Goal: Information Seeking & Learning: Compare options

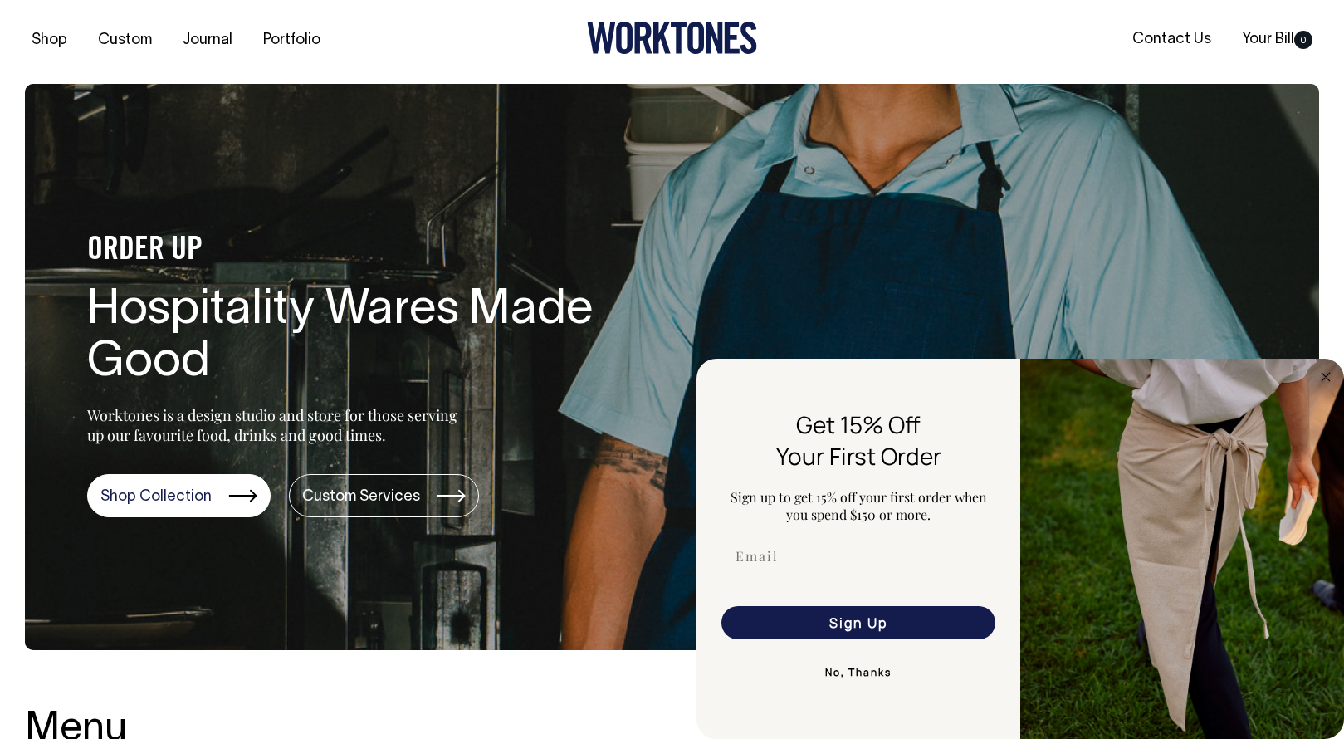
scroll to position [2, 0]
click at [1329, 376] on circle "Close dialog" at bounding box center [1326, 376] width 19 height 19
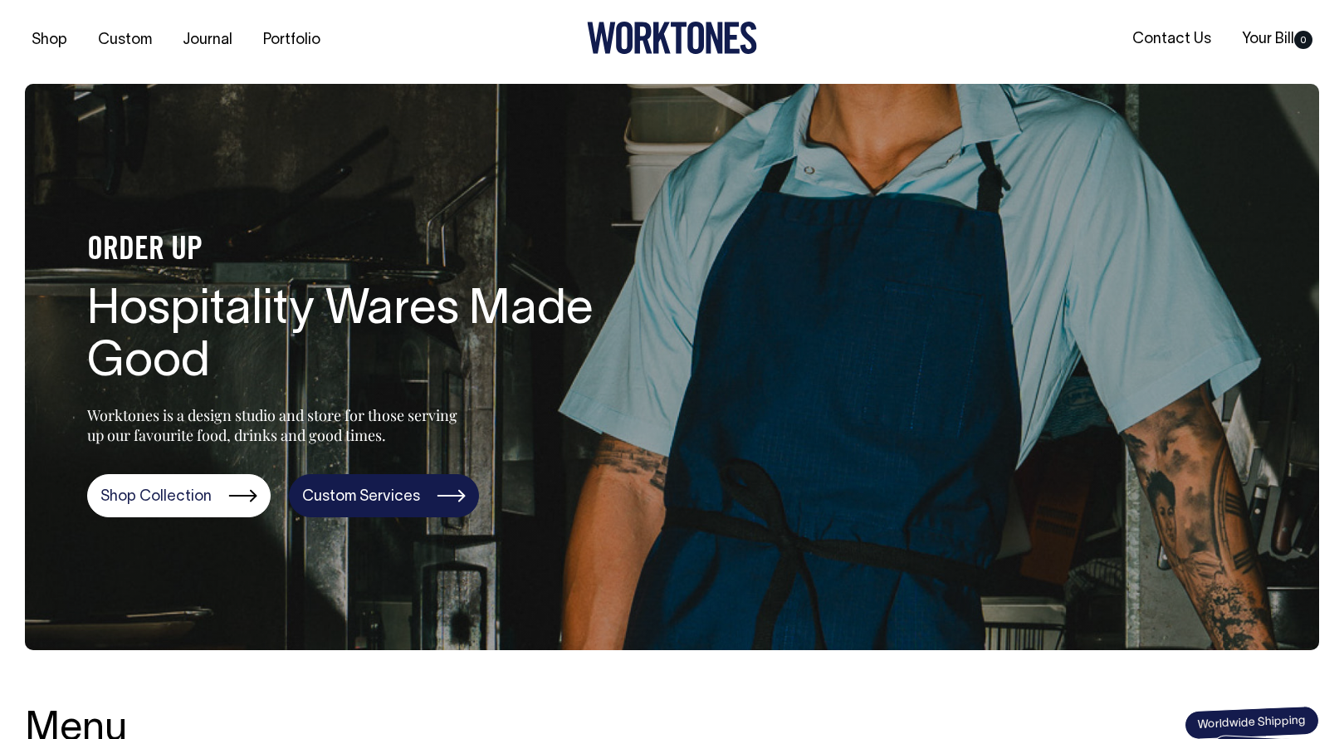
scroll to position [4, 0]
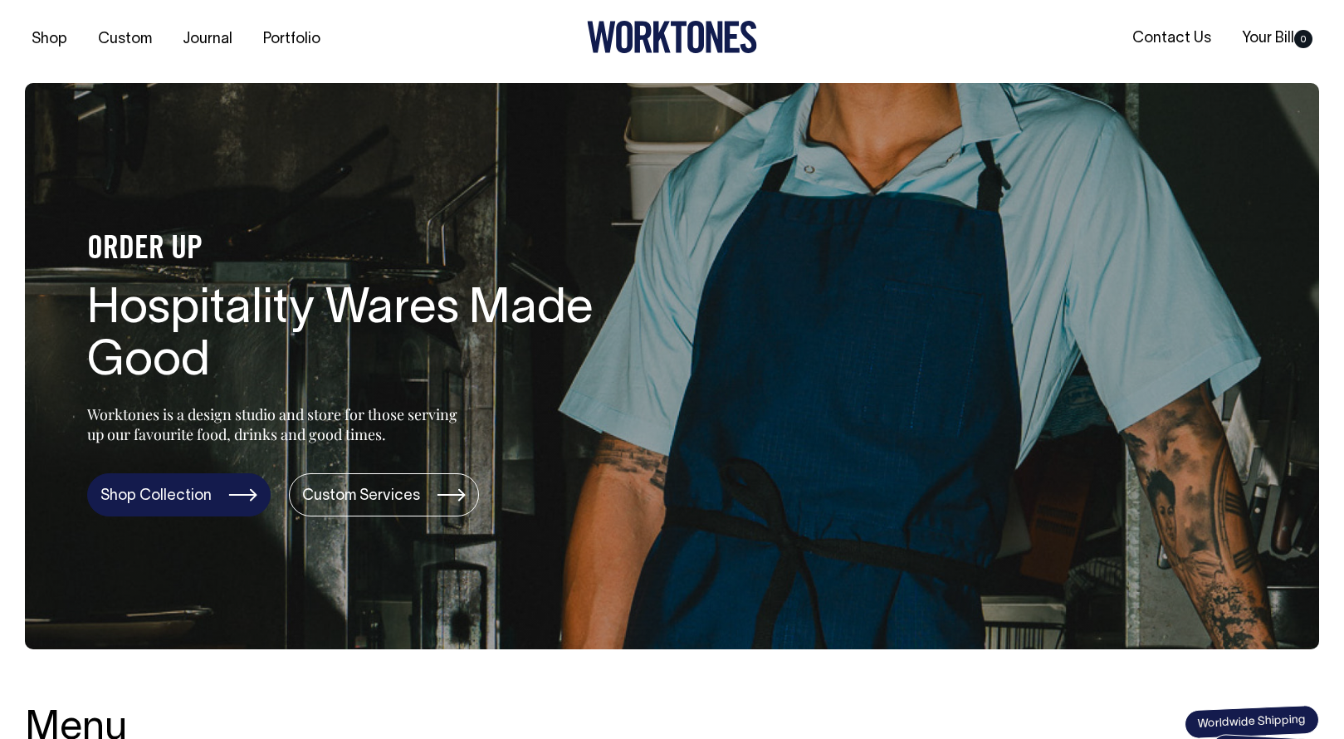
click at [169, 501] on link "Shop Collection" at bounding box center [179, 494] width 184 height 43
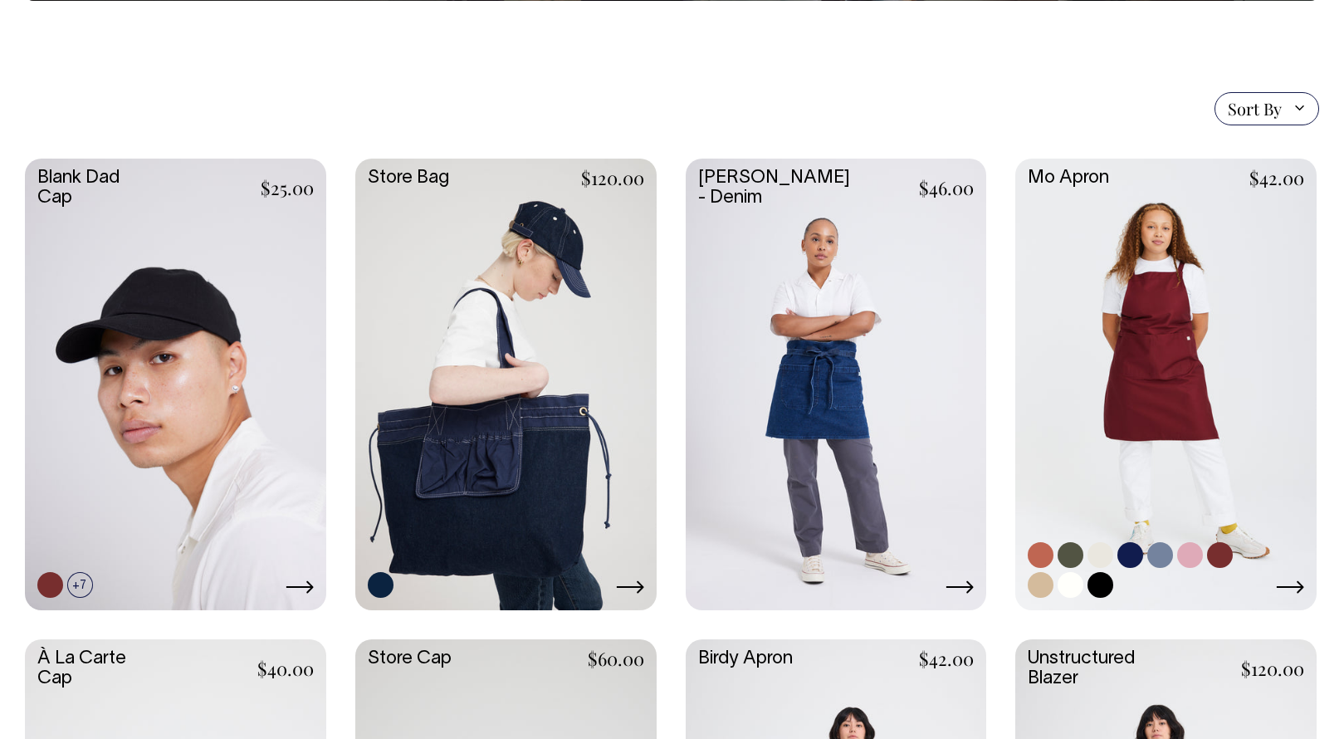
scroll to position [333, 0]
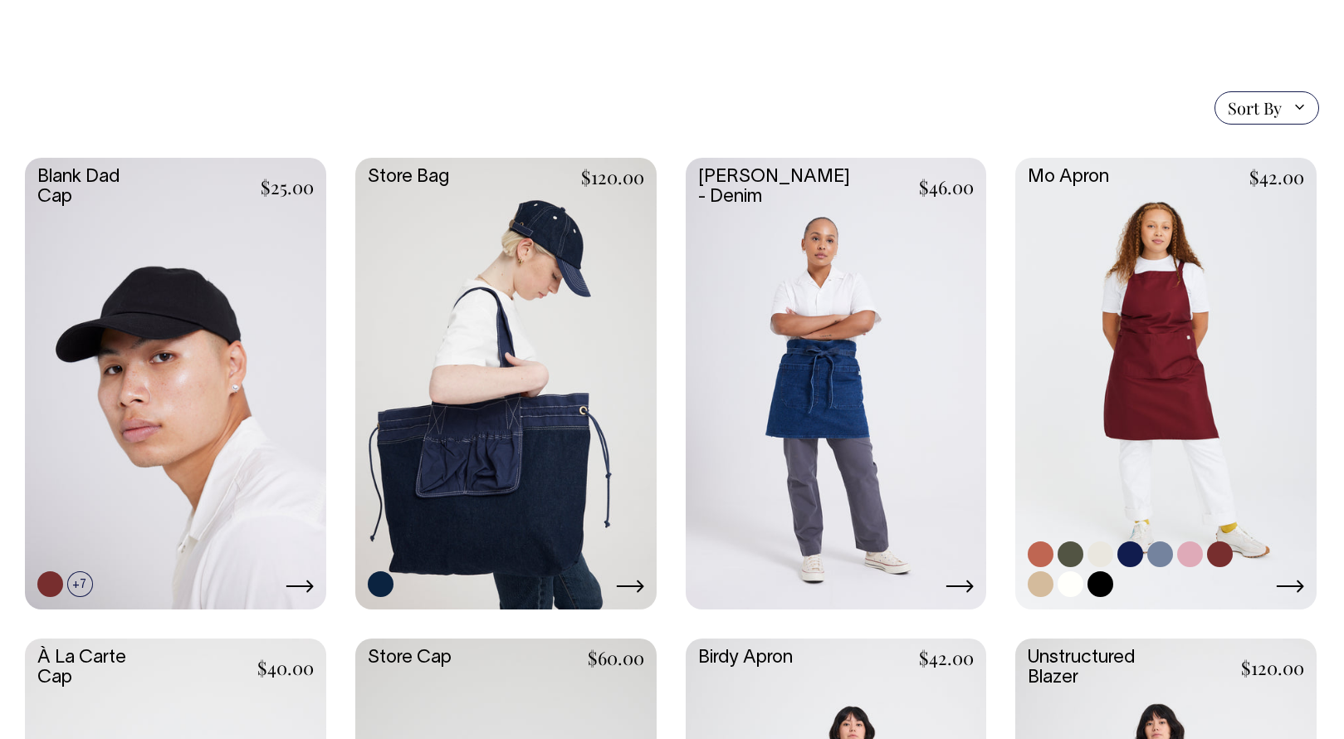
click at [1222, 551] on link at bounding box center [1220, 554] width 26 height 26
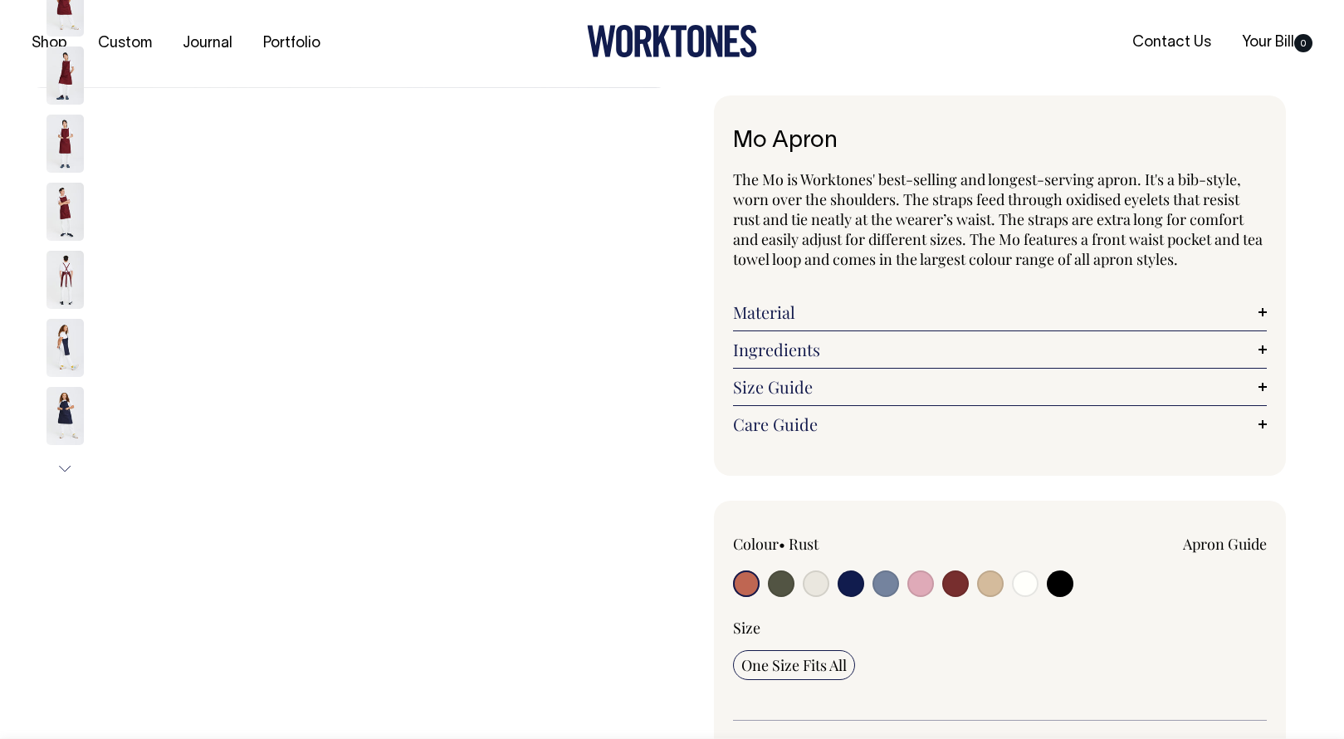
radio input "true"
select select "Burgundy"
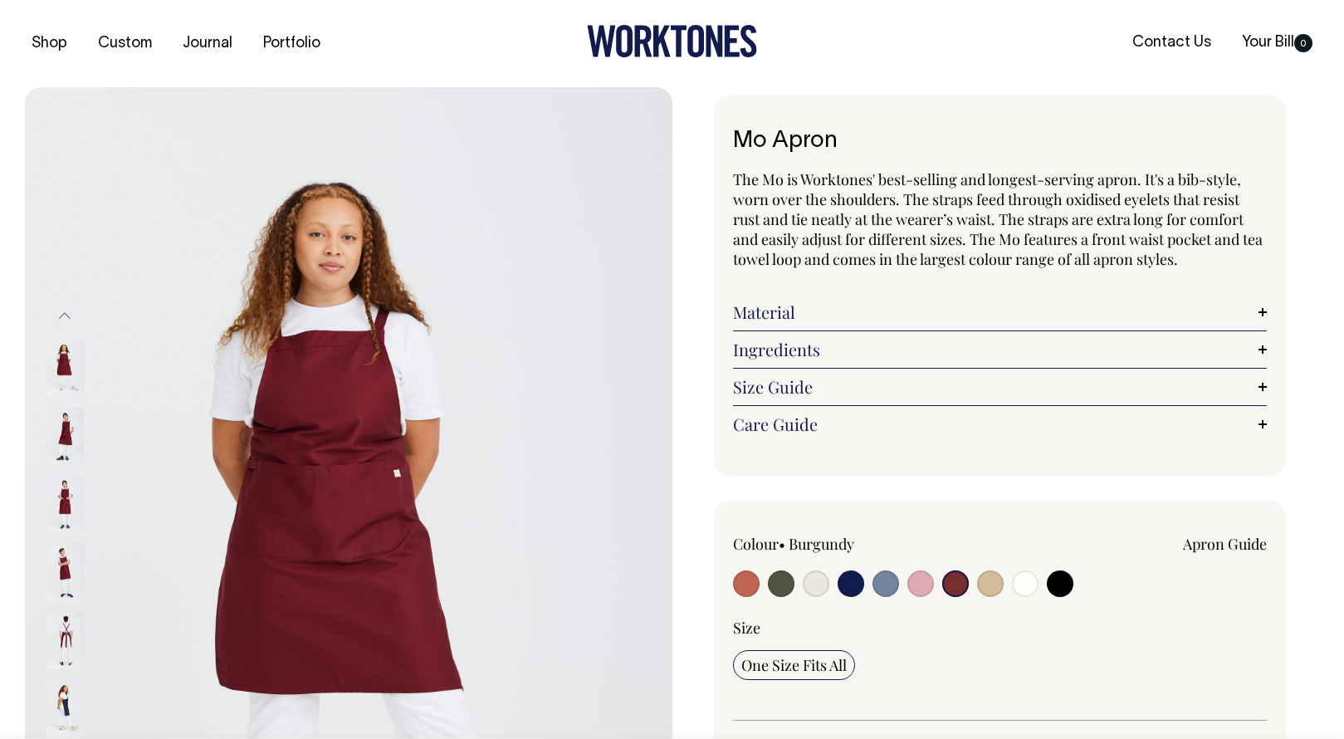
click at [957, 587] on input "radio" at bounding box center [955, 583] width 27 height 27
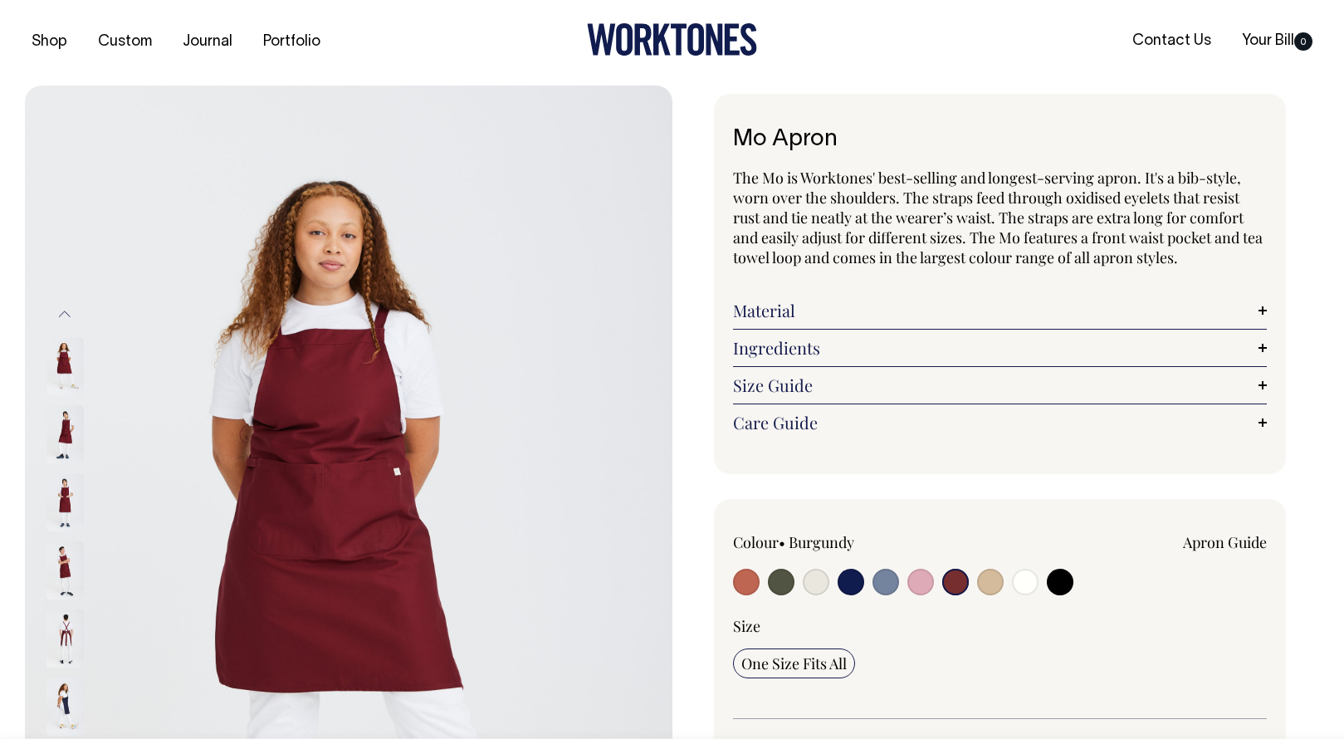
click at [743, 590] on input "radio" at bounding box center [746, 582] width 27 height 27
radio input "true"
select select "Rust"
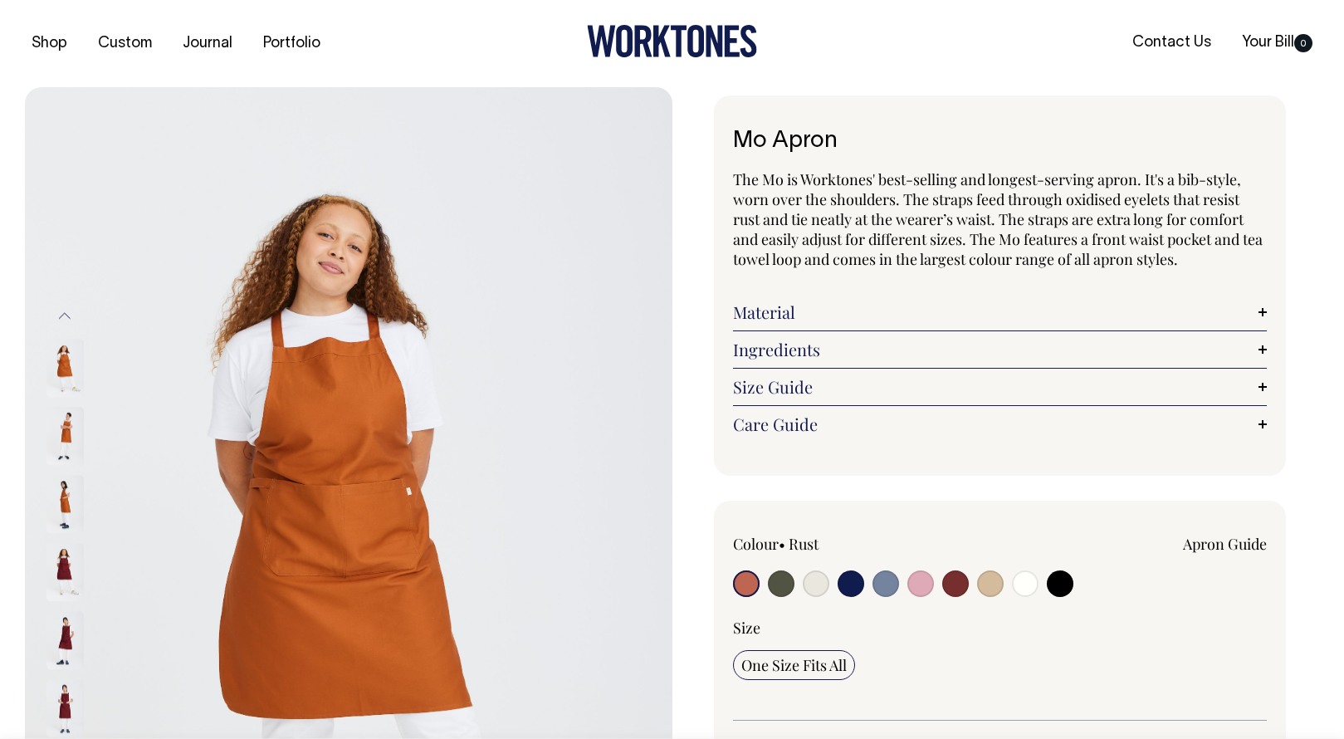
click at [783, 585] on input "radio" at bounding box center [781, 583] width 27 height 27
radio input "true"
select select "Olive"
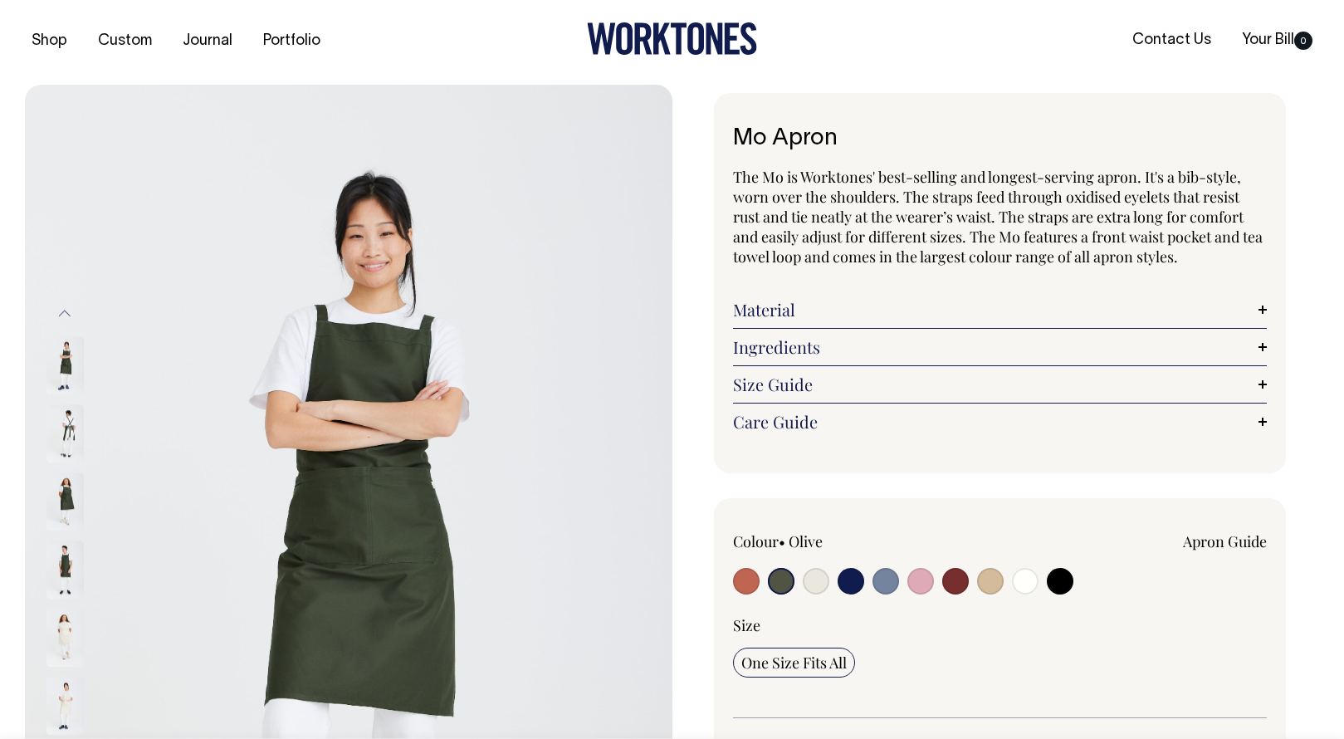
scroll to position [3, 0]
click at [814, 587] on input "radio" at bounding box center [816, 580] width 27 height 27
radio input "true"
select select "Natural"
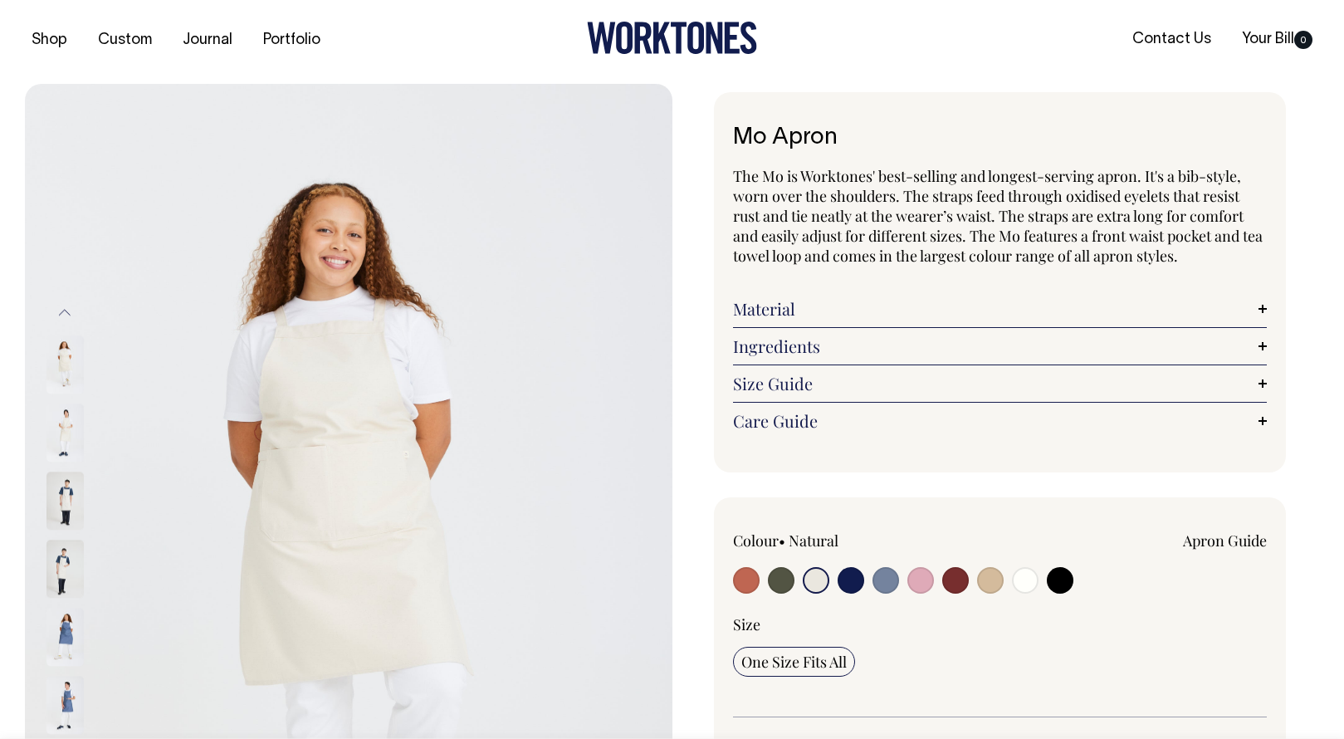
click at [842, 580] on input "radio" at bounding box center [851, 580] width 27 height 27
radio input "true"
select select "Dark Navy"
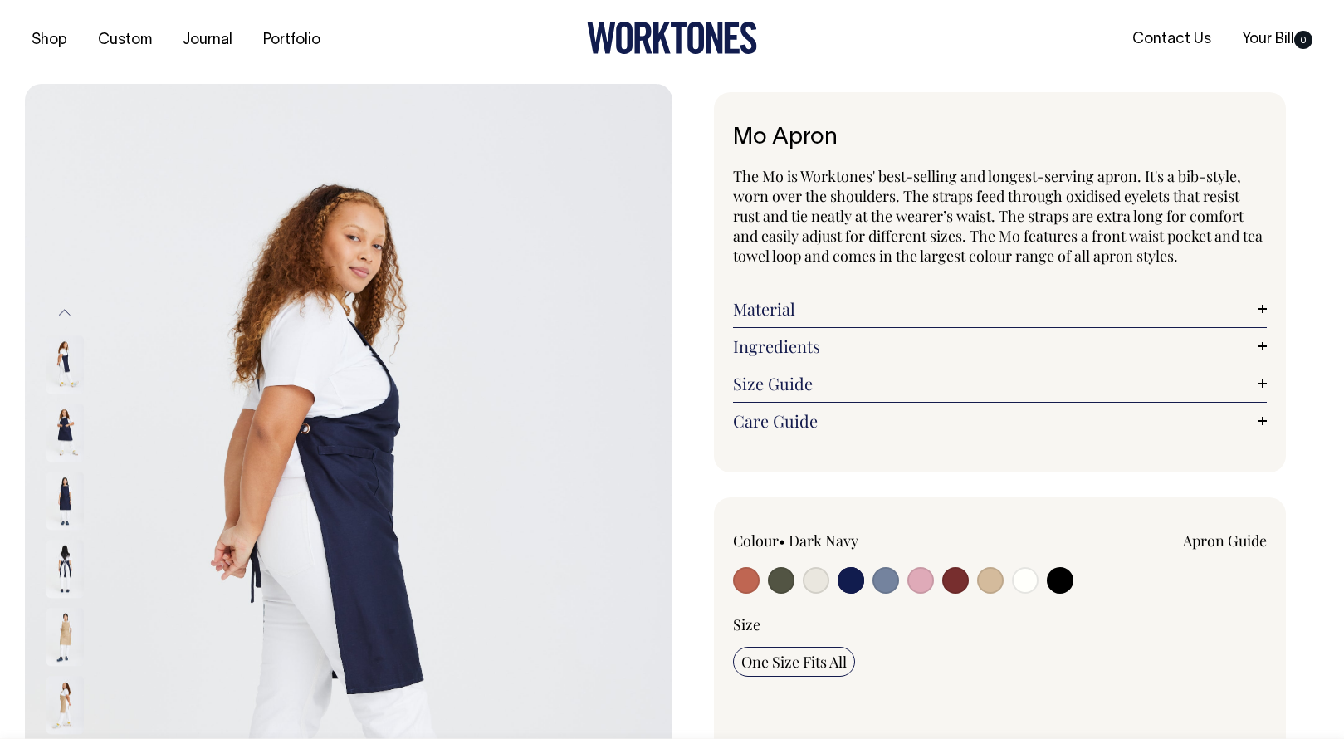
click at [892, 576] on input "radio" at bounding box center [886, 580] width 27 height 27
radio input "true"
select select "Blue/Grey"
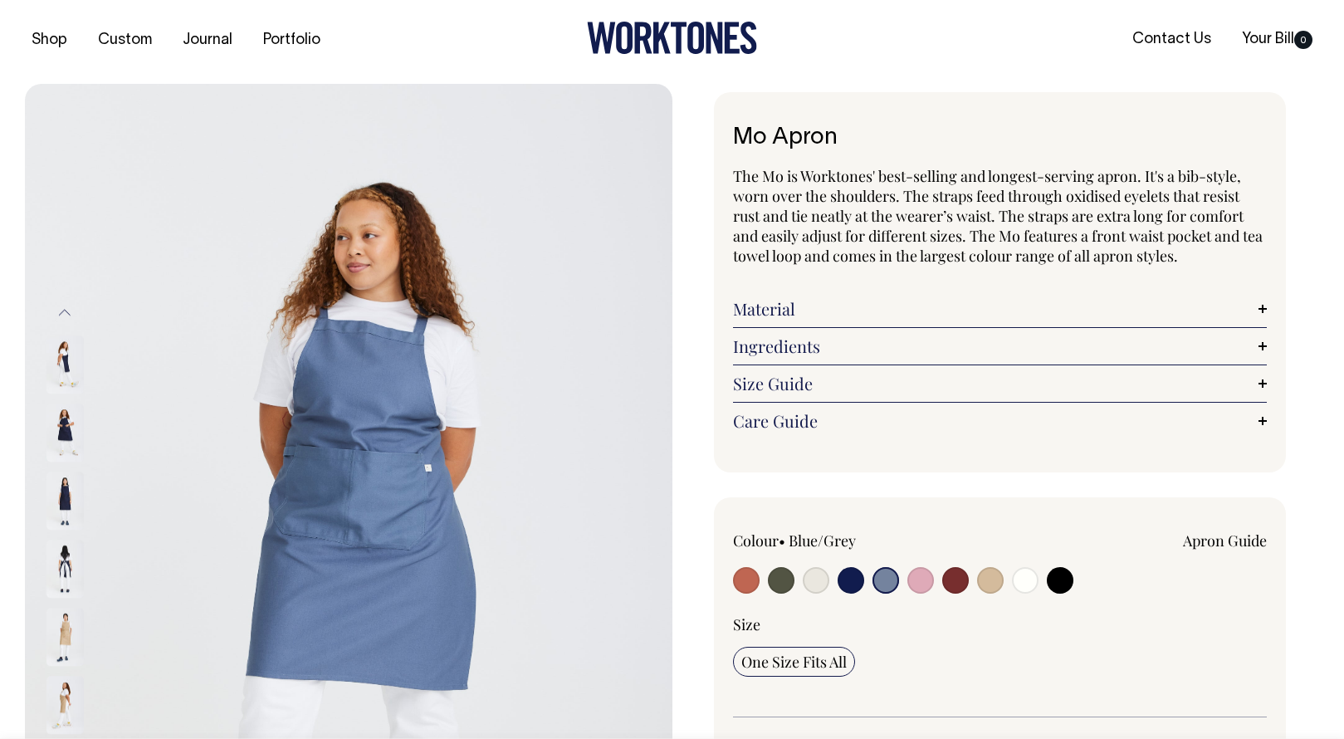
click at [961, 581] on input "radio" at bounding box center [955, 580] width 27 height 27
radio input "true"
select select "Burgundy"
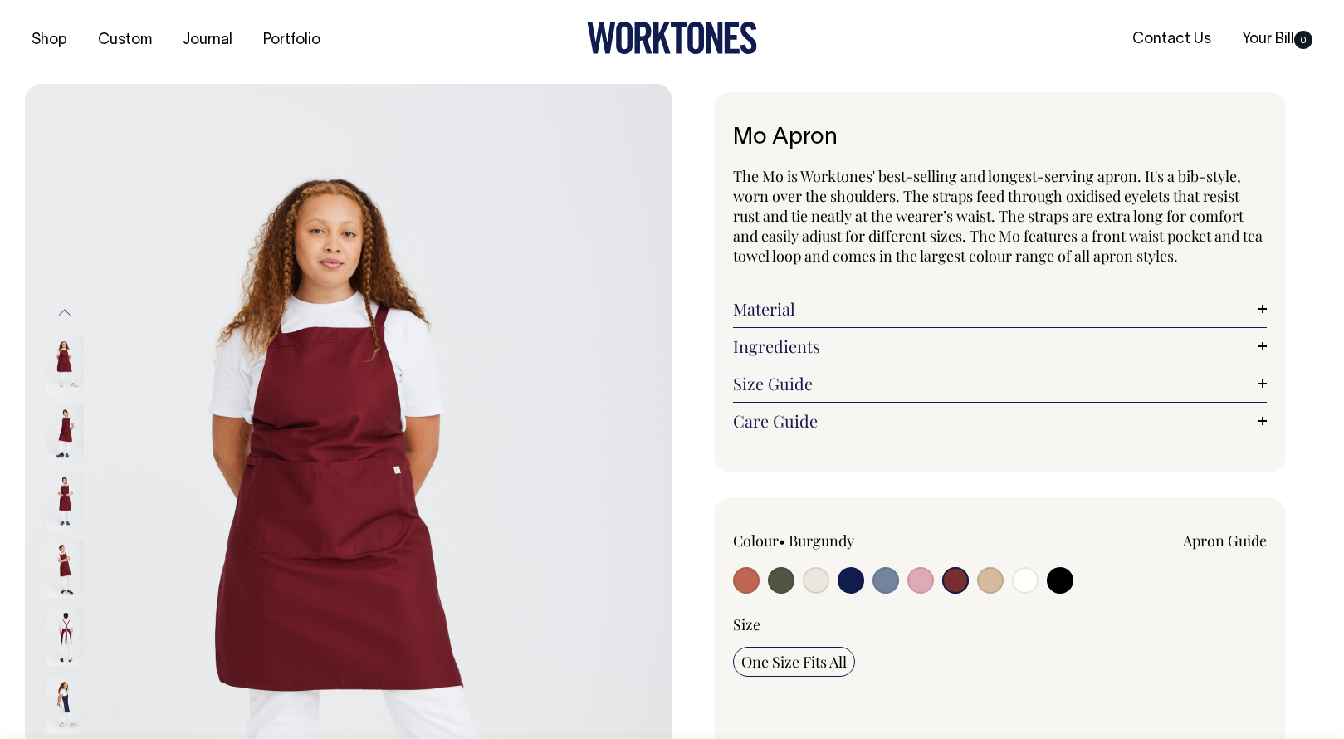
scroll to position [4, 0]
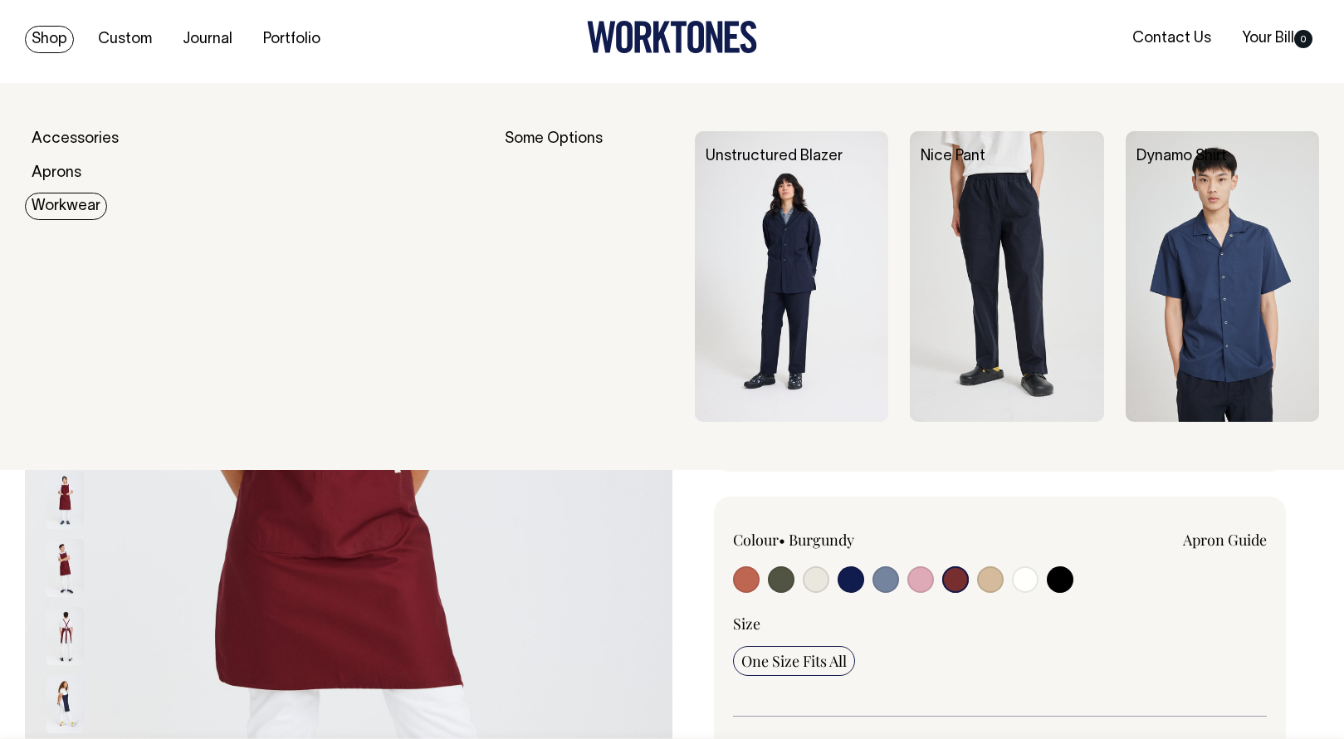
click at [89, 213] on link "Workwear" at bounding box center [66, 206] width 82 height 27
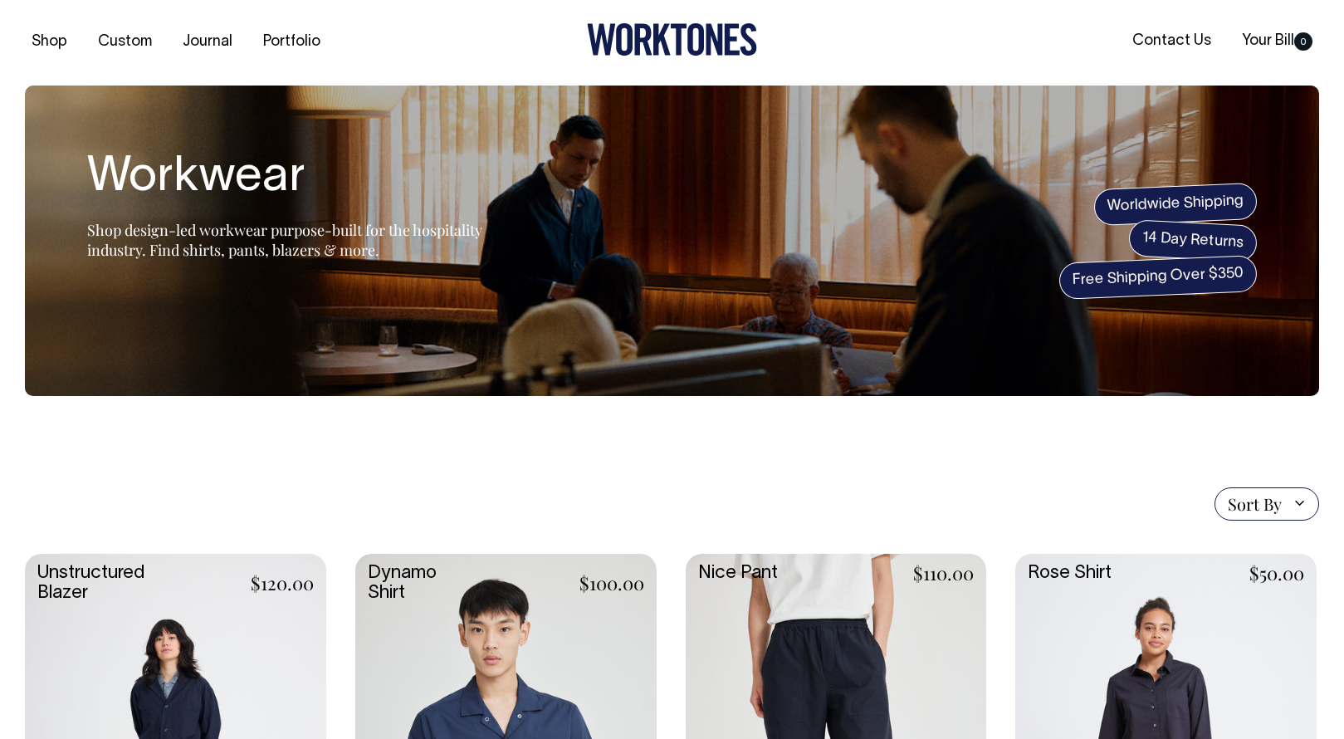
scroll to position [2, 0]
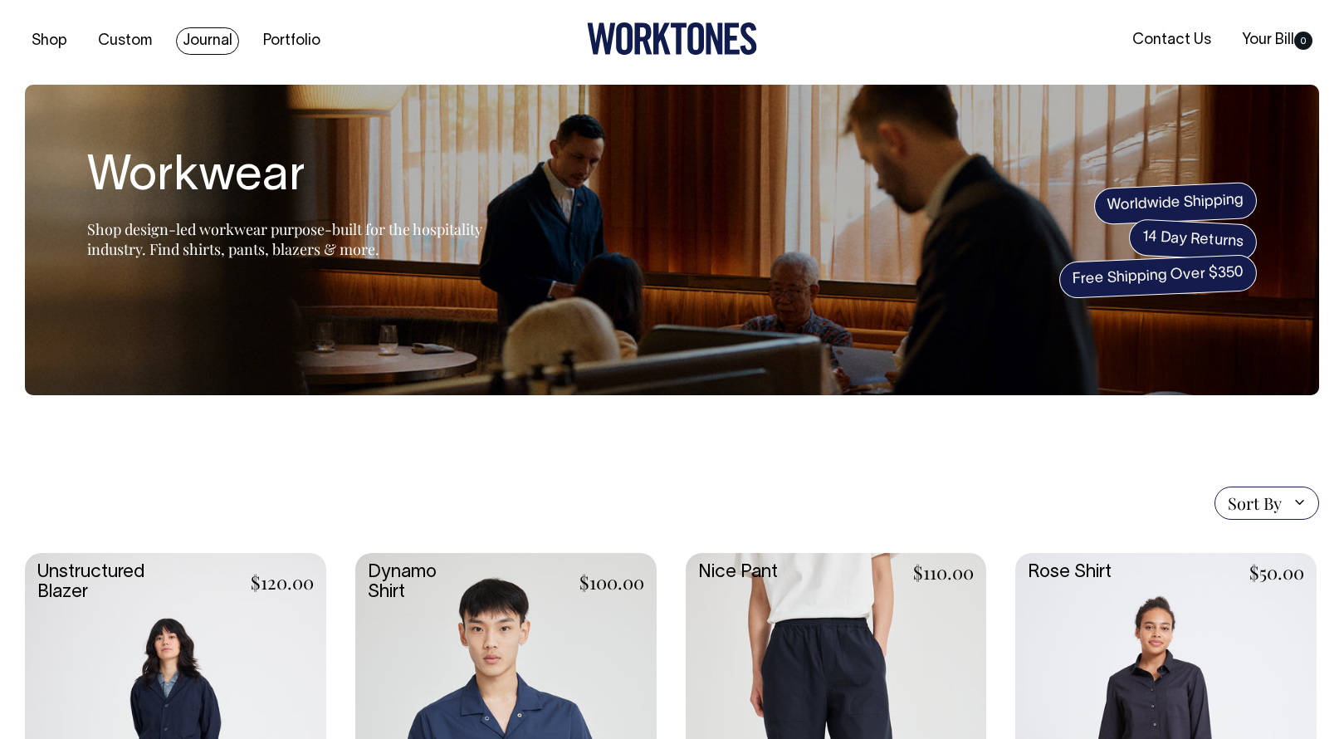
click at [195, 39] on link "Journal" at bounding box center [207, 40] width 63 height 27
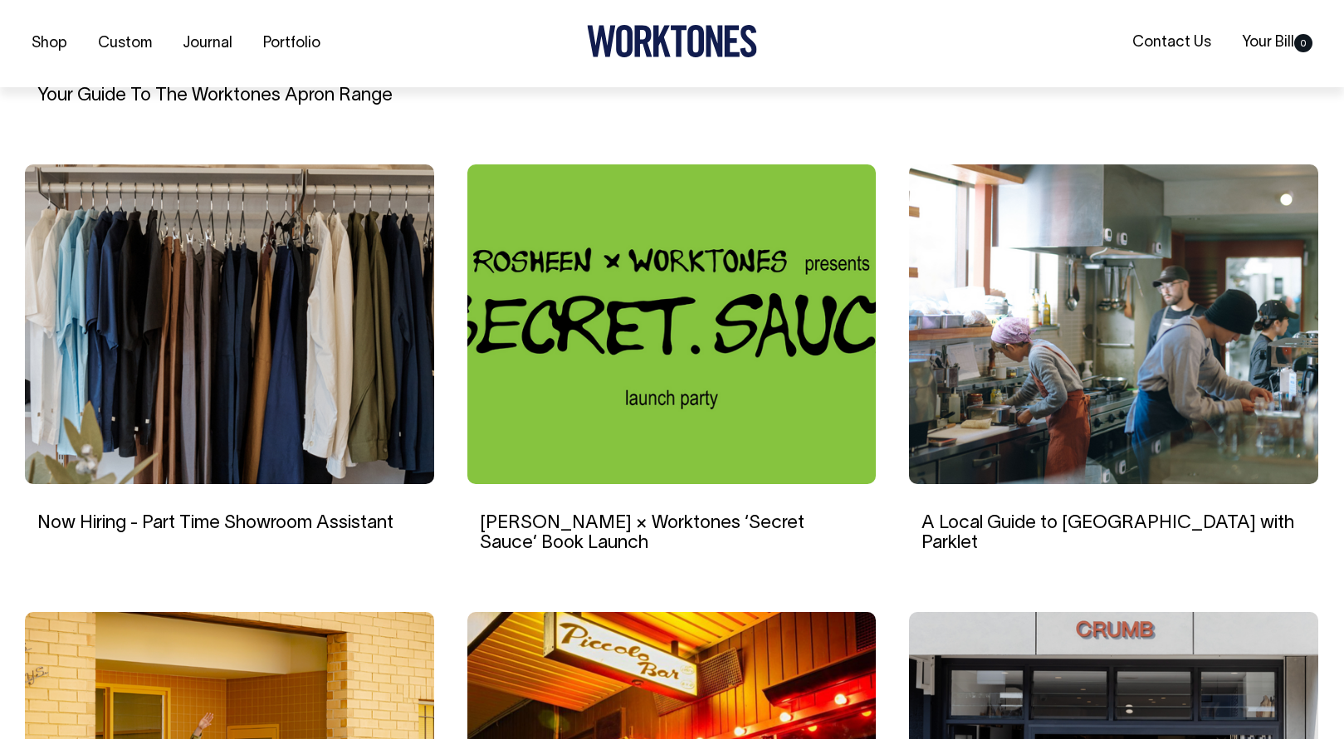
scroll to position [1001, 0]
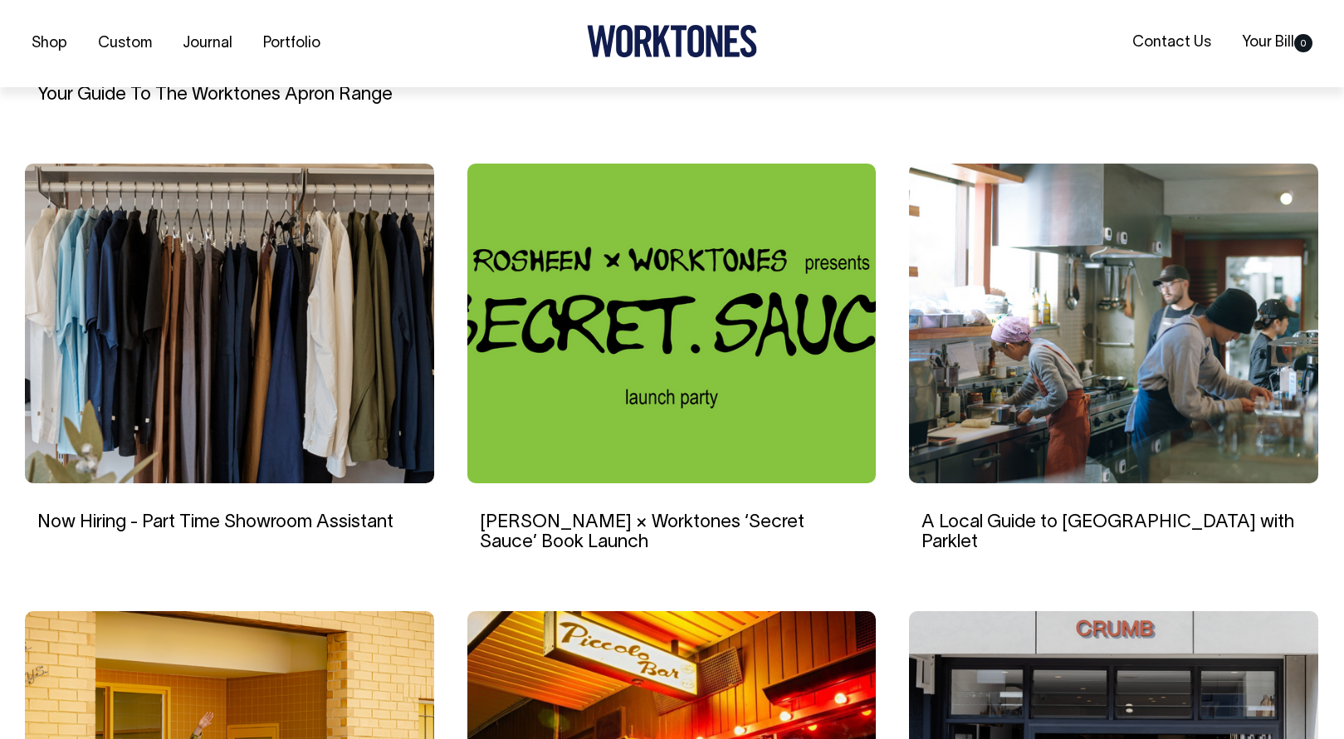
click at [614, 326] on img at bounding box center [672, 324] width 409 height 320
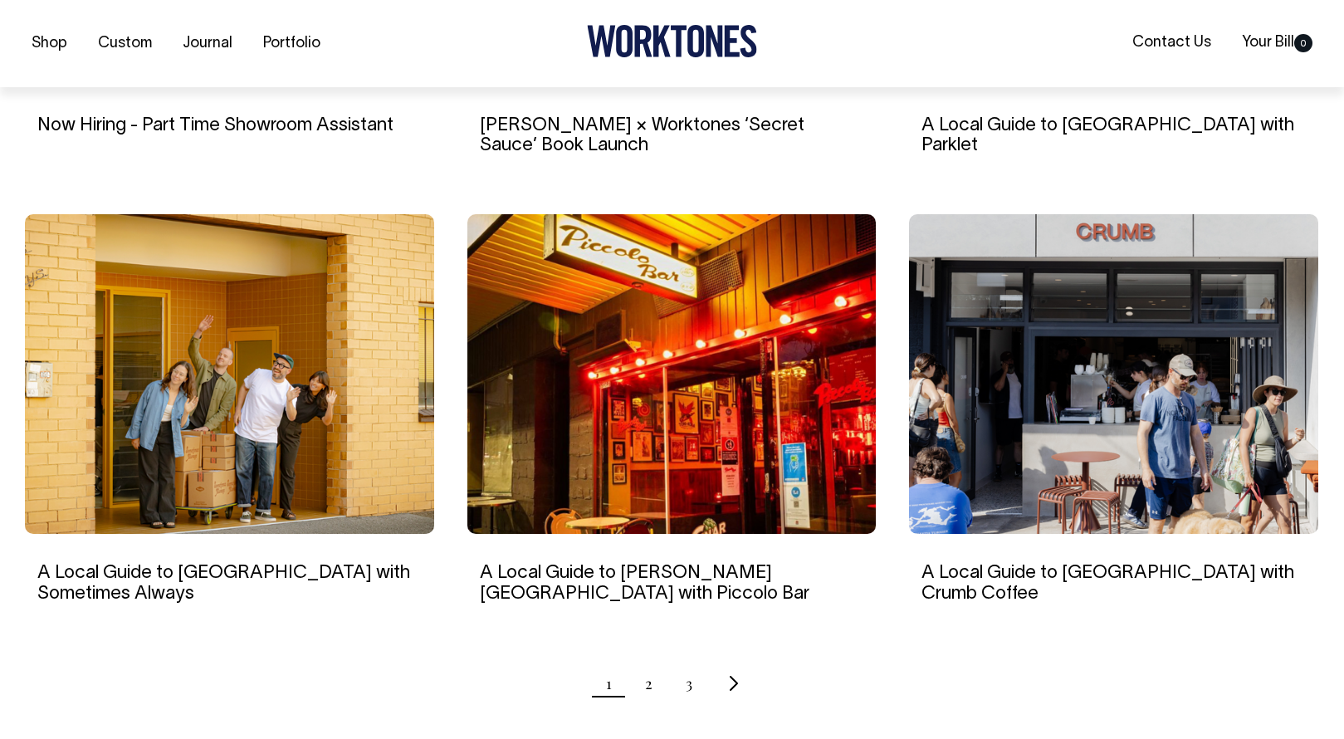
scroll to position [1399, 0]
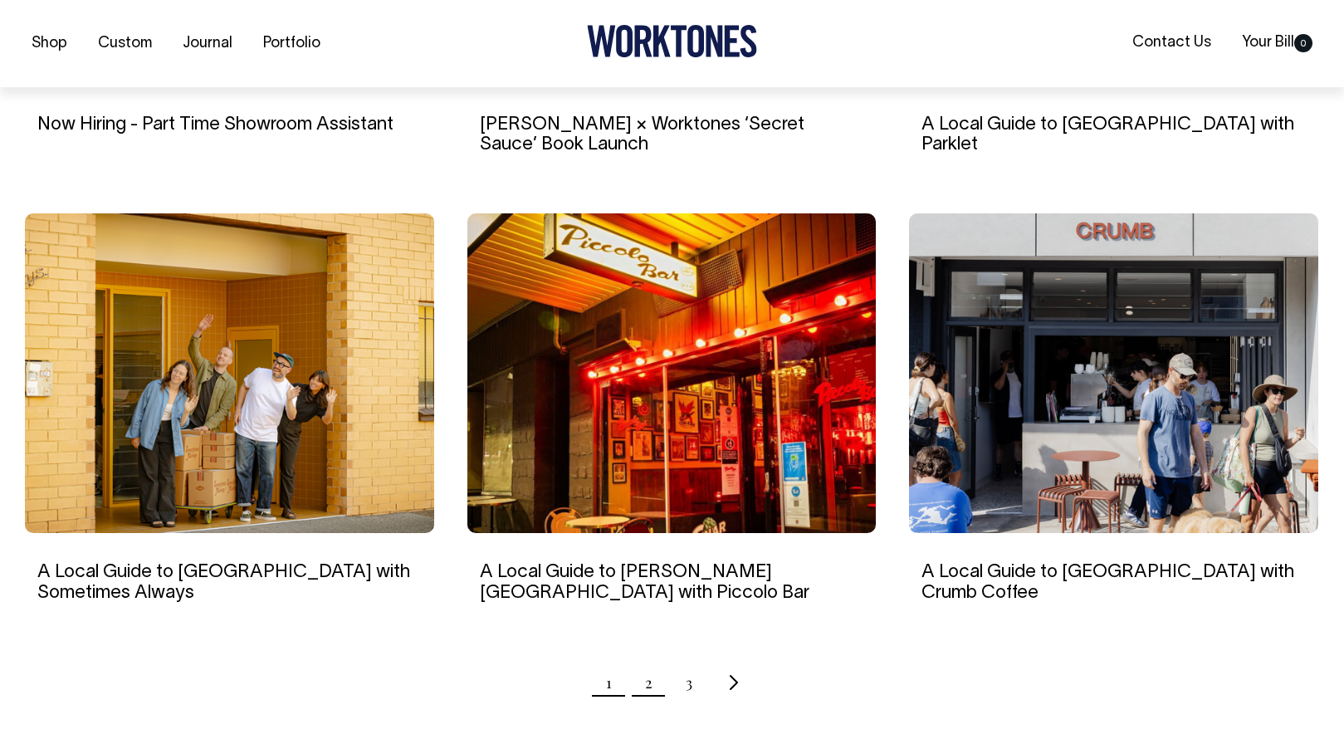
click at [645, 687] on link "2" at bounding box center [648, 683] width 7 height 42
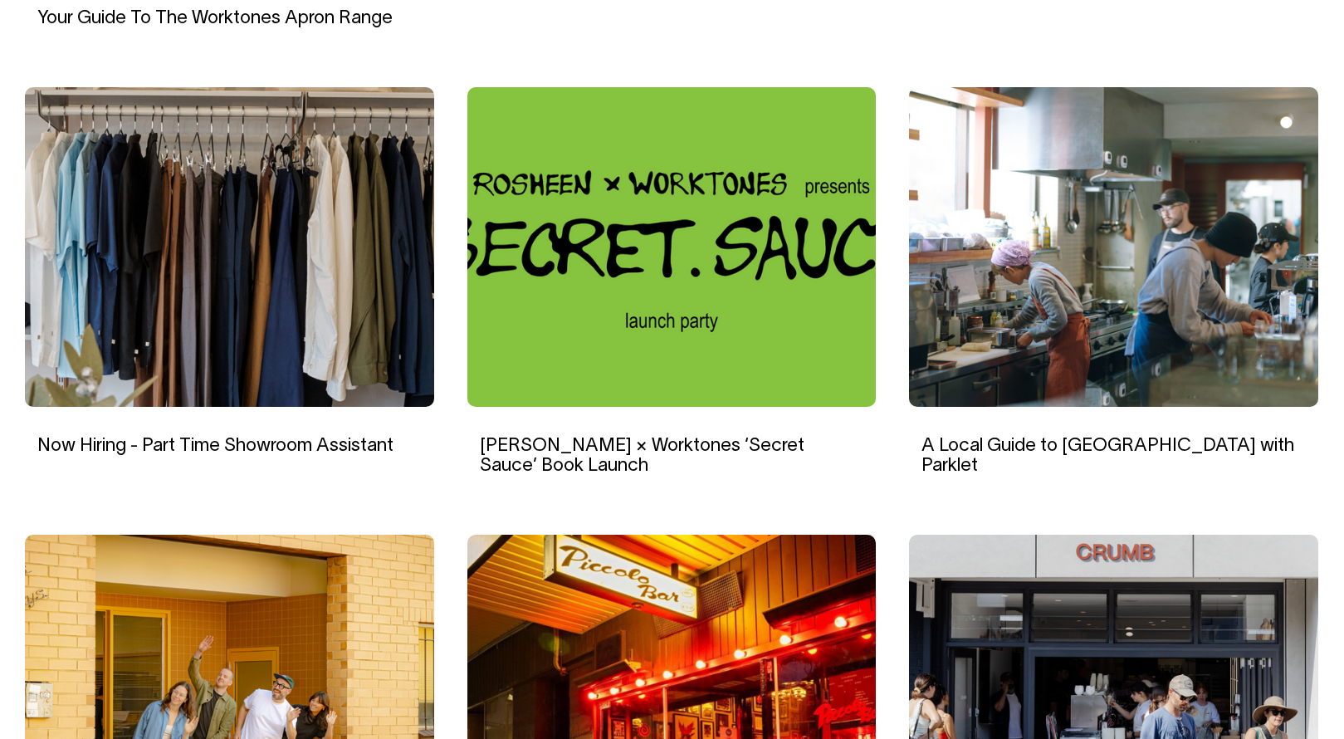
scroll to position [1076, 0]
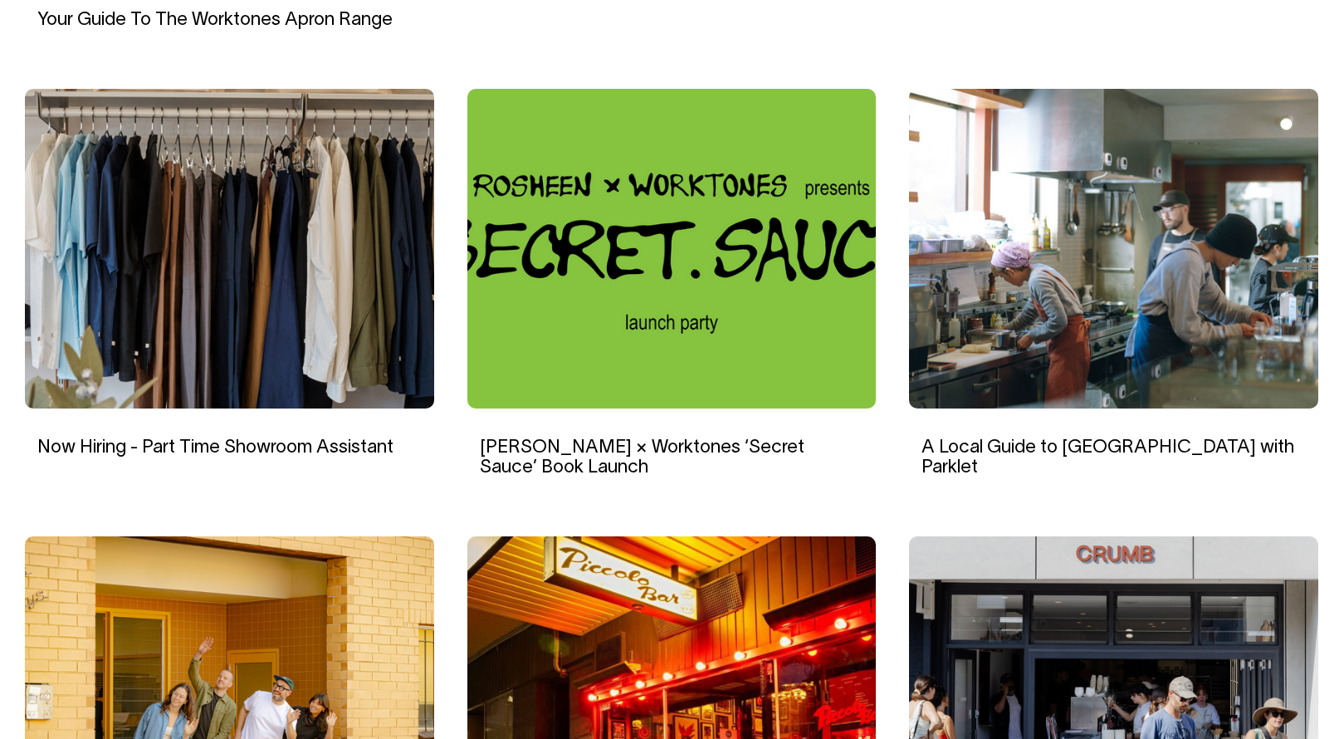
click at [1097, 230] on img at bounding box center [1113, 249] width 409 height 320
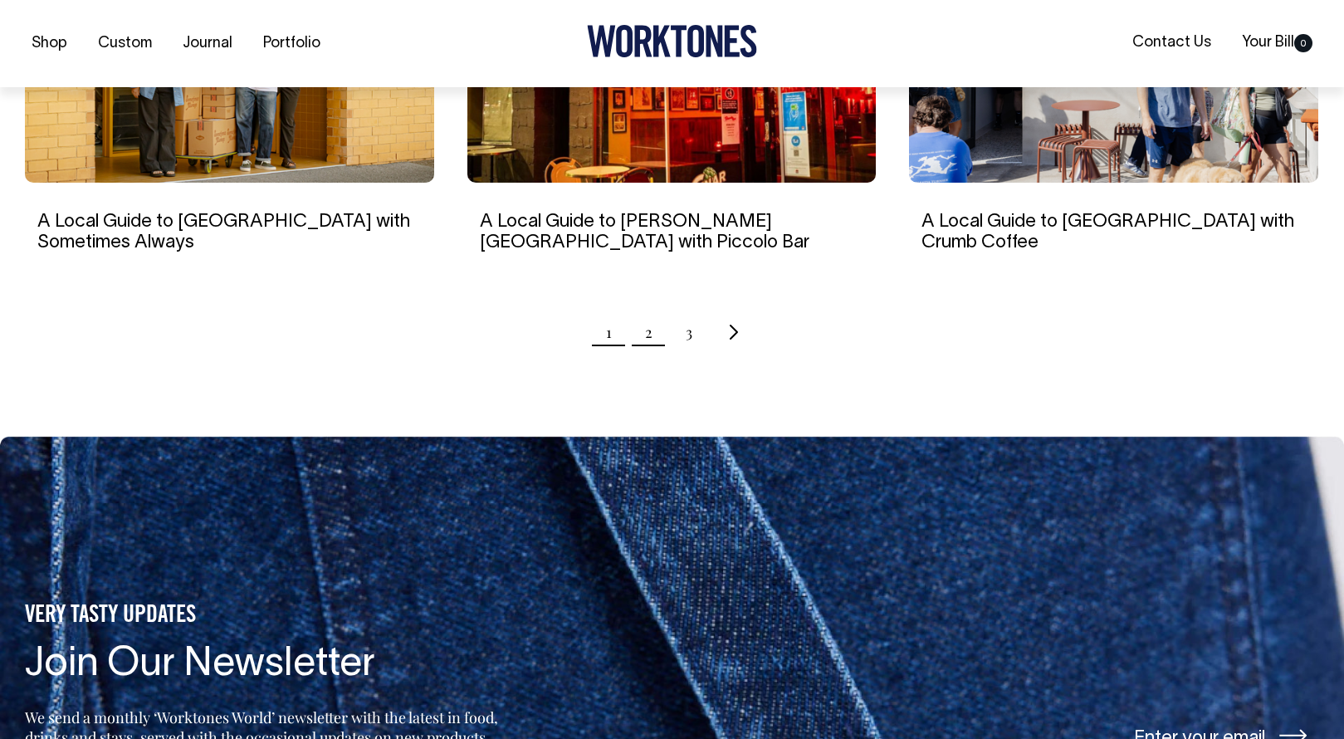
scroll to position [1750, 0]
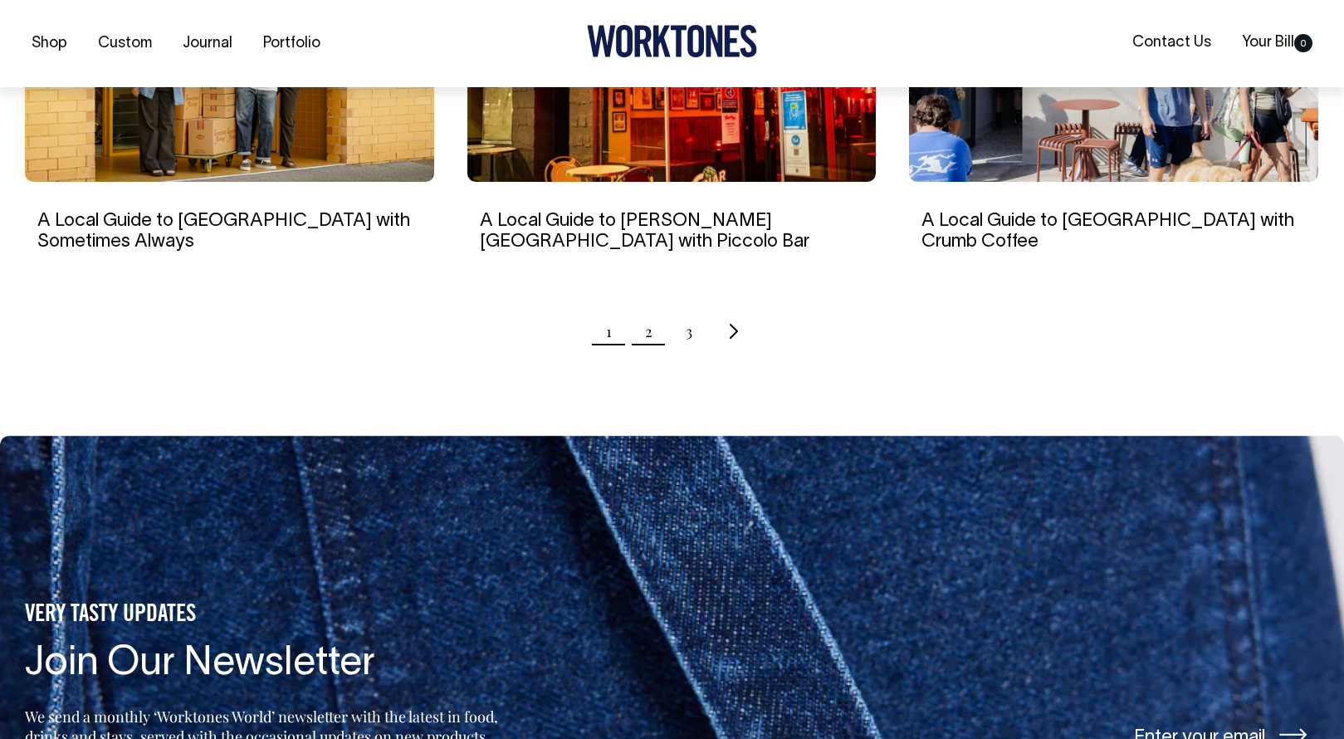
click at [648, 341] on link "2" at bounding box center [648, 332] width 7 height 42
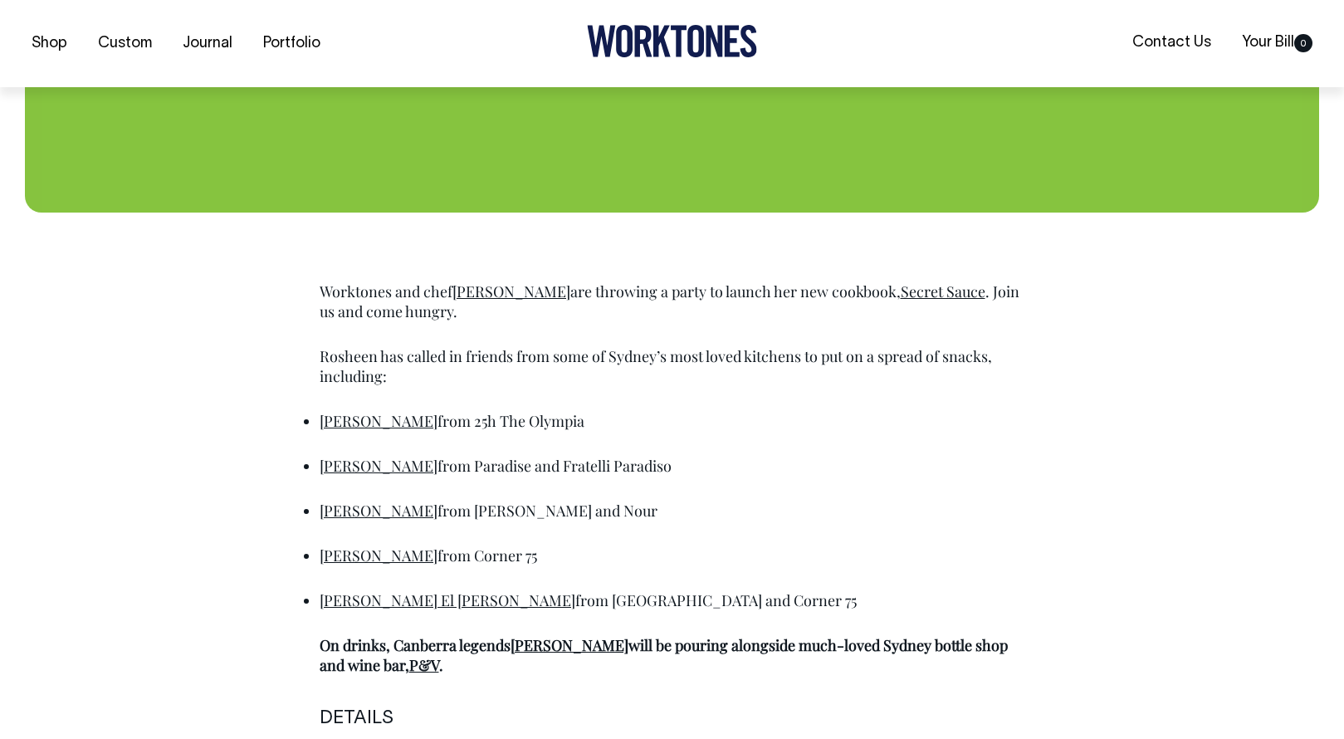
scroll to position [746, 0]
click at [923, 296] on link "Secret Sauce" at bounding box center [943, 291] width 85 height 20
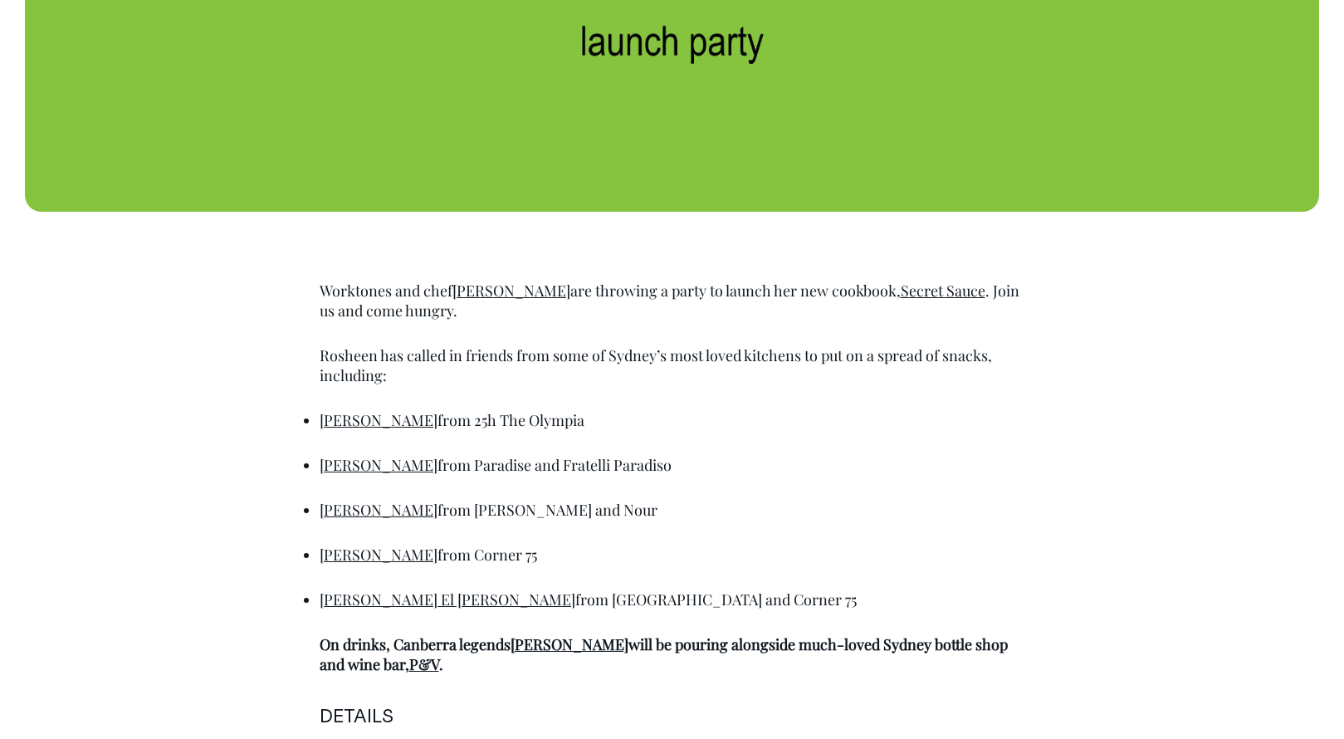
click at [363, 423] on link "Mitch Orr" at bounding box center [379, 420] width 118 height 20
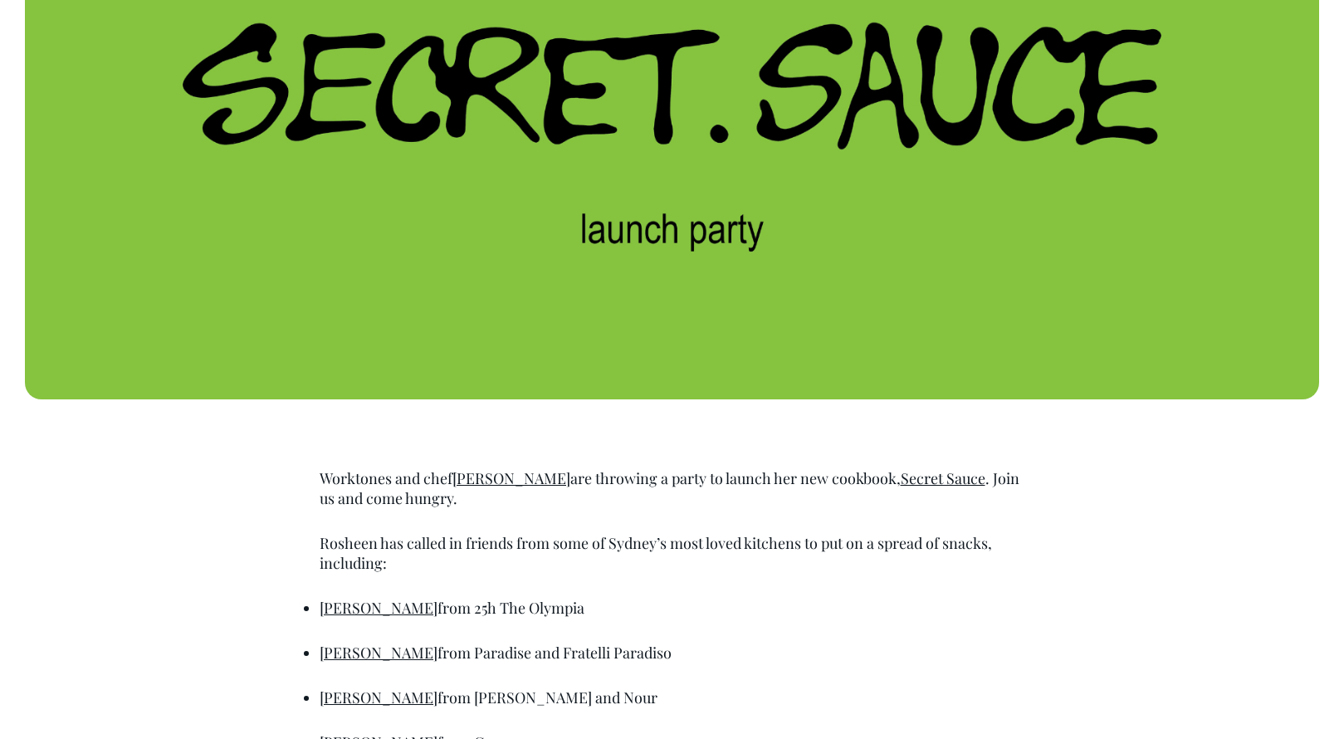
scroll to position [557, 0]
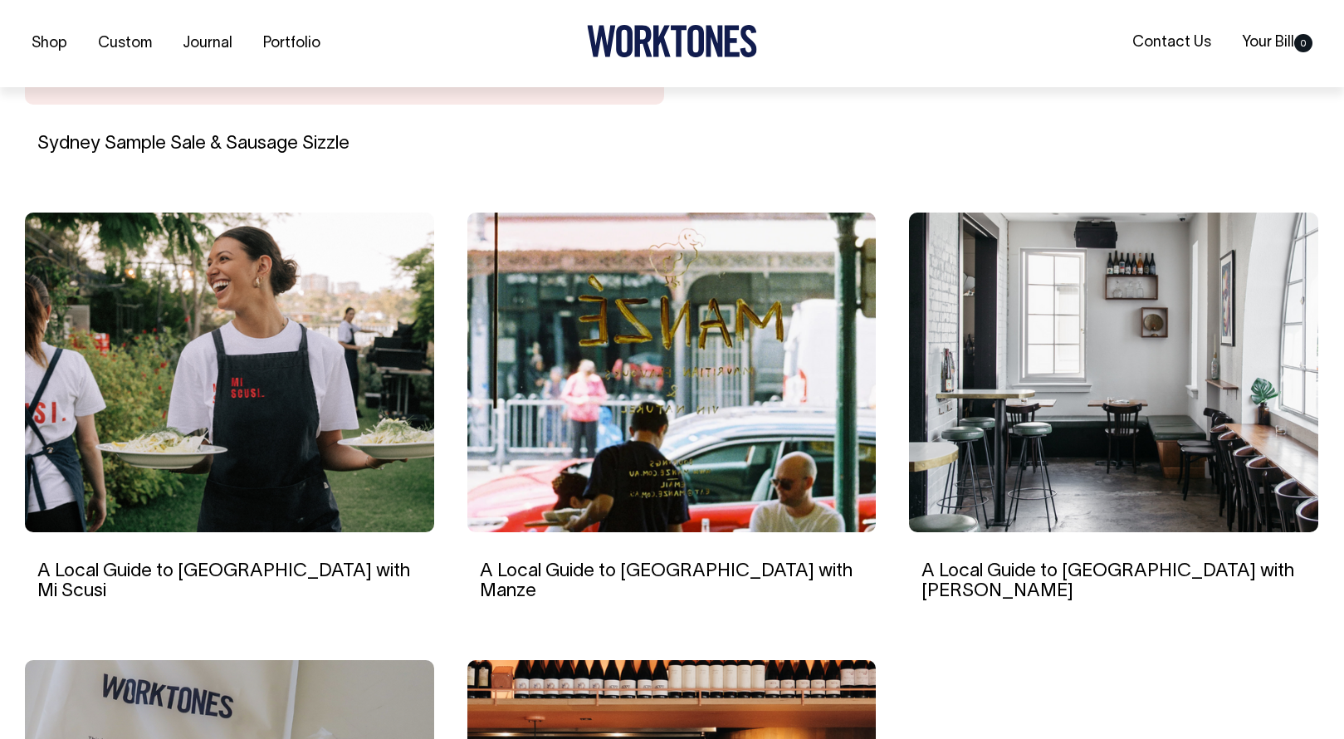
scroll to position [953, 0]
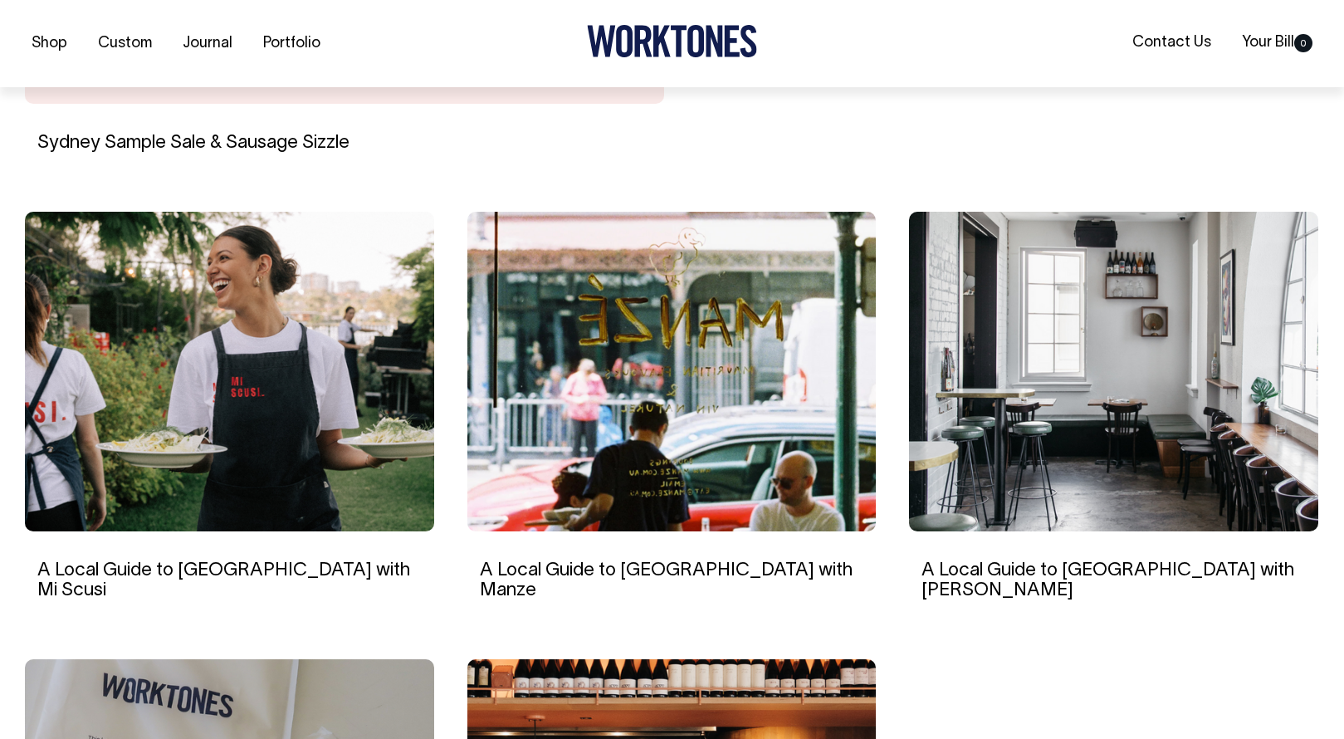
click at [266, 391] on img at bounding box center [229, 372] width 409 height 320
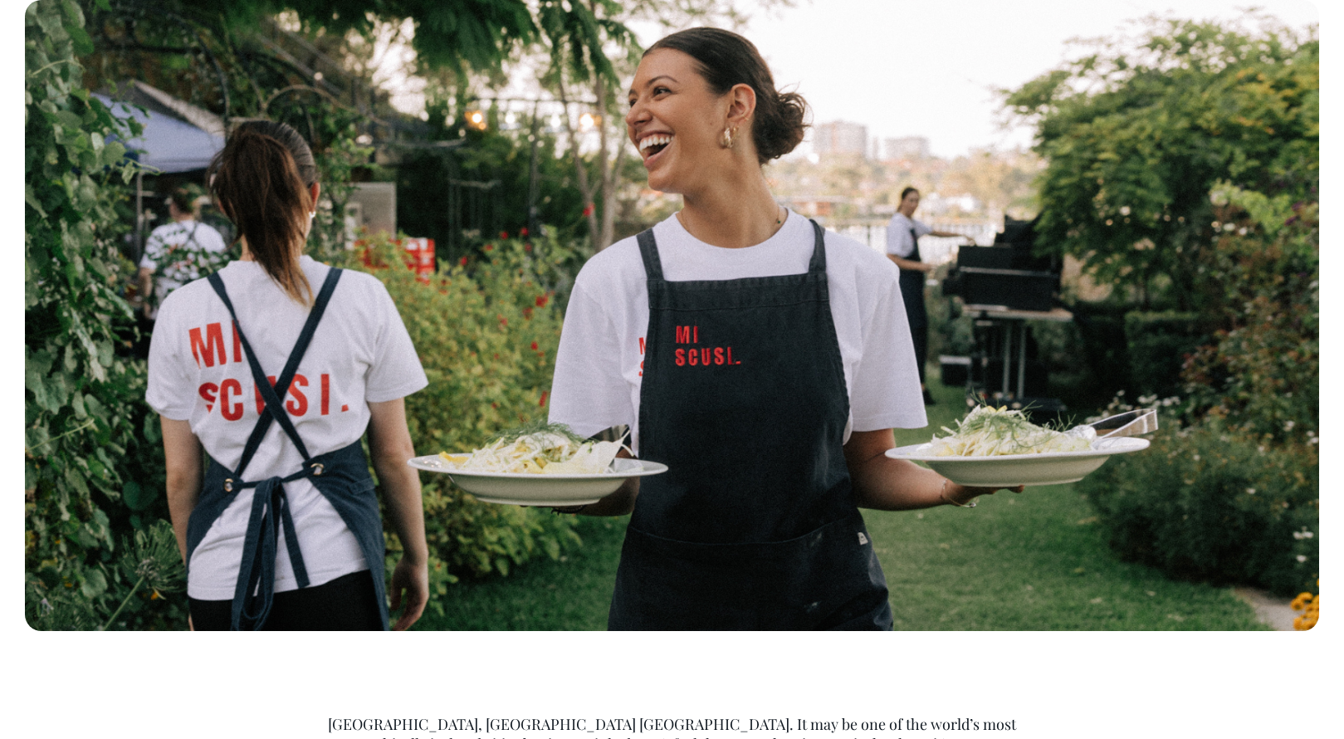
scroll to position [327, 0]
click at [846, 330] on img at bounding box center [672, 314] width 1295 height 631
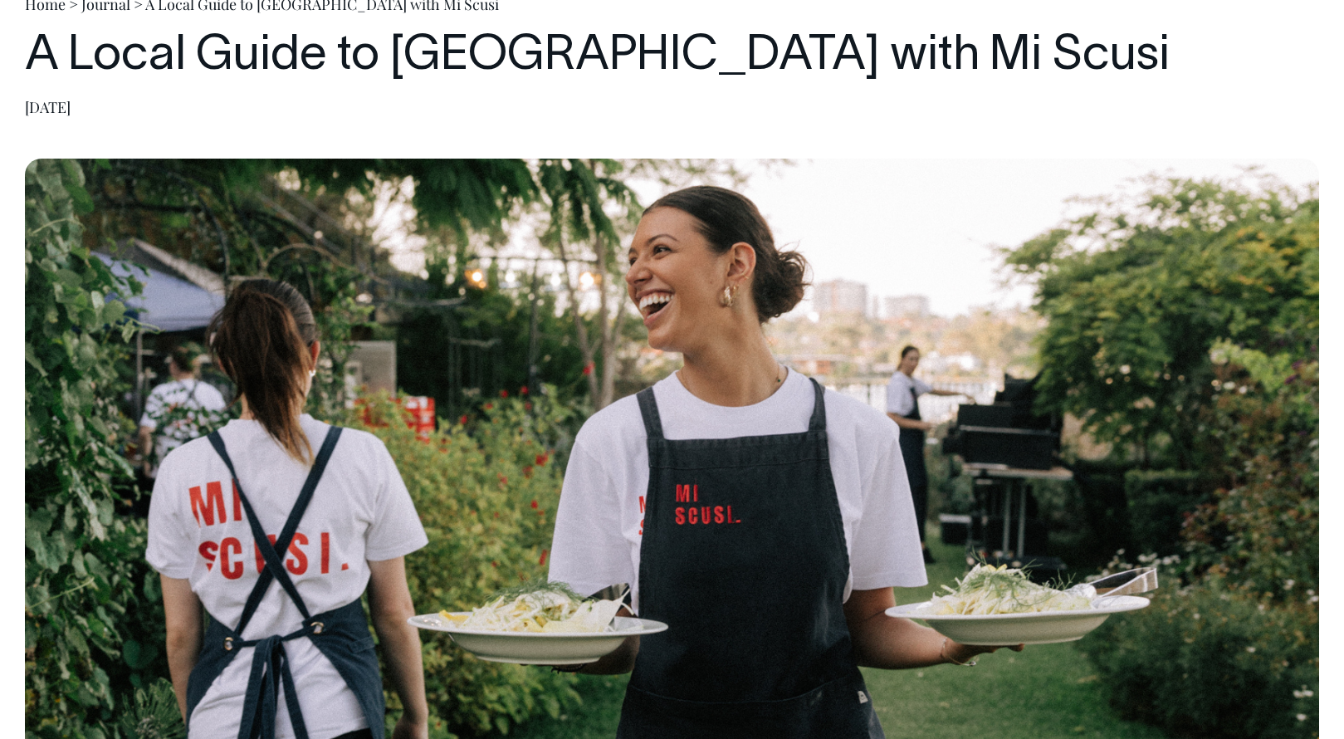
scroll to position [167, 0]
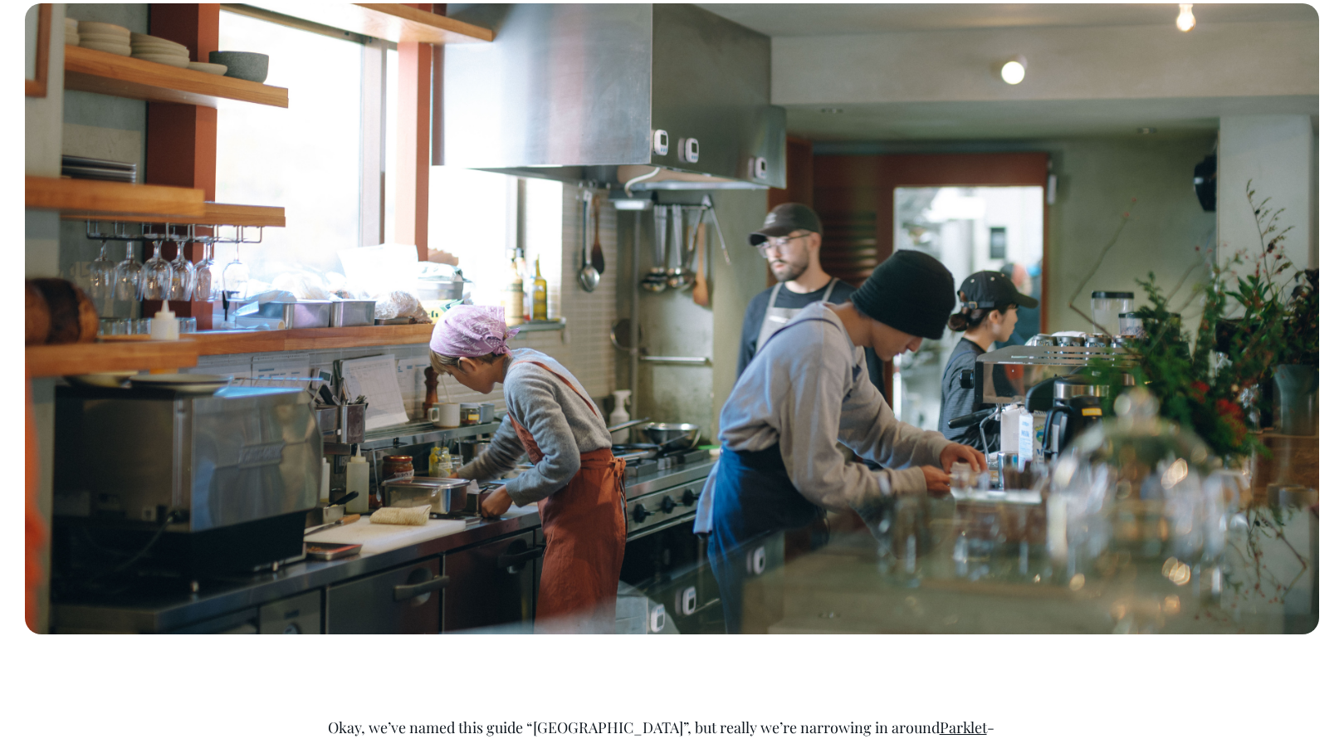
scroll to position [324, 0]
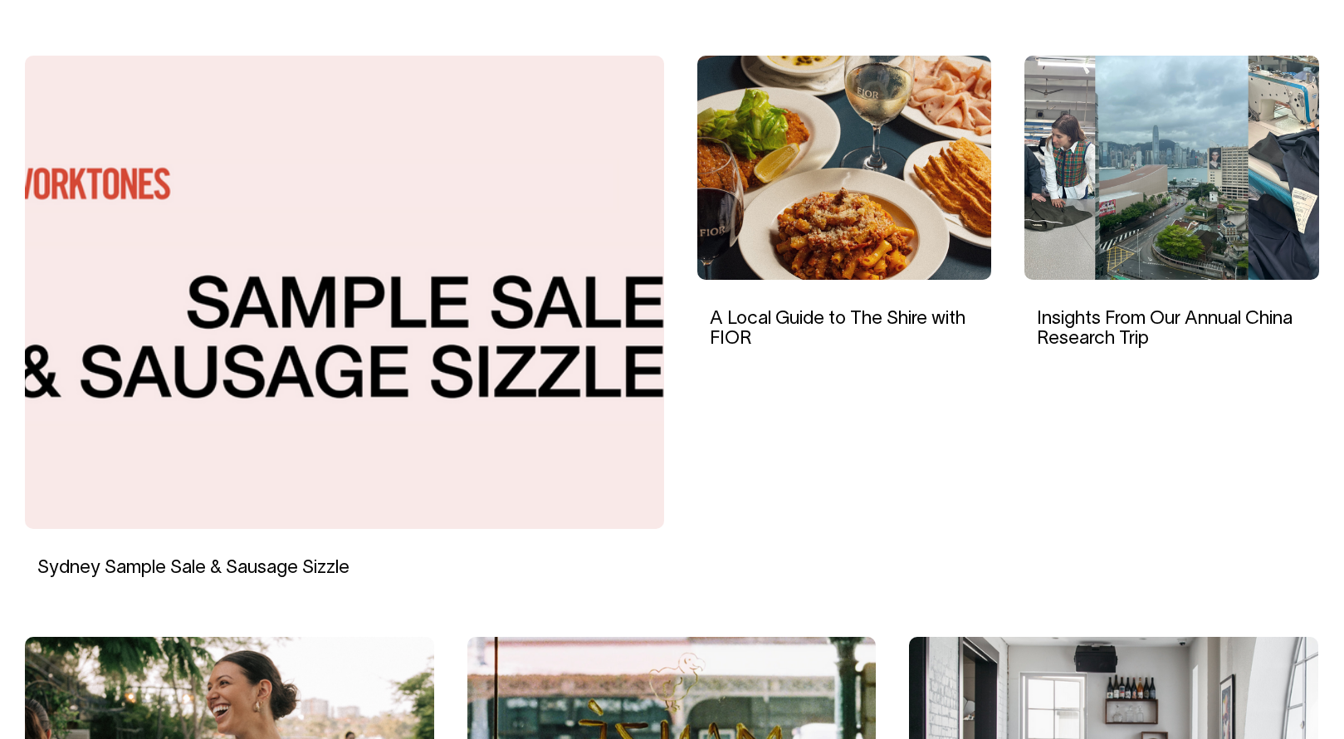
scroll to position [527, 0]
click at [241, 565] on link "Sydney Sample Sale & Sausage Sizzle" at bounding box center [193, 569] width 312 height 17
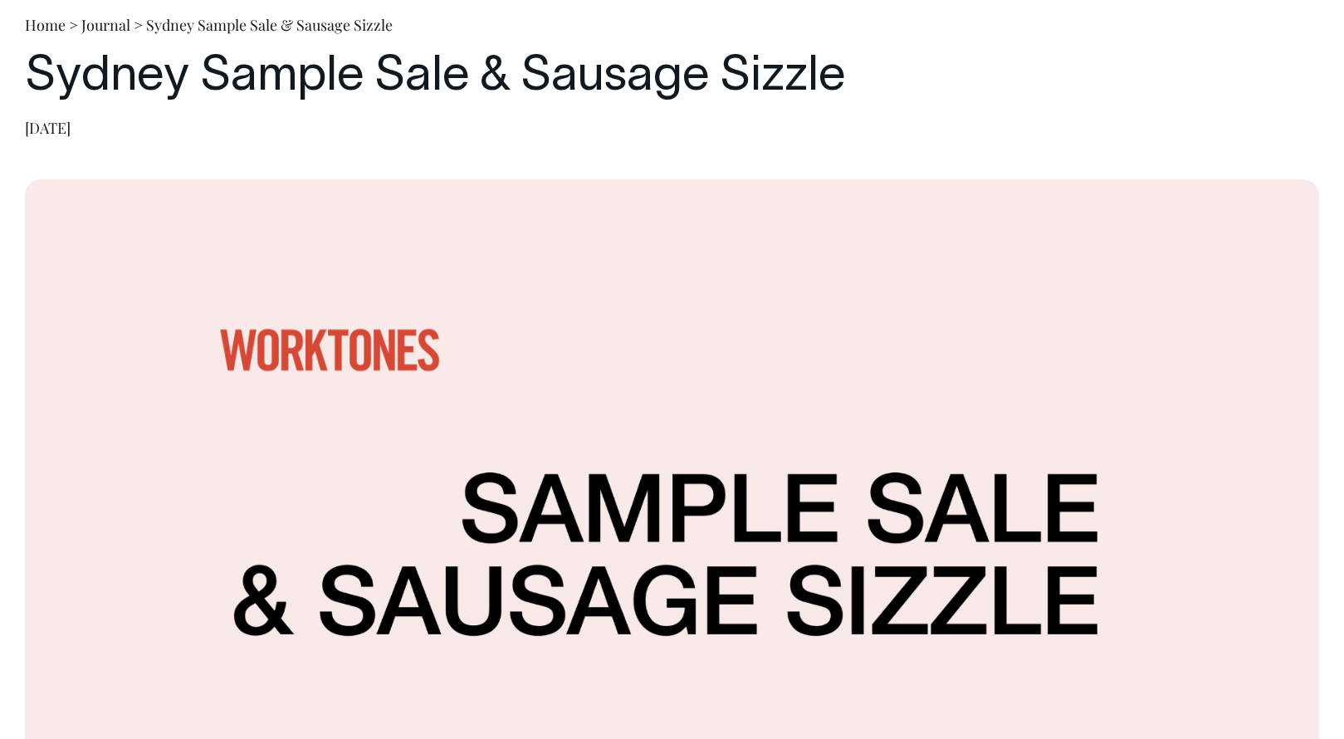
scroll to position [148, 0]
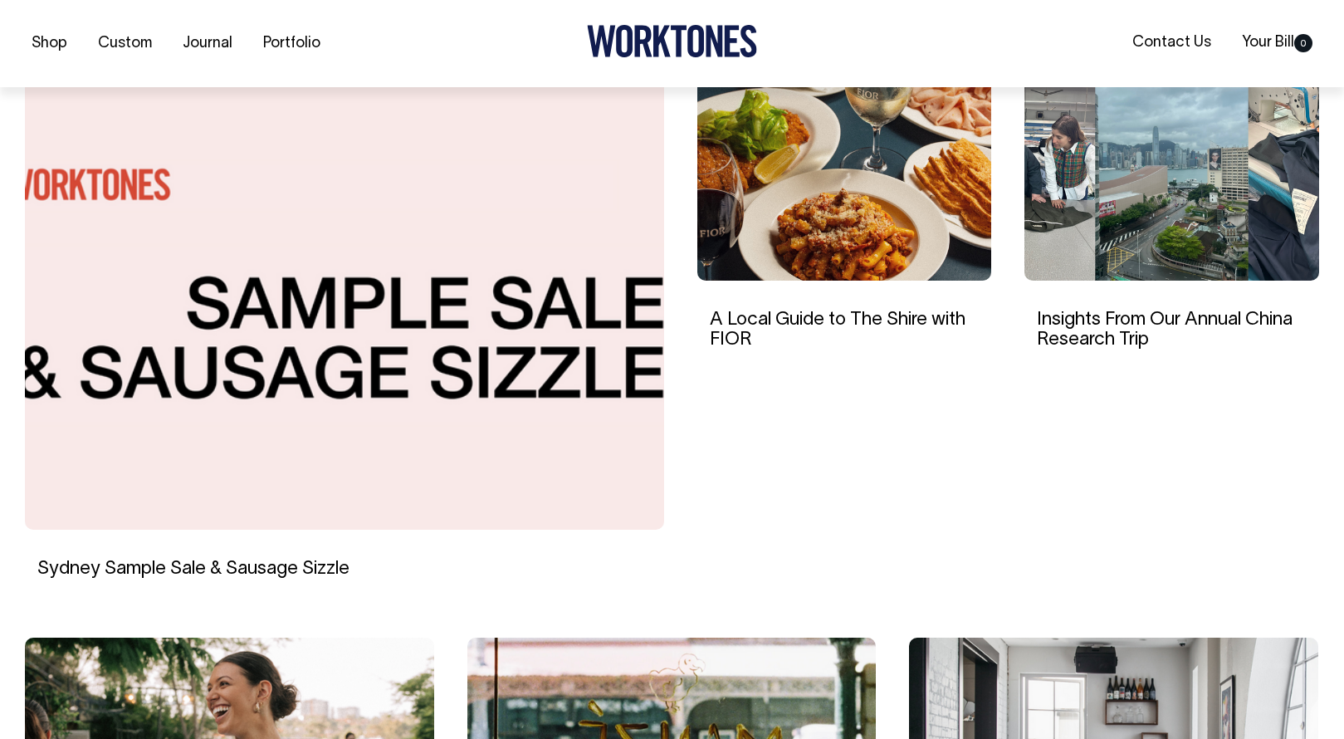
click at [303, 389] on img at bounding box center [344, 292] width 639 height 473
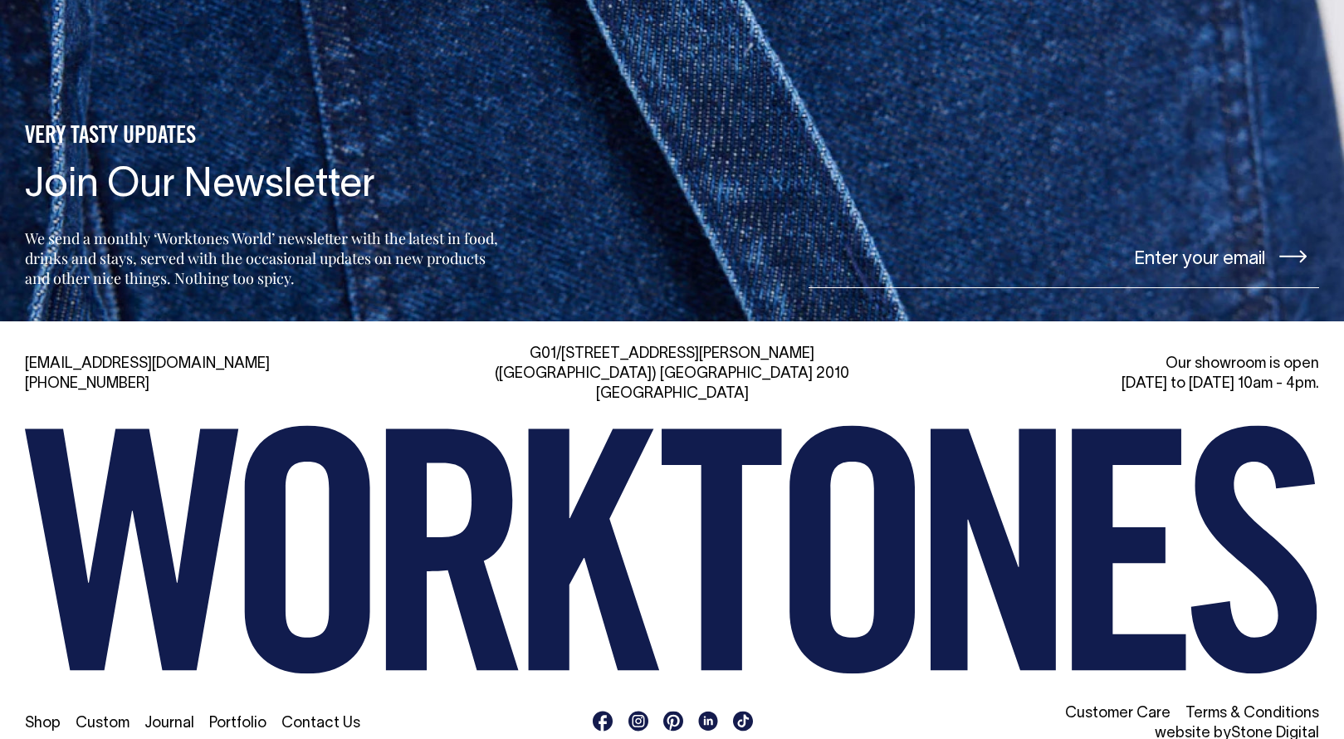
scroll to position [3226, 0]
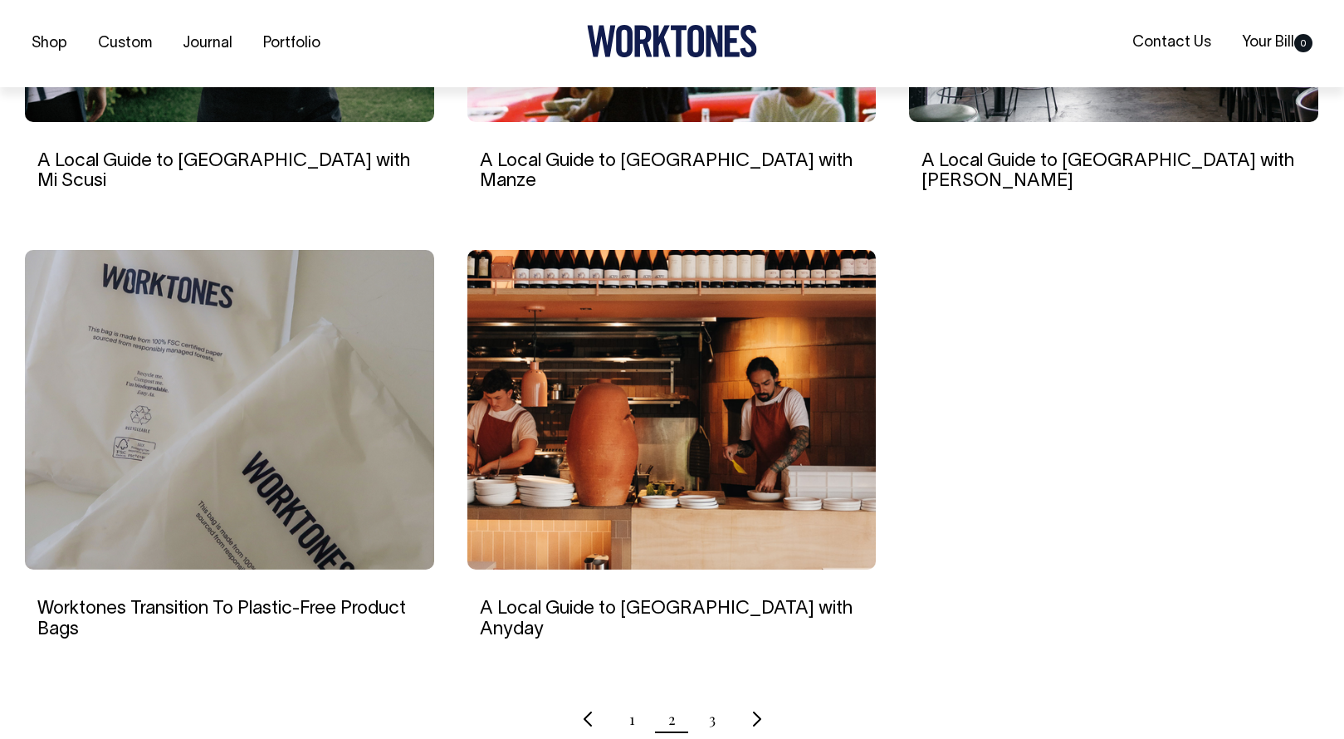
scroll to position [1363, 0]
click at [760, 417] on img at bounding box center [672, 409] width 409 height 320
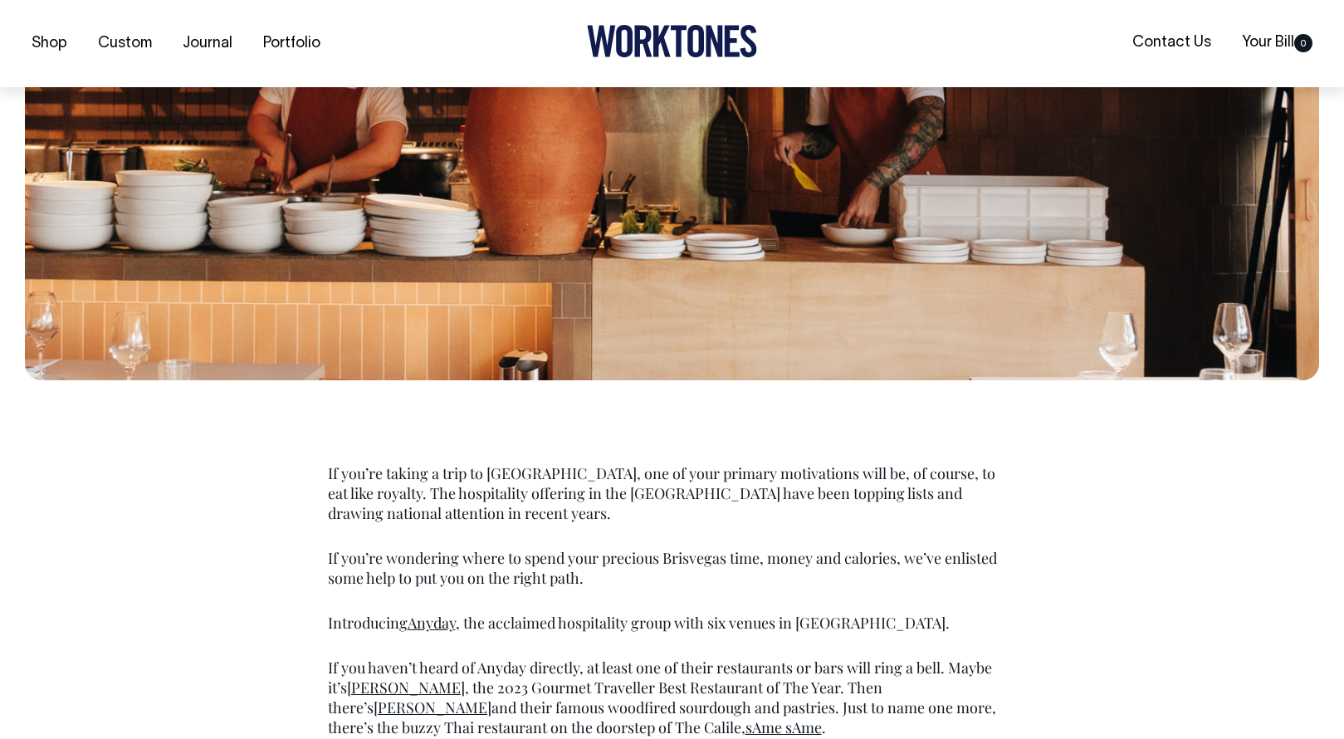
scroll to position [578, 0]
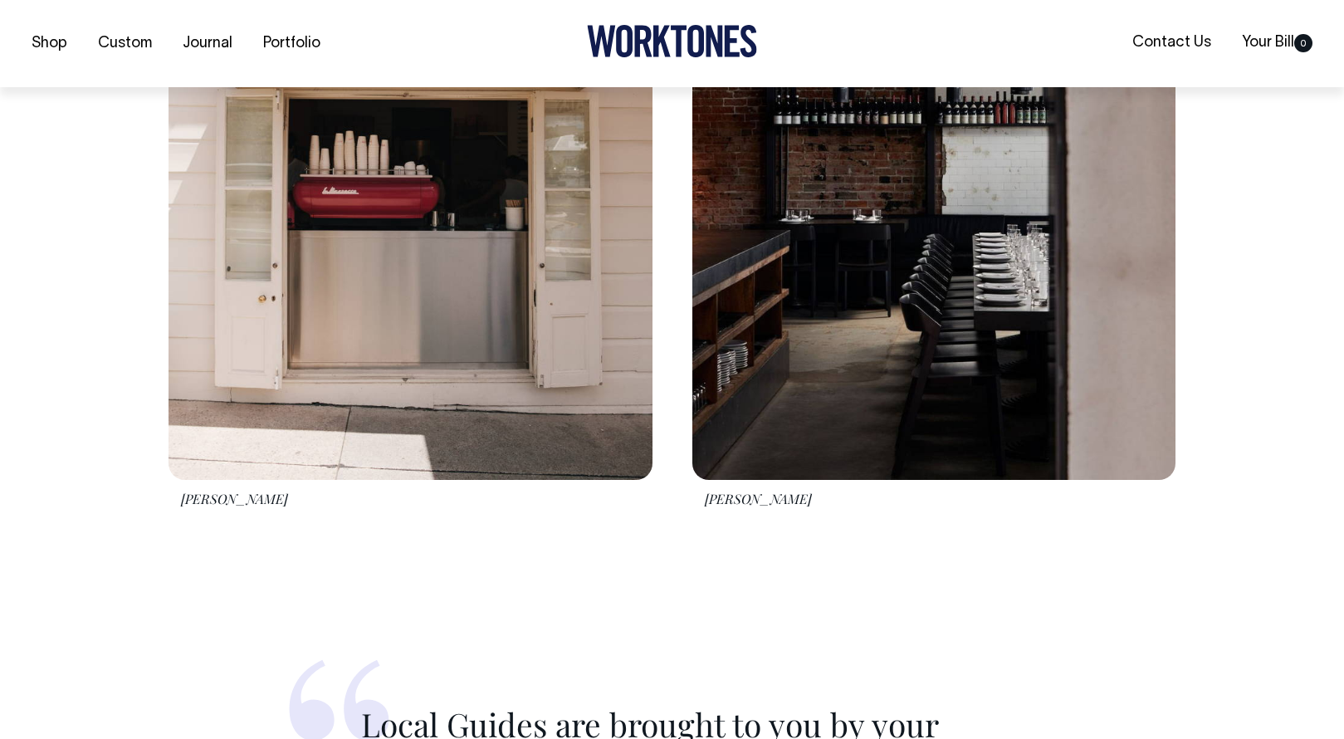
click at [312, 332] on img at bounding box center [411, 177] width 484 height 605
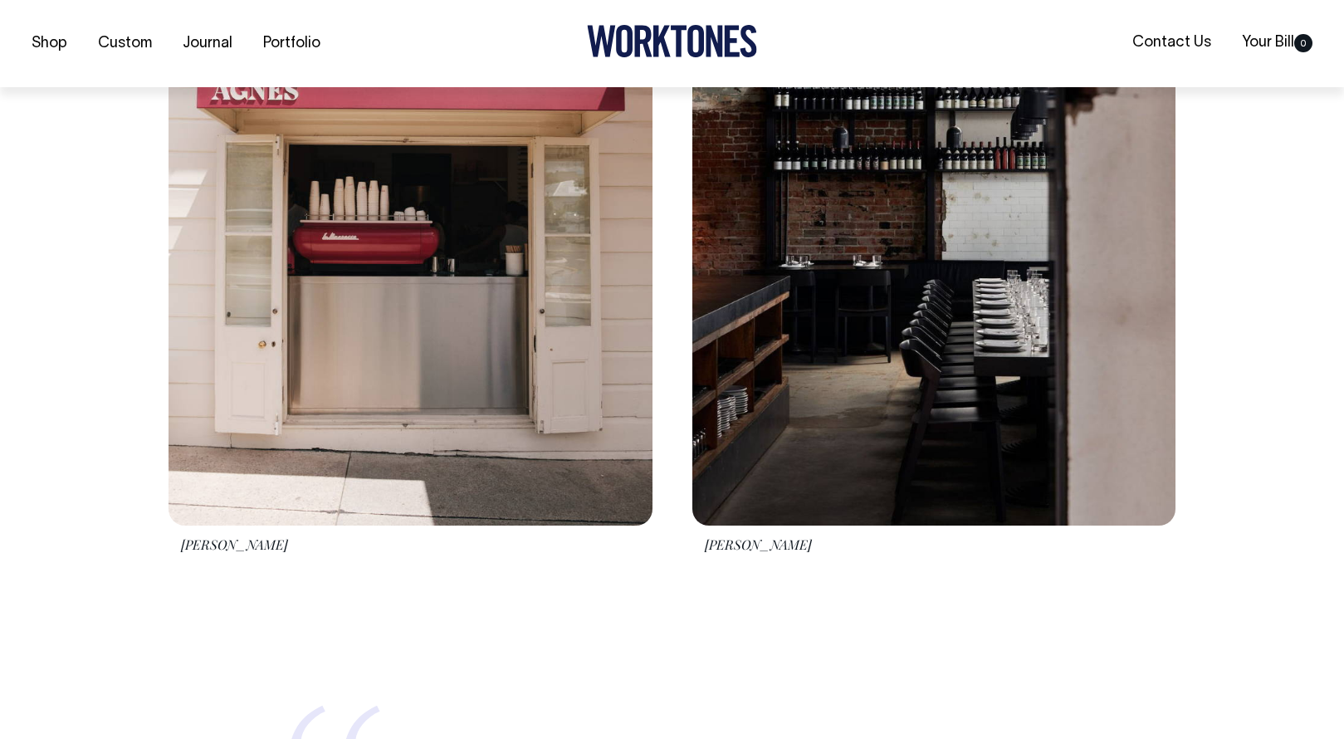
scroll to position [1588, 0]
drag, startPoint x: 261, startPoint y: 546, endPoint x: 179, endPoint y: 546, distance: 82.2
click at [179, 546] on figcaption "[PERSON_NAME]" at bounding box center [411, 543] width 484 height 14
copy figcaption "[PERSON_NAME]"
drag, startPoint x: 729, startPoint y: 544, endPoint x: 700, endPoint y: 547, distance: 29.3
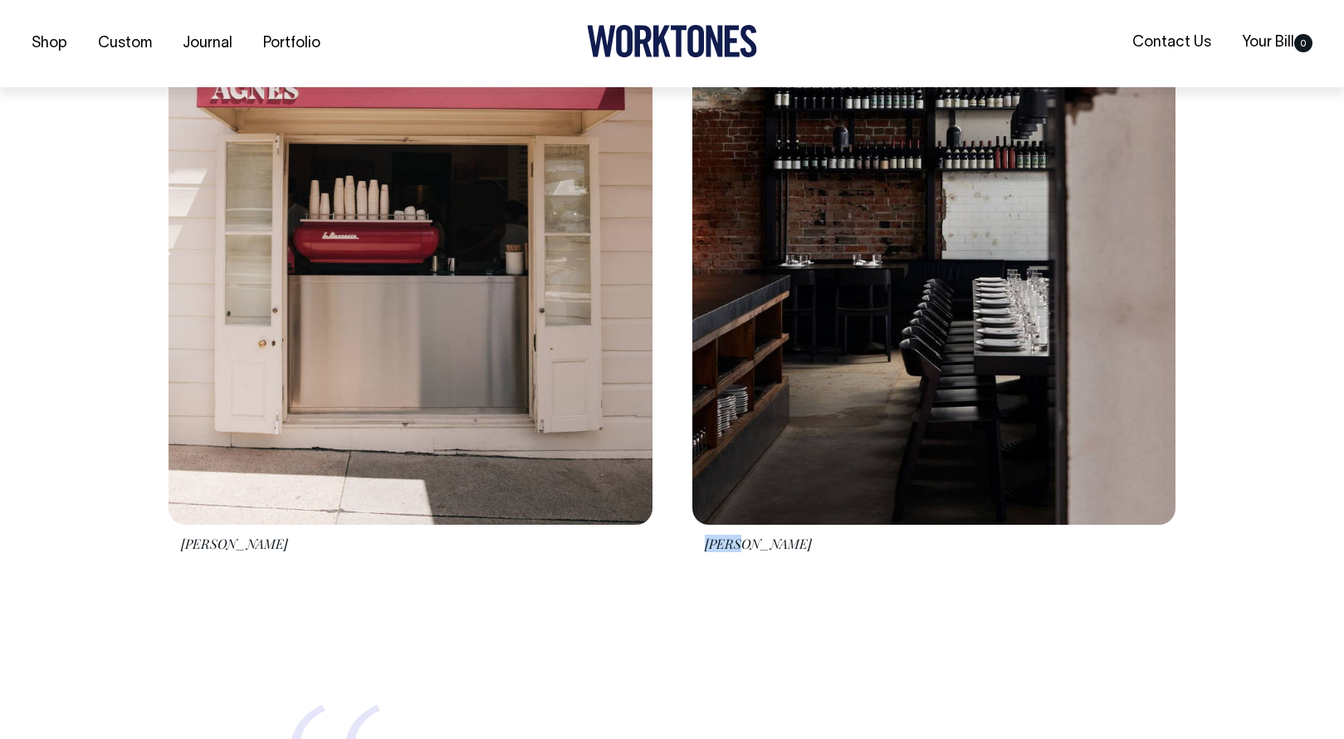
click at [700, 547] on figcaption "[PERSON_NAME]" at bounding box center [935, 543] width 484 height 14
copy figcaption "[PERSON_NAME]"
click at [282, 44] on link "Portfolio" at bounding box center [292, 43] width 71 height 27
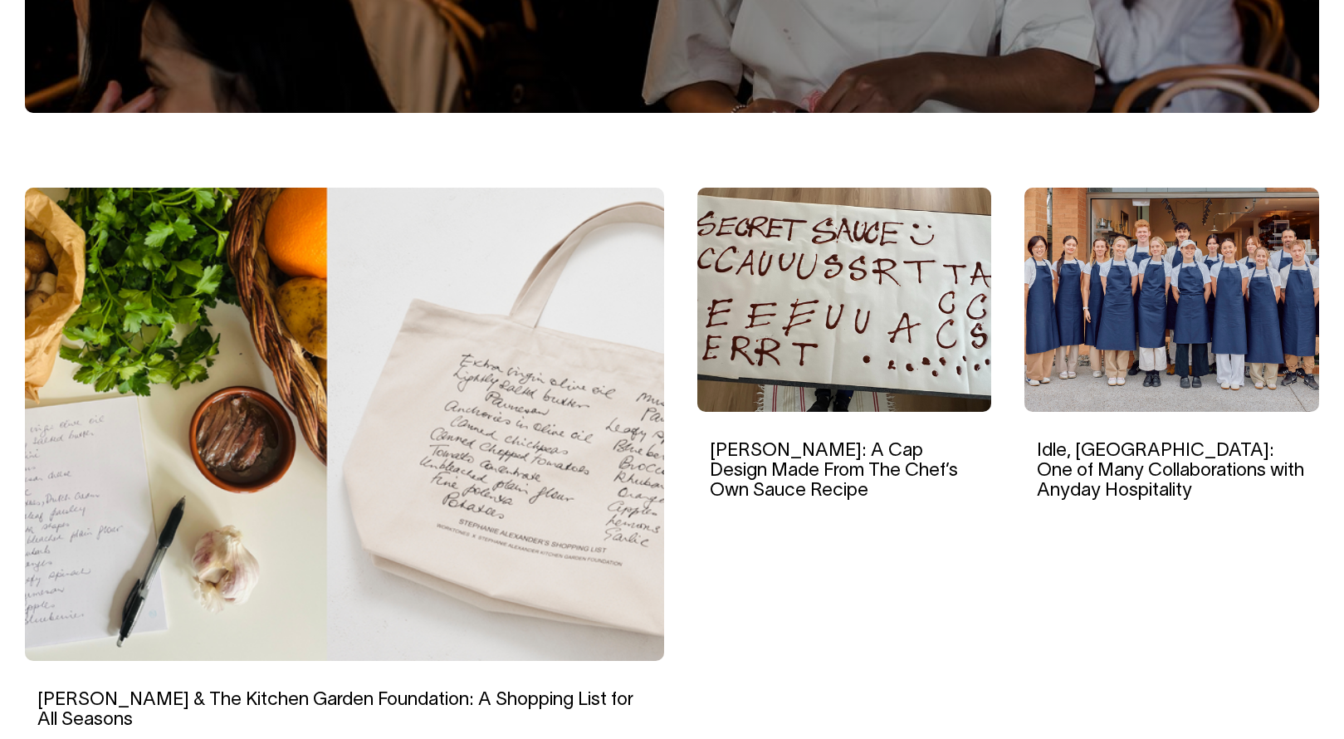
scroll to position [399, 0]
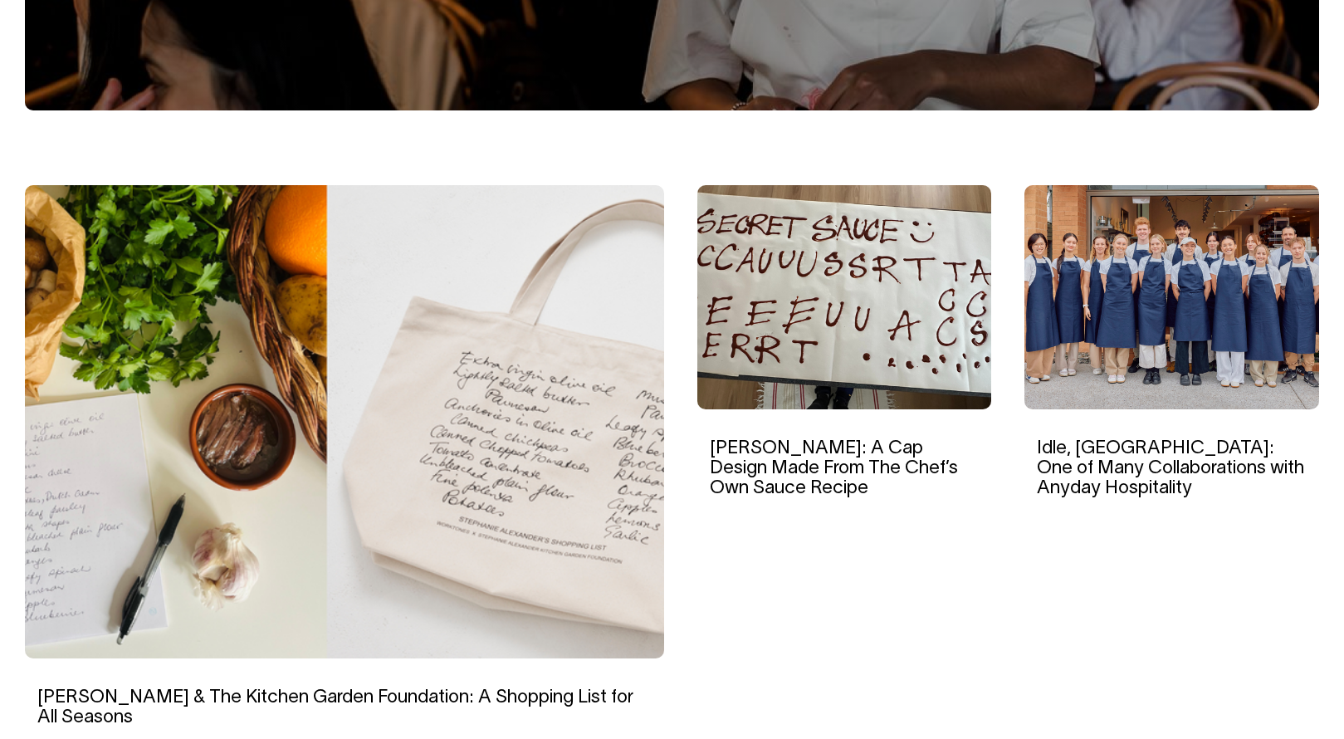
click at [1138, 355] on img at bounding box center [1172, 297] width 295 height 224
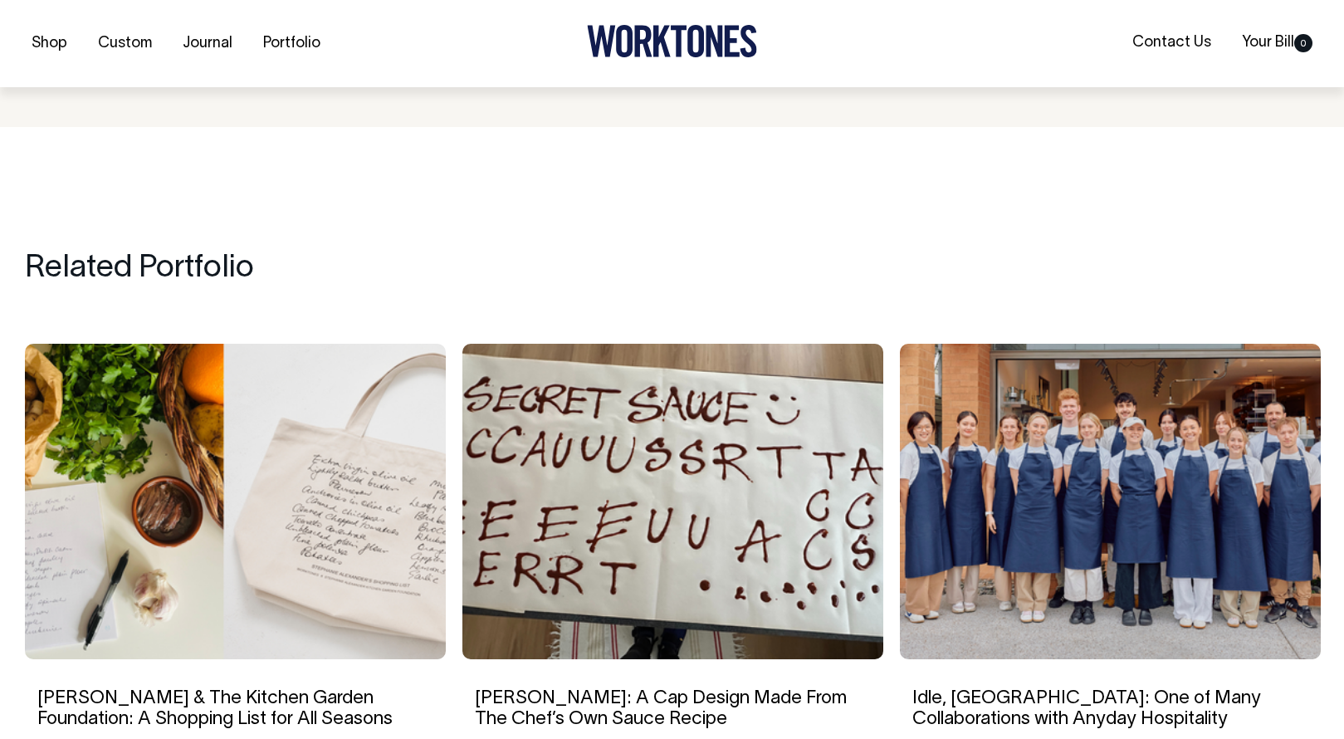
scroll to position [7615, 0]
click at [282, 367] on img at bounding box center [235, 501] width 421 height 316
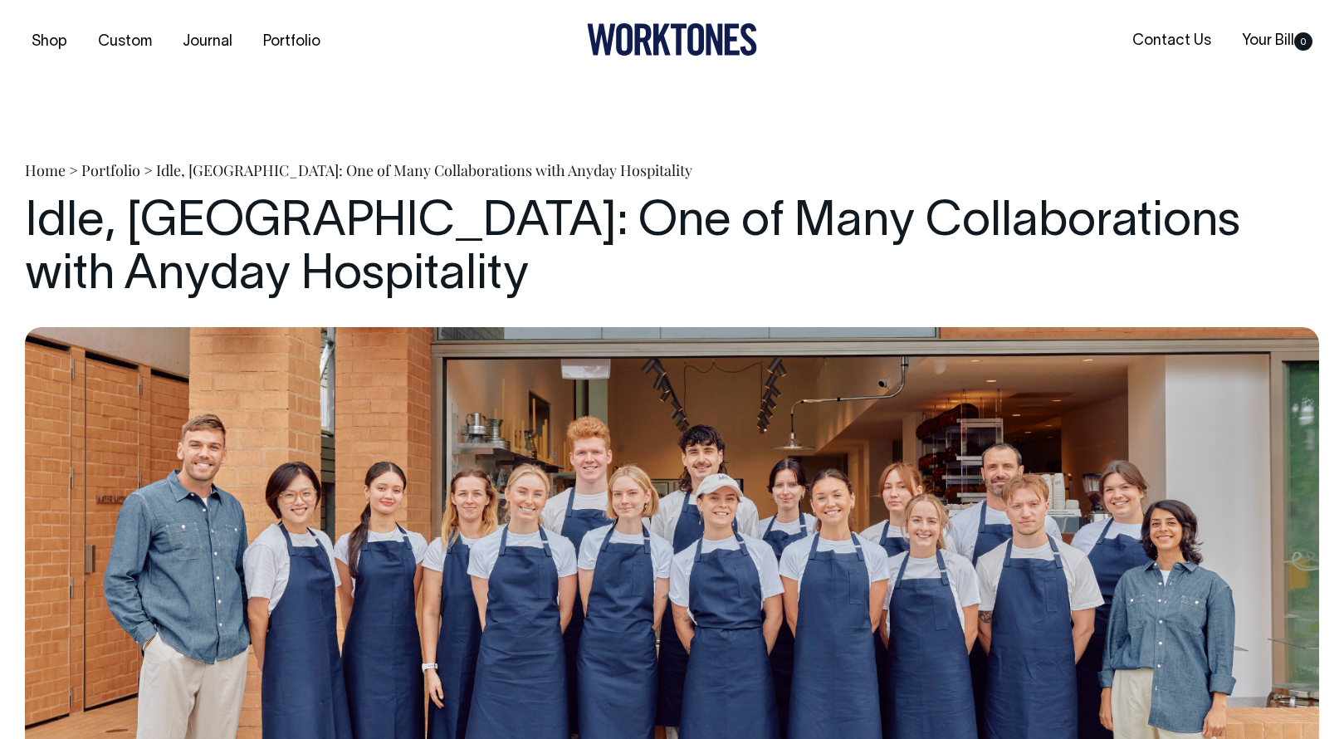
scroll to position [0, 0]
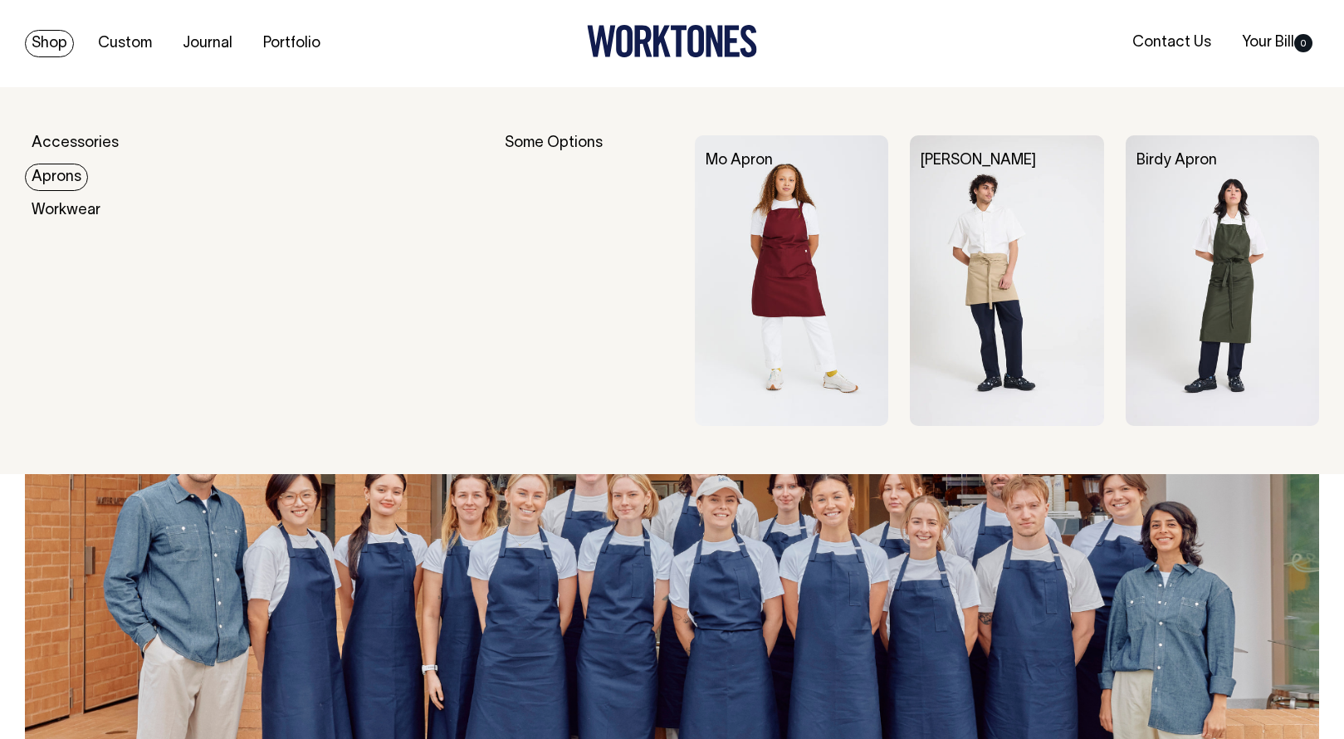
click at [56, 164] on link "Aprons" at bounding box center [56, 177] width 63 height 27
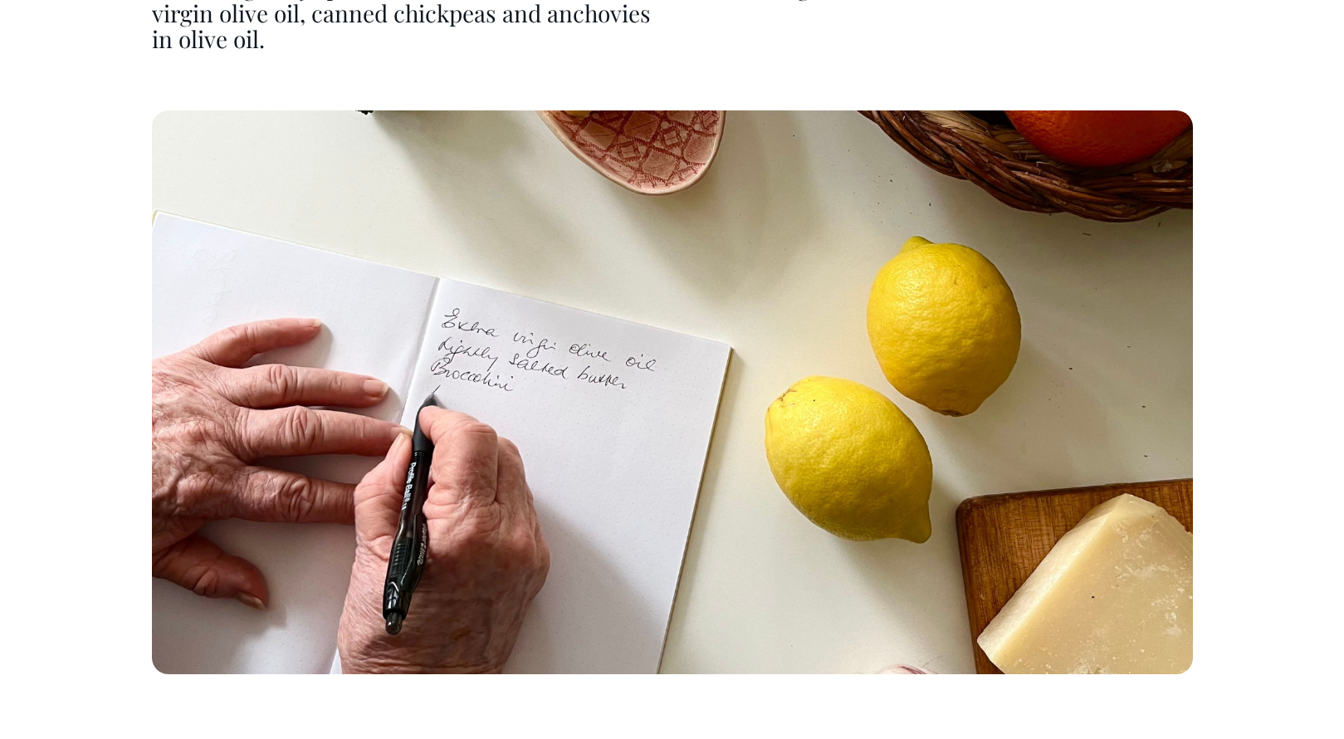
scroll to position [4002, 0]
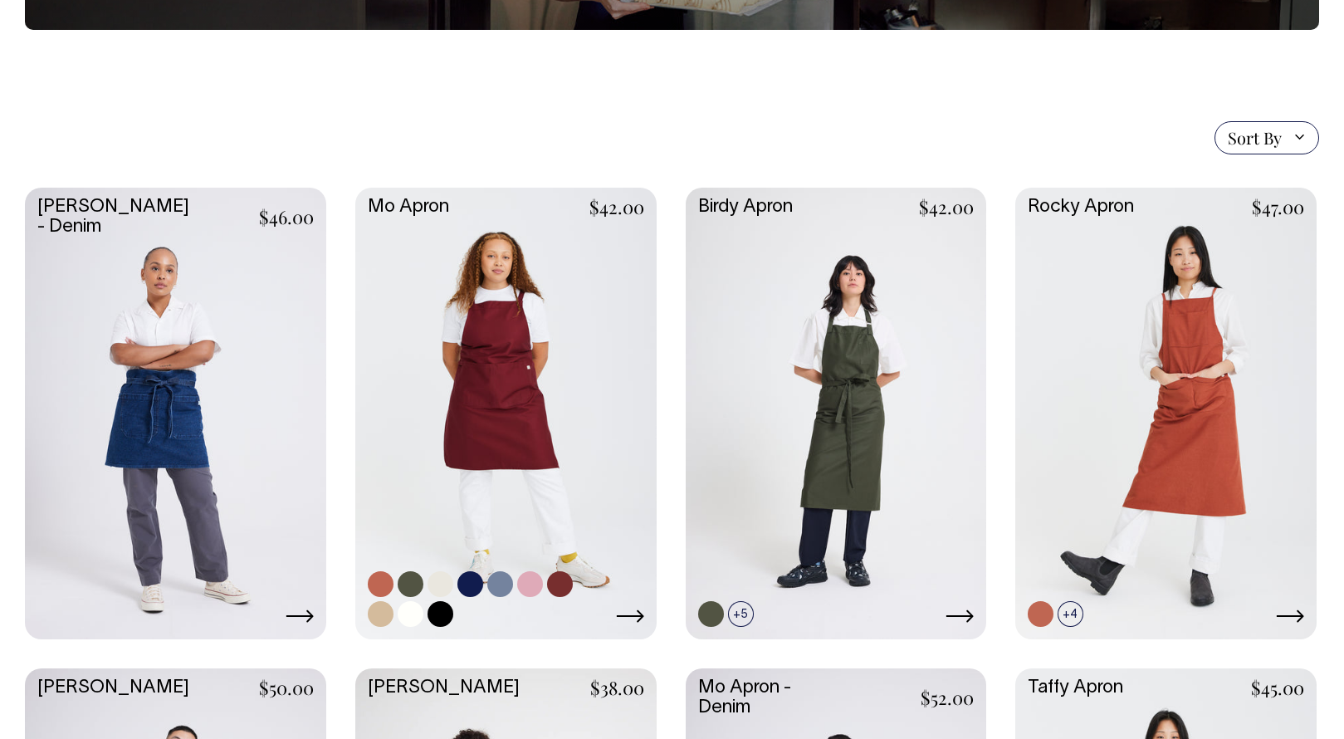
scroll to position [324, 0]
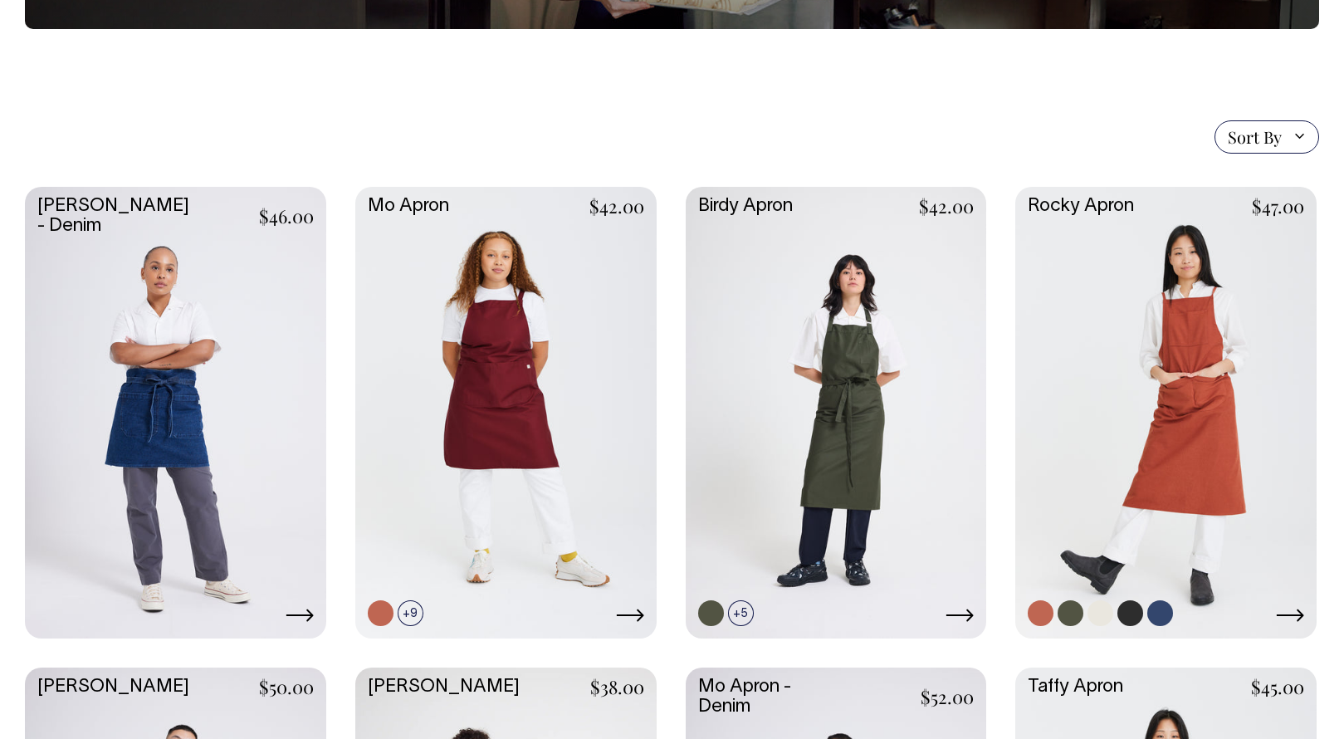
click at [1040, 330] on link at bounding box center [1166, 411] width 301 height 448
click at [852, 249] on link at bounding box center [836, 411] width 301 height 448
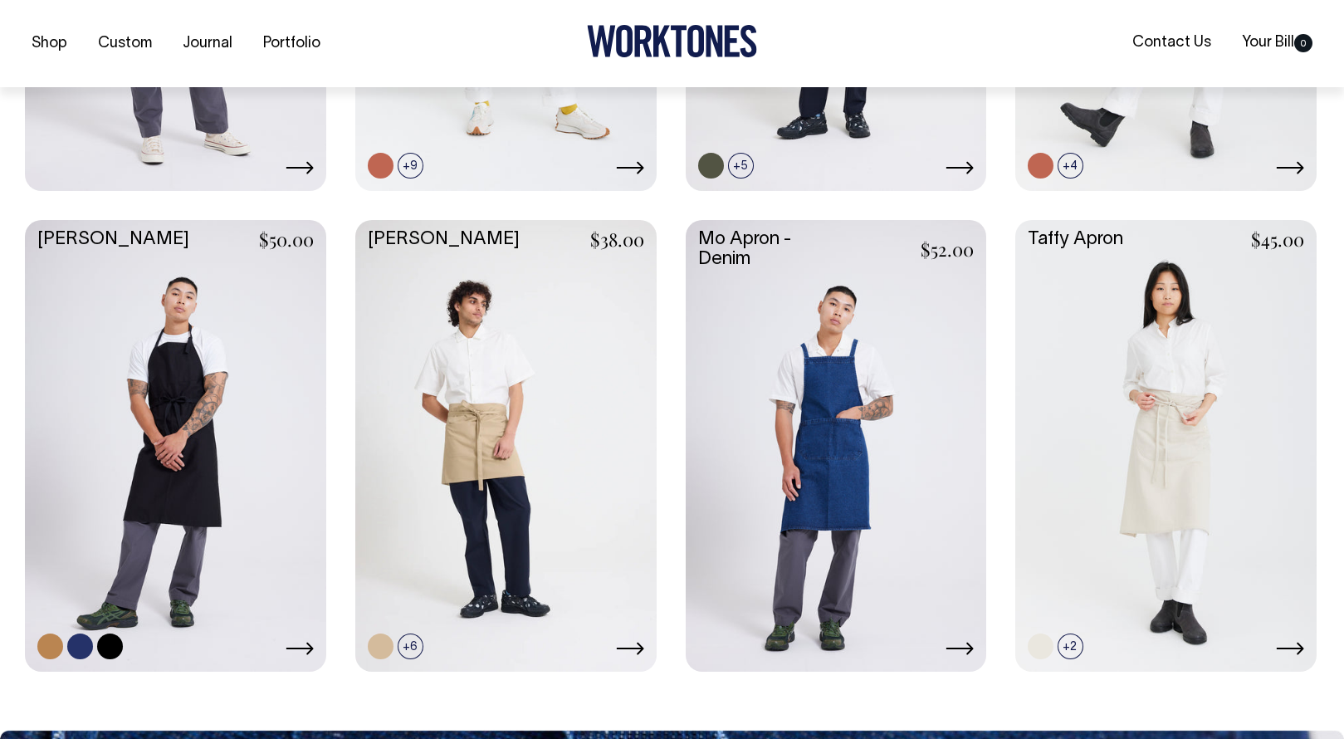
scroll to position [772, 0]
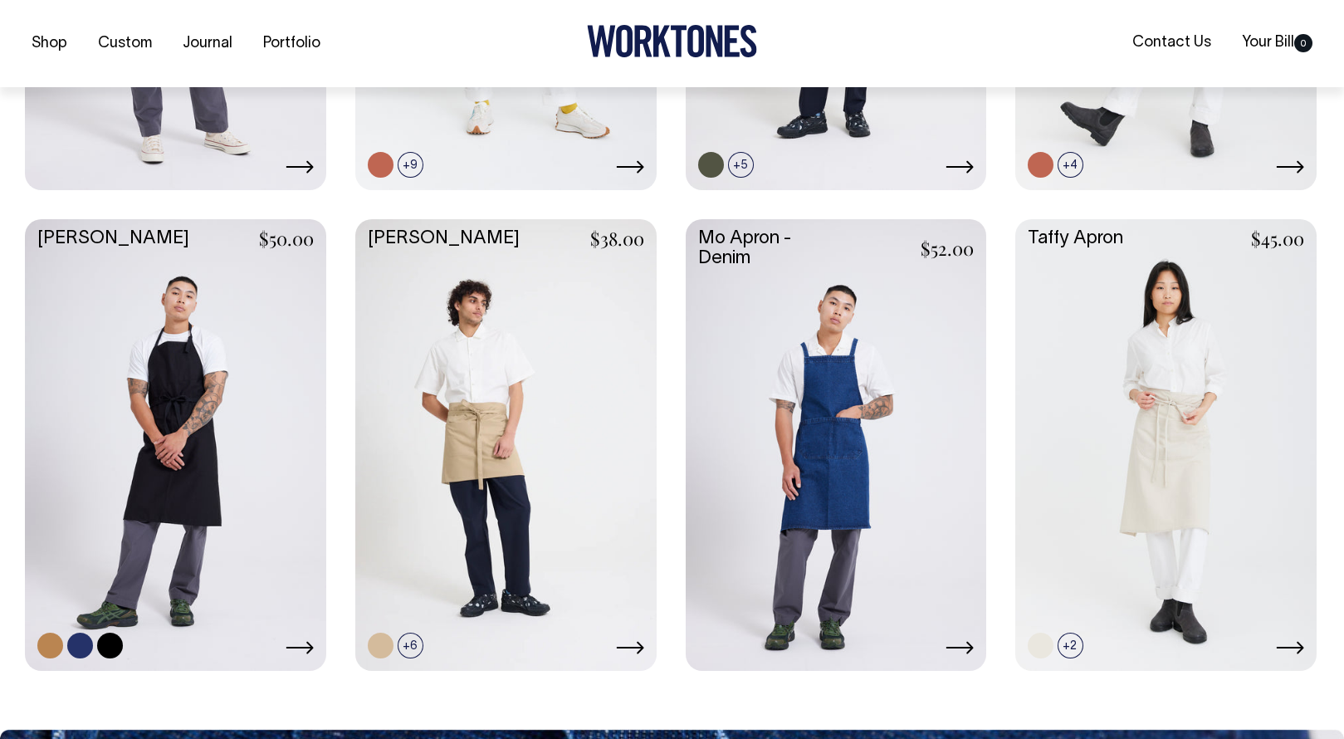
click at [169, 393] on link at bounding box center [175, 443] width 301 height 448
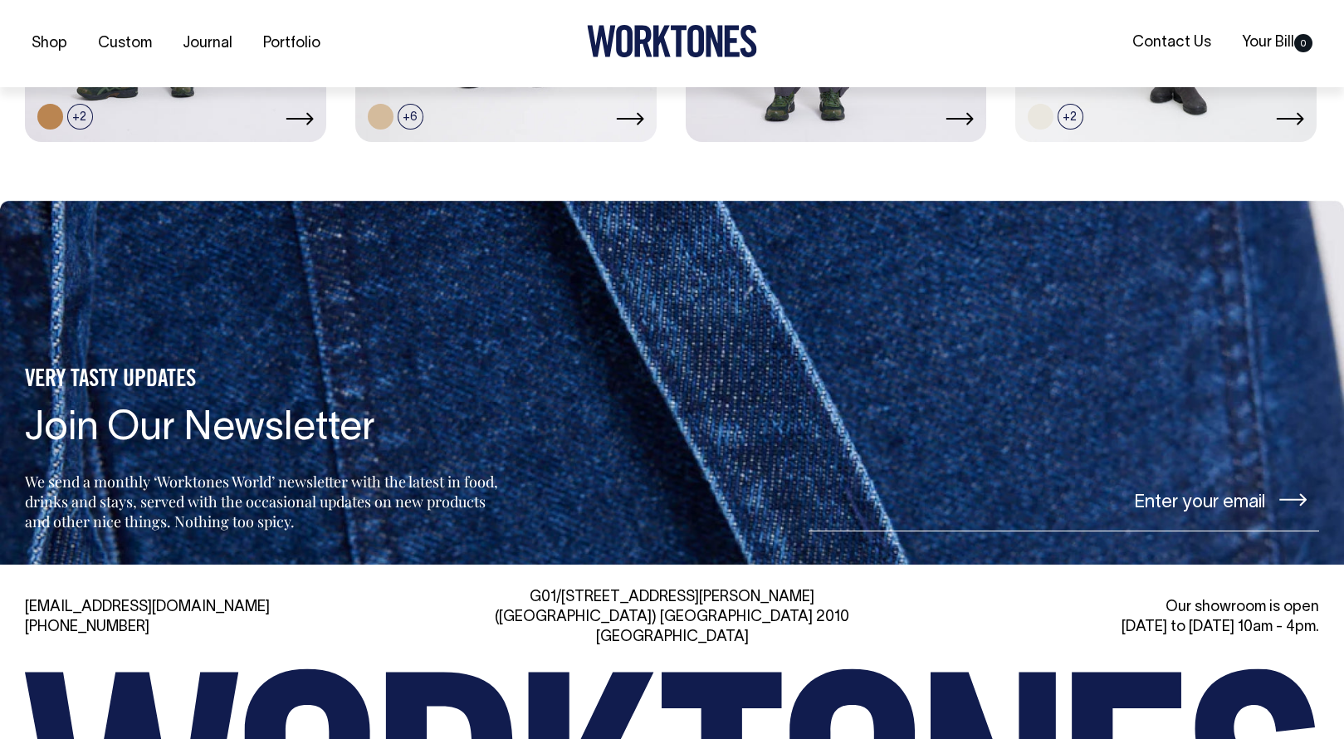
scroll to position [1302, 0]
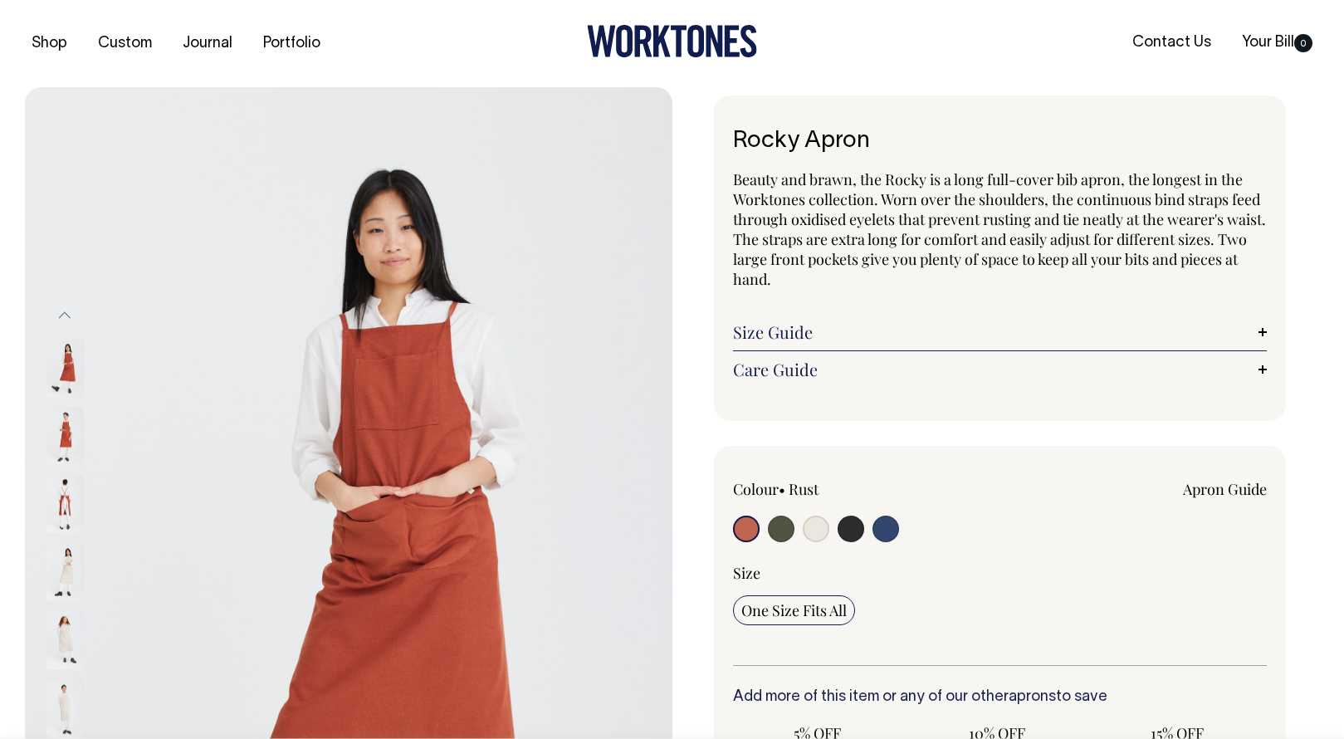
click at [854, 527] on input "radio" at bounding box center [851, 529] width 27 height 27
radio input "true"
select select "Charcoal"
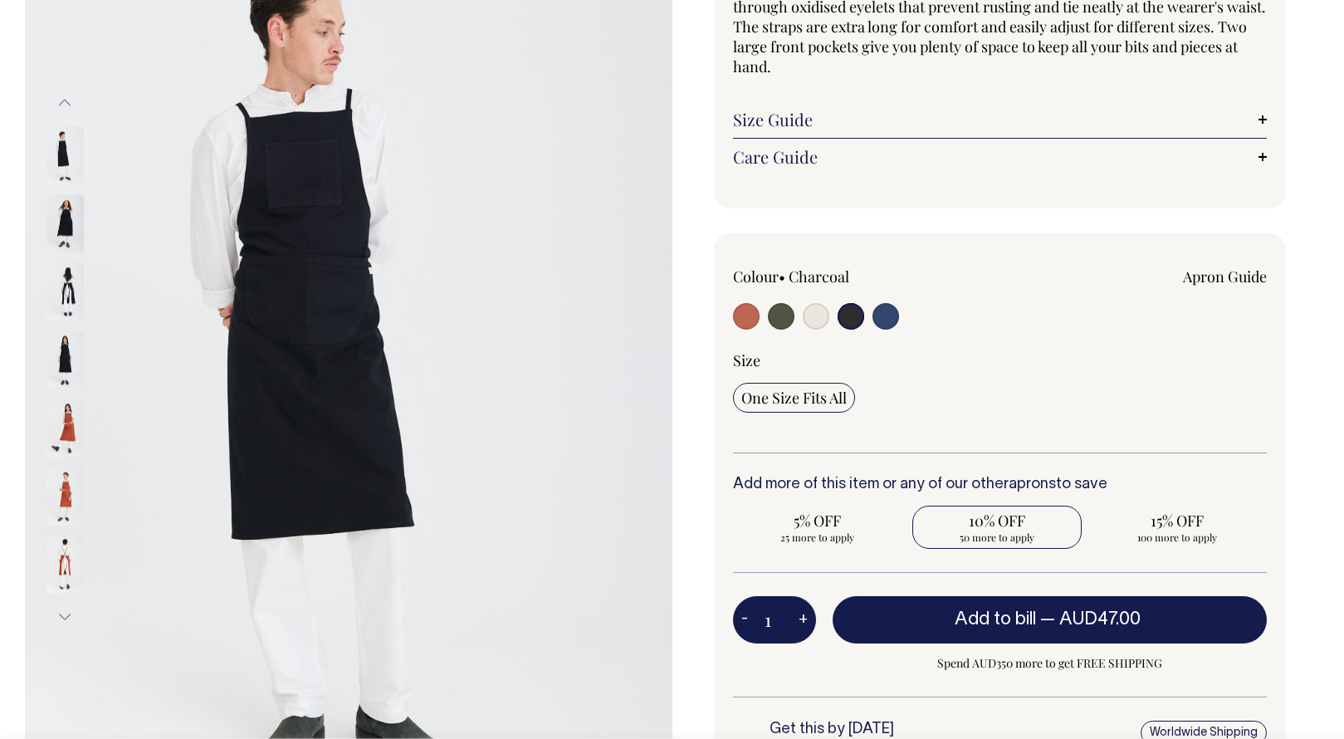
scroll to position [213, 0]
click at [851, 311] on input "radio" at bounding box center [851, 315] width 27 height 27
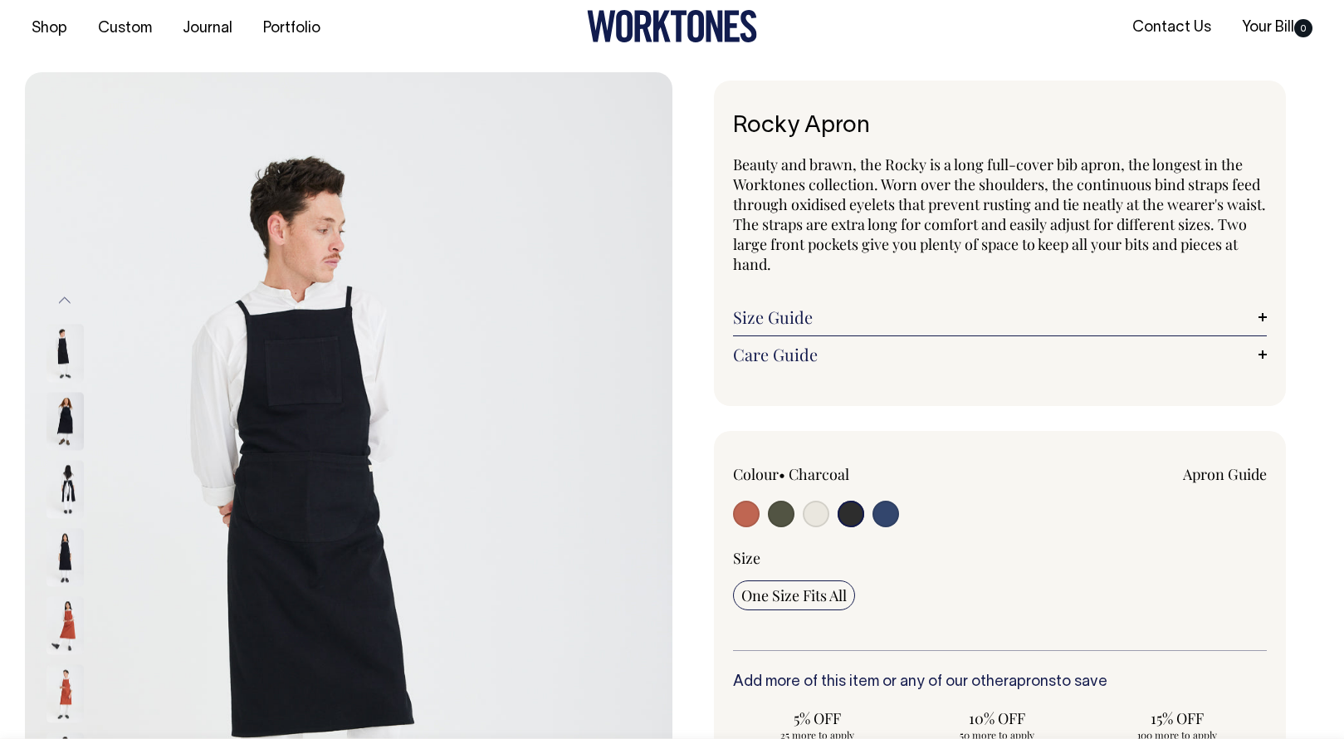
scroll to position [14, 0]
click at [807, 319] on link "Size Guide" at bounding box center [1000, 318] width 535 height 20
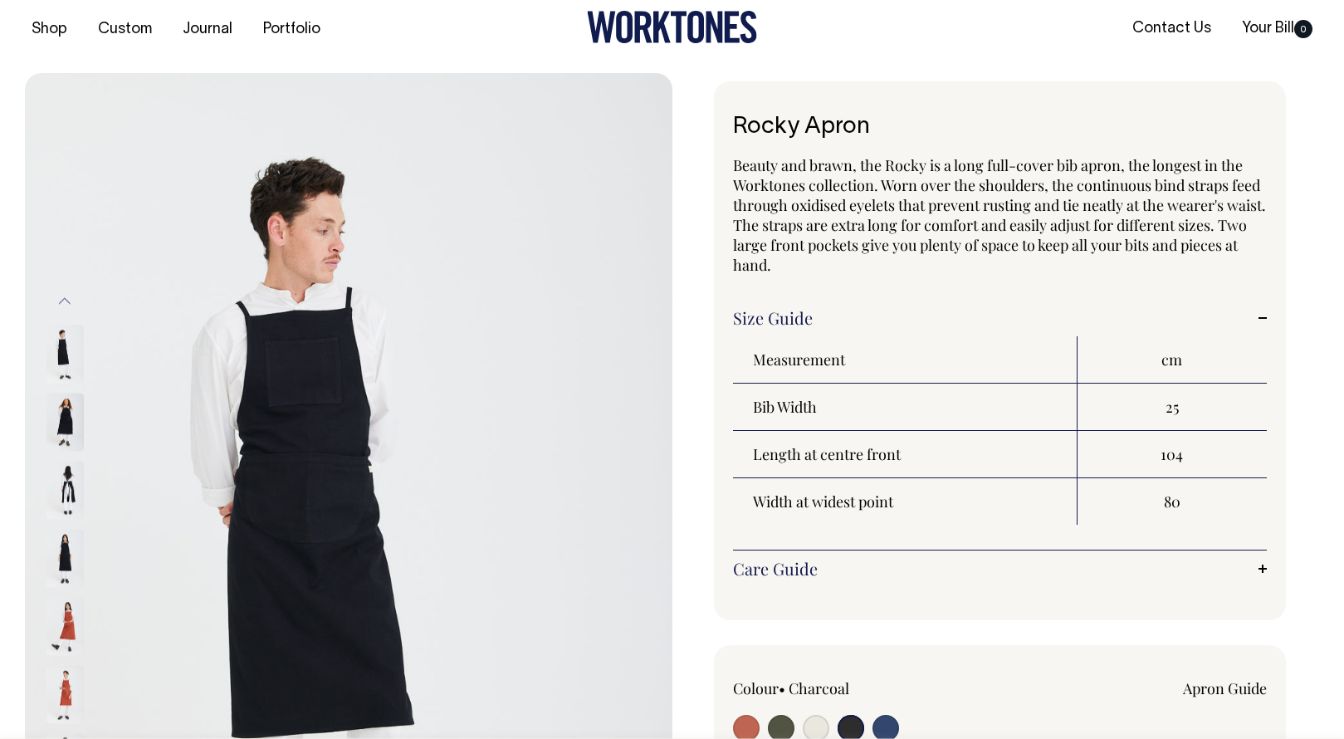
click at [807, 319] on link "Size Guide" at bounding box center [1000, 318] width 535 height 20
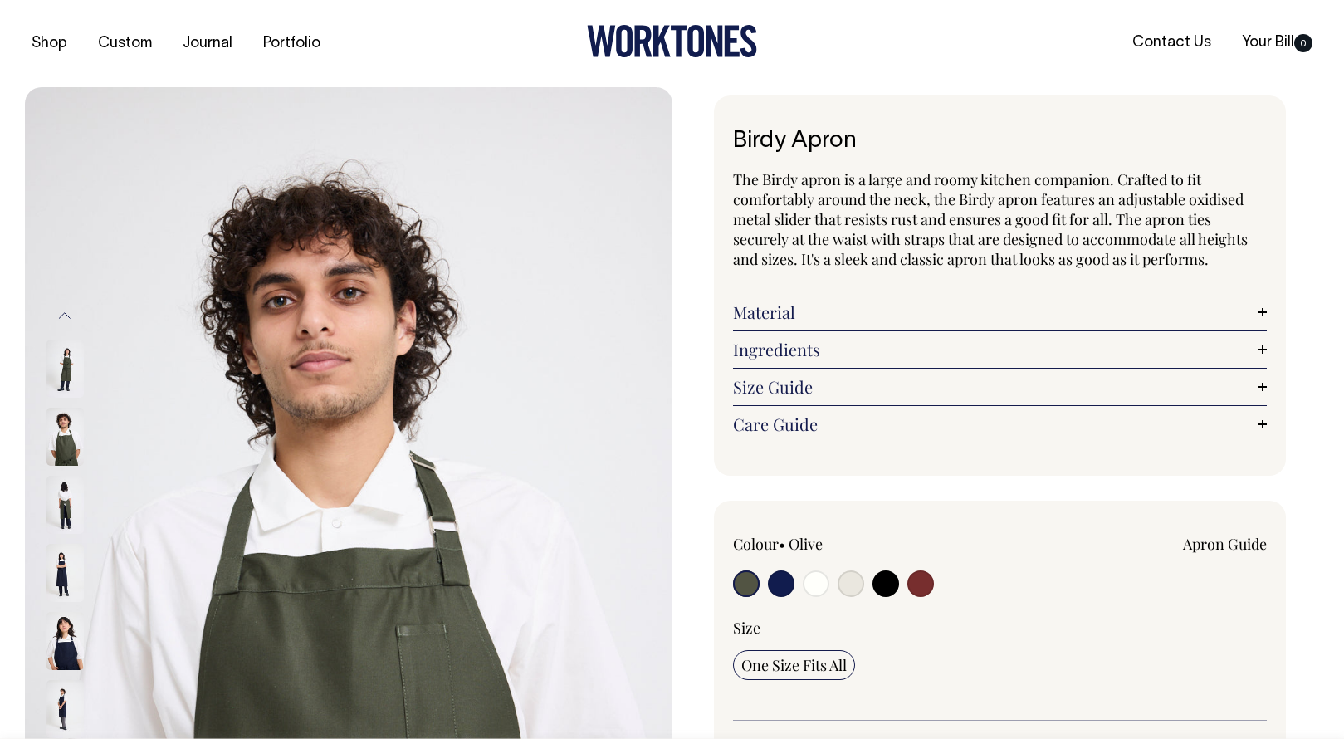
click at [889, 579] on input "radio" at bounding box center [886, 583] width 27 height 27
radio input "true"
select select "Black"
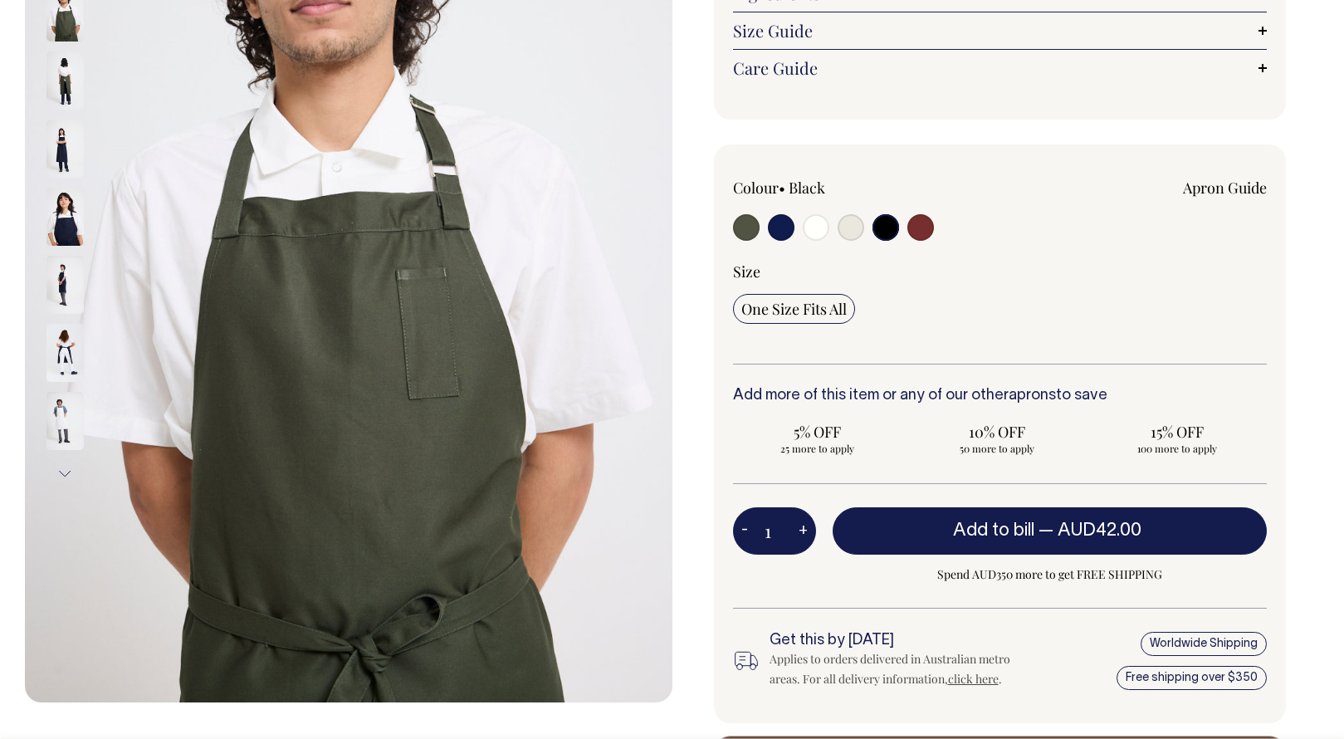
scroll to position [357, 0]
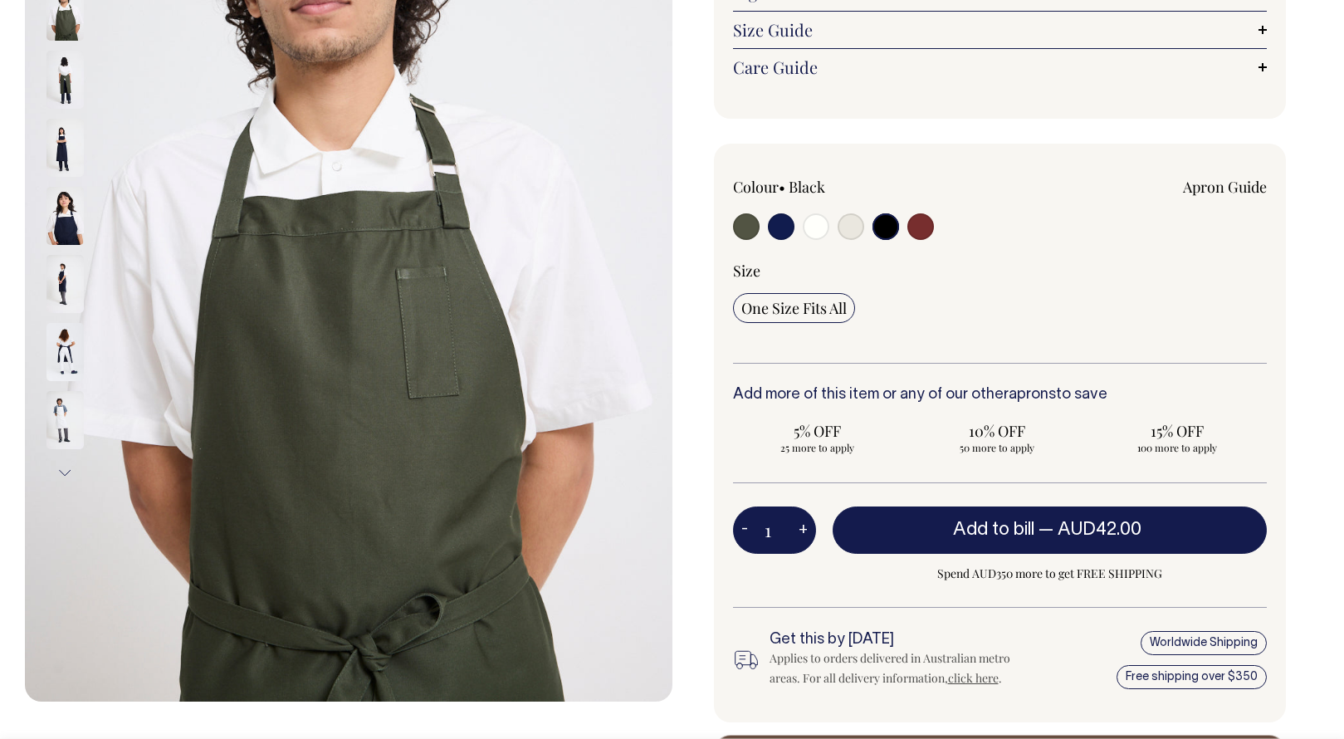
click at [877, 223] on input "radio" at bounding box center [886, 226] width 27 height 27
click at [884, 228] on input "radio" at bounding box center [886, 226] width 27 height 27
click at [884, 231] on input "radio" at bounding box center [886, 226] width 27 height 27
click at [67, 212] on img at bounding box center [65, 216] width 37 height 58
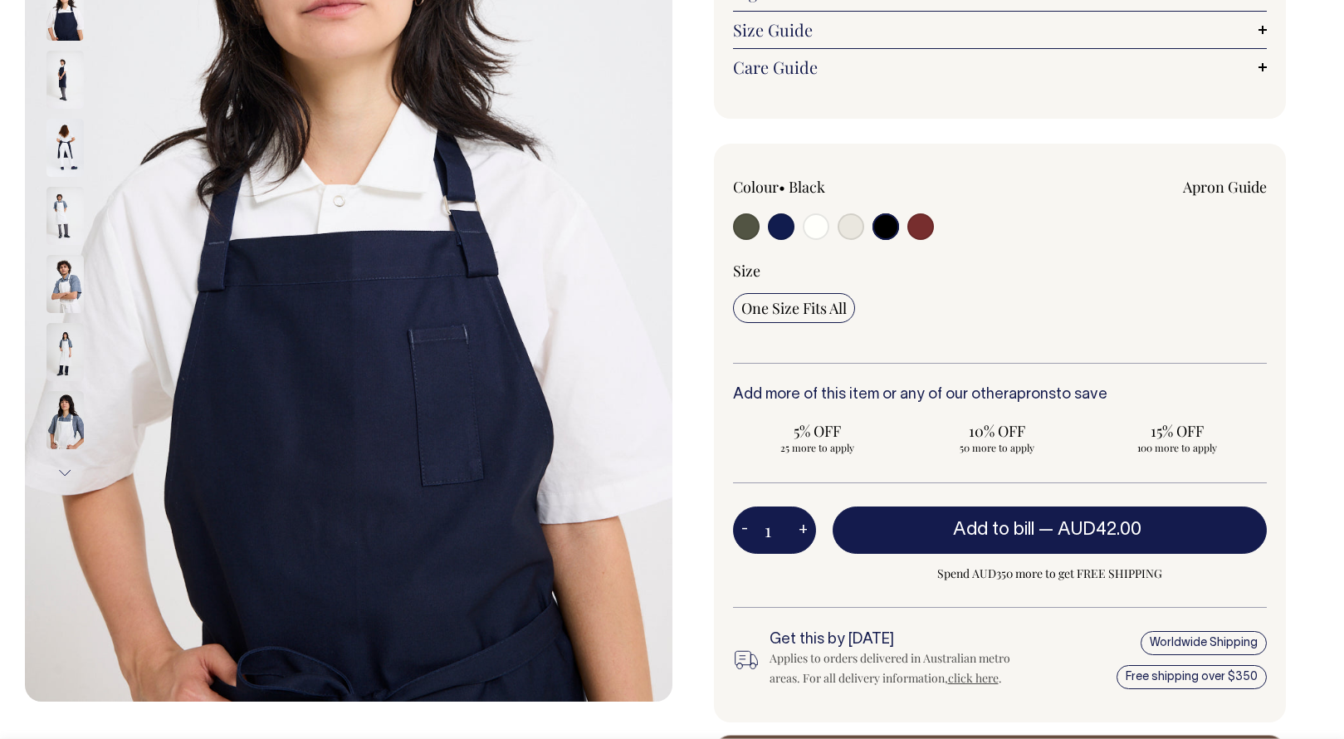
click at [67, 212] on img at bounding box center [65, 216] width 37 height 58
click at [60, 24] on img at bounding box center [65, 12] width 37 height 58
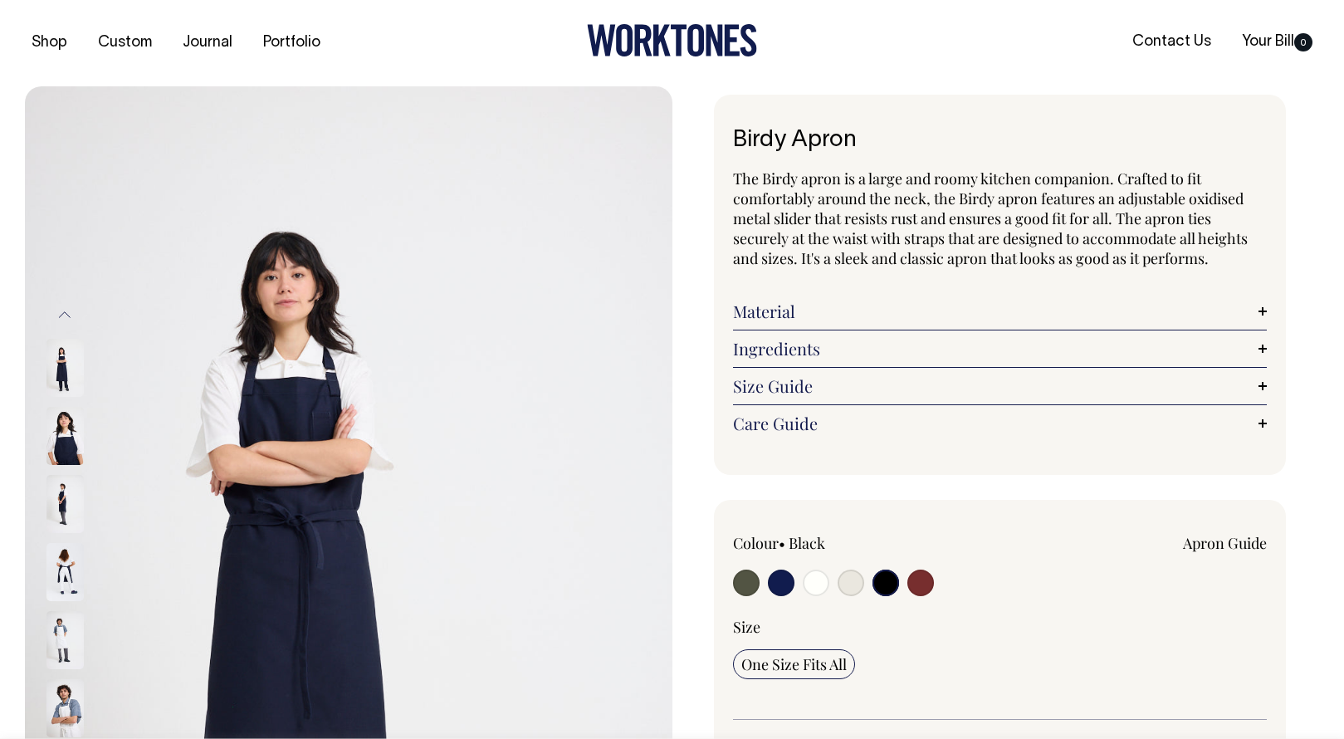
scroll to position [0, 0]
click at [879, 577] on input "radio" at bounding box center [886, 583] width 27 height 27
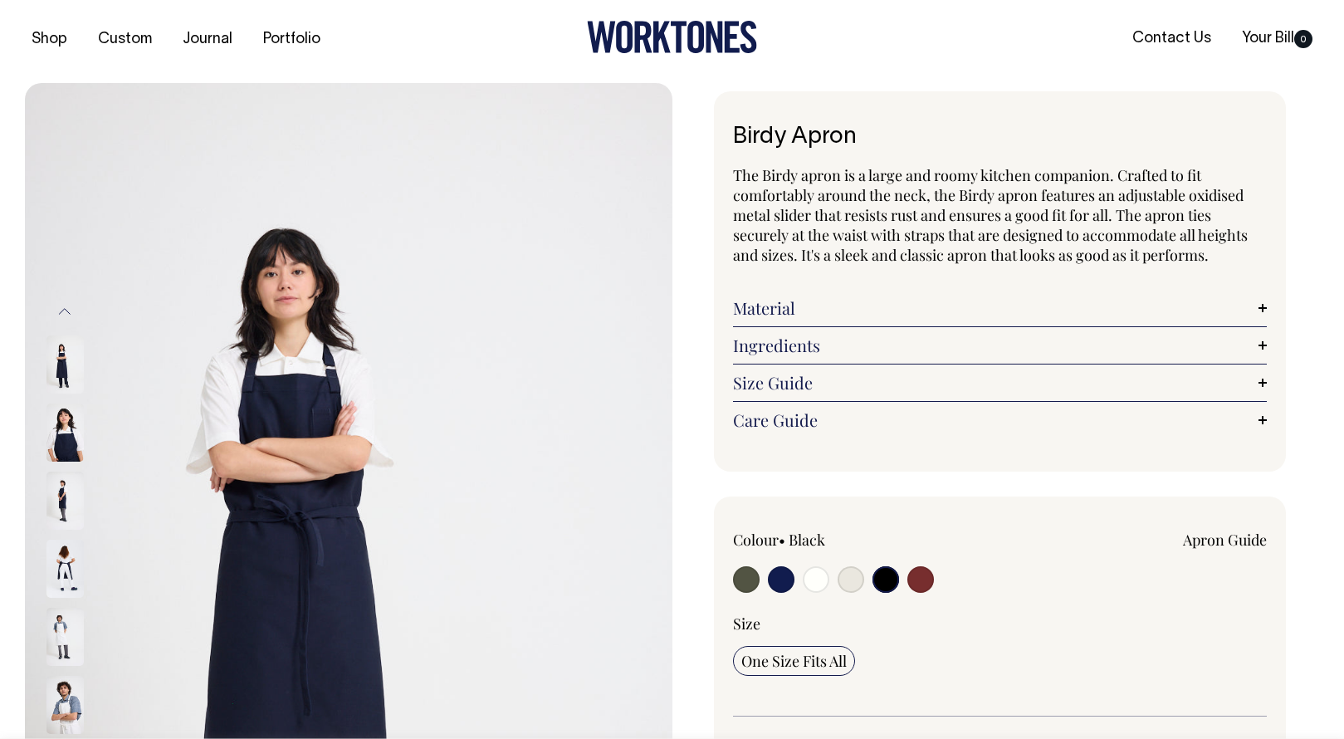
click at [885, 588] on input "radio" at bounding box center [886, 579] width 27 height 27
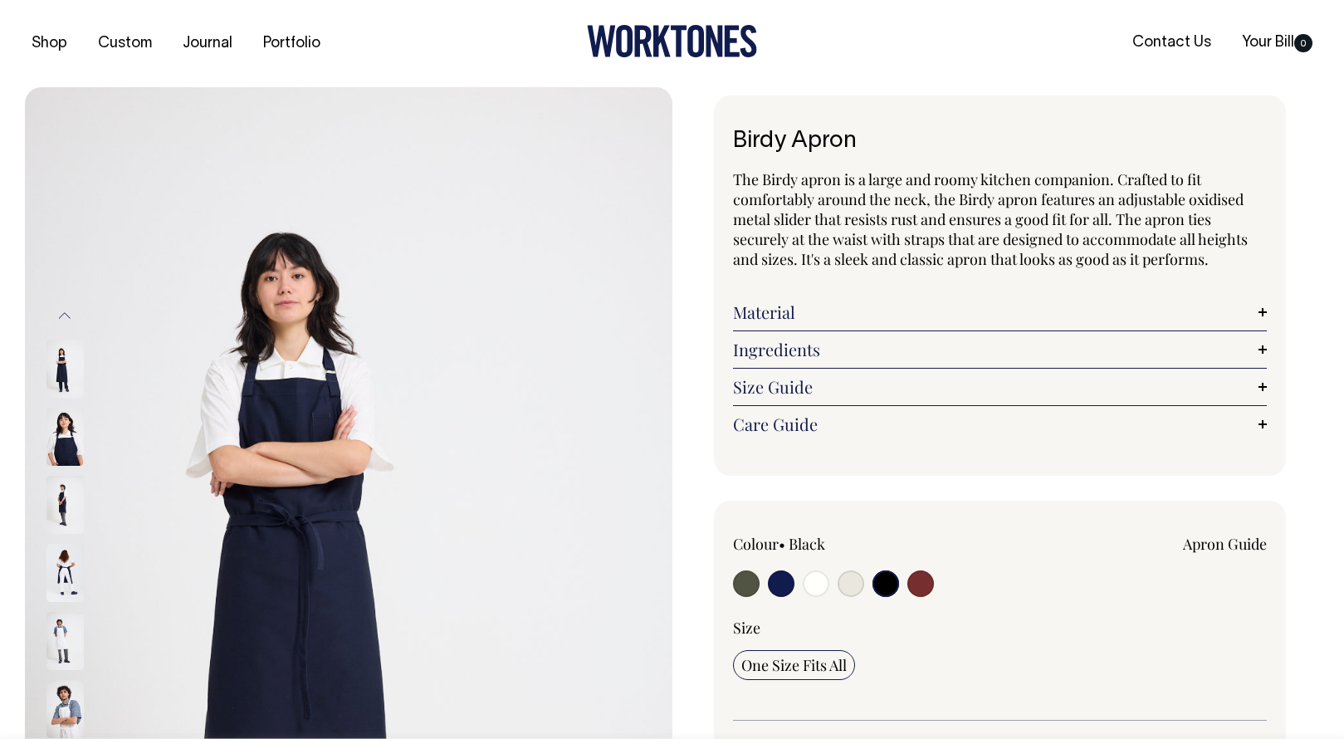
click at [55, 373] on img at bounding box center [65, 369] width 37 height 58
click at [62, 369] on img at bounding box center [65, 369] width 37 height 58
click at [62, 425] on img at bounding box center [65, 437] width 37 height 58
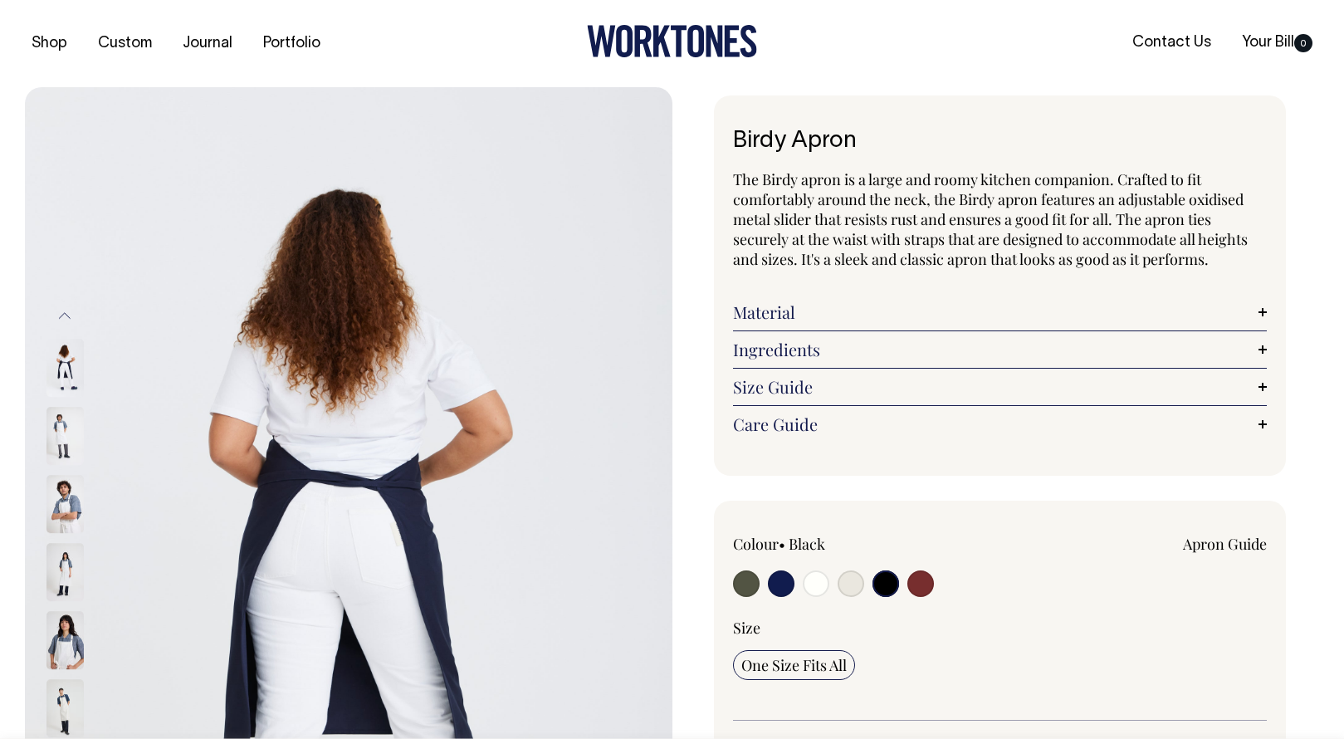
click at [55, 565] on img at bounding box center [65, 573] width 37 height 58
click at [64, 637] on img at bounding box center [65, 641] width 37 height 58
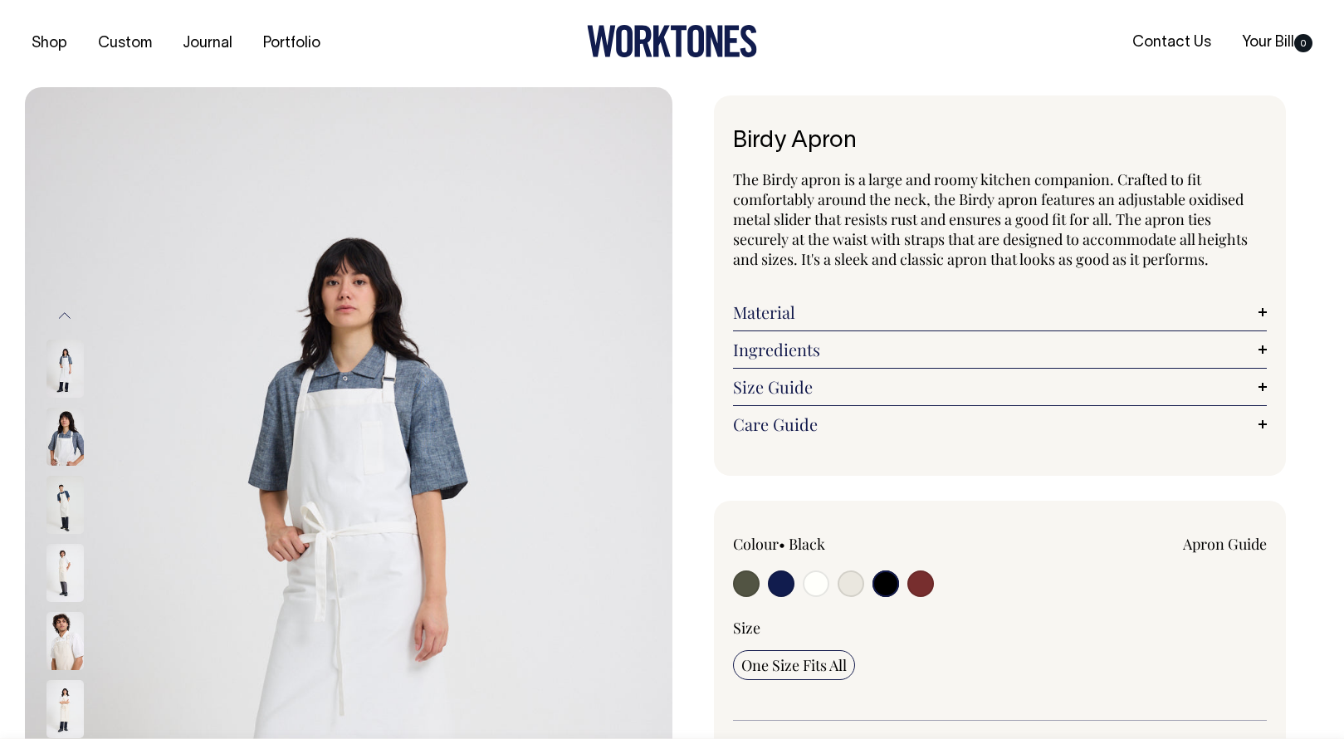
click at [887, 578] on input "radio" at bounding box center [886, 583] width 27 height 27
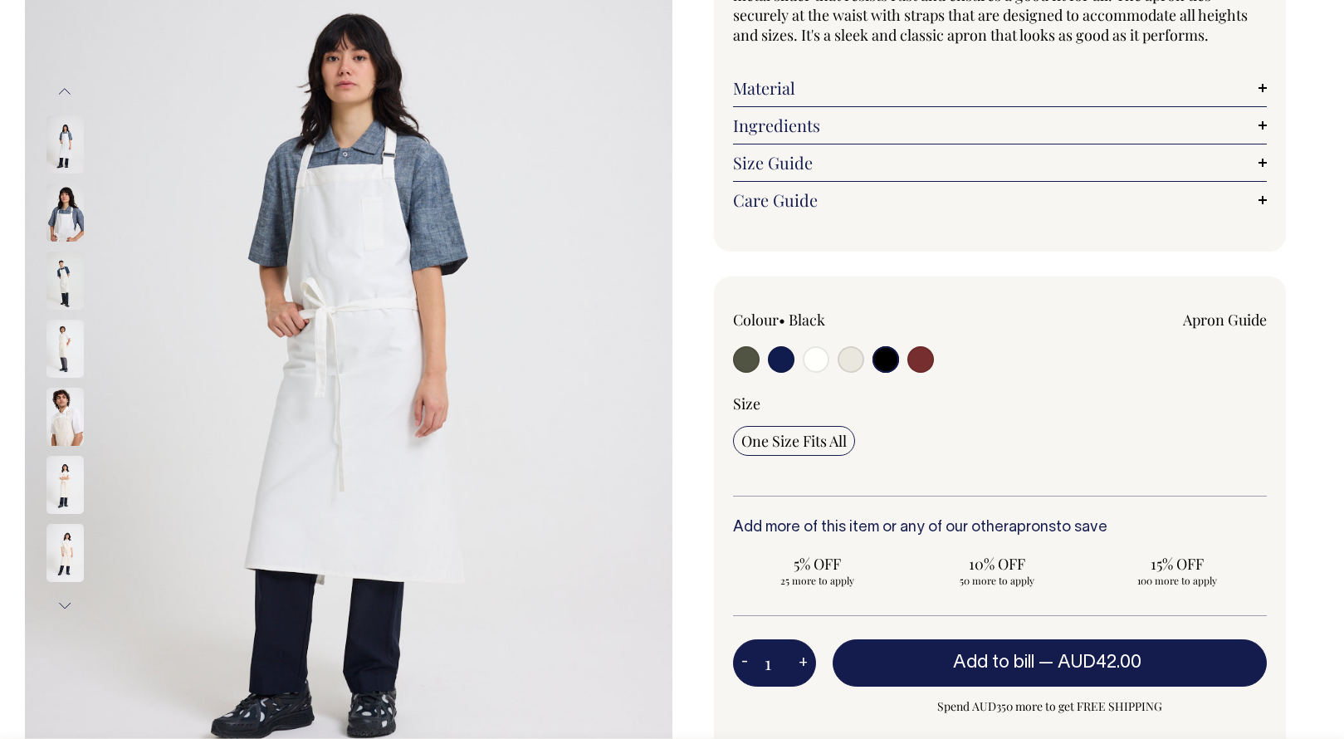
scroll to position [225, 0]
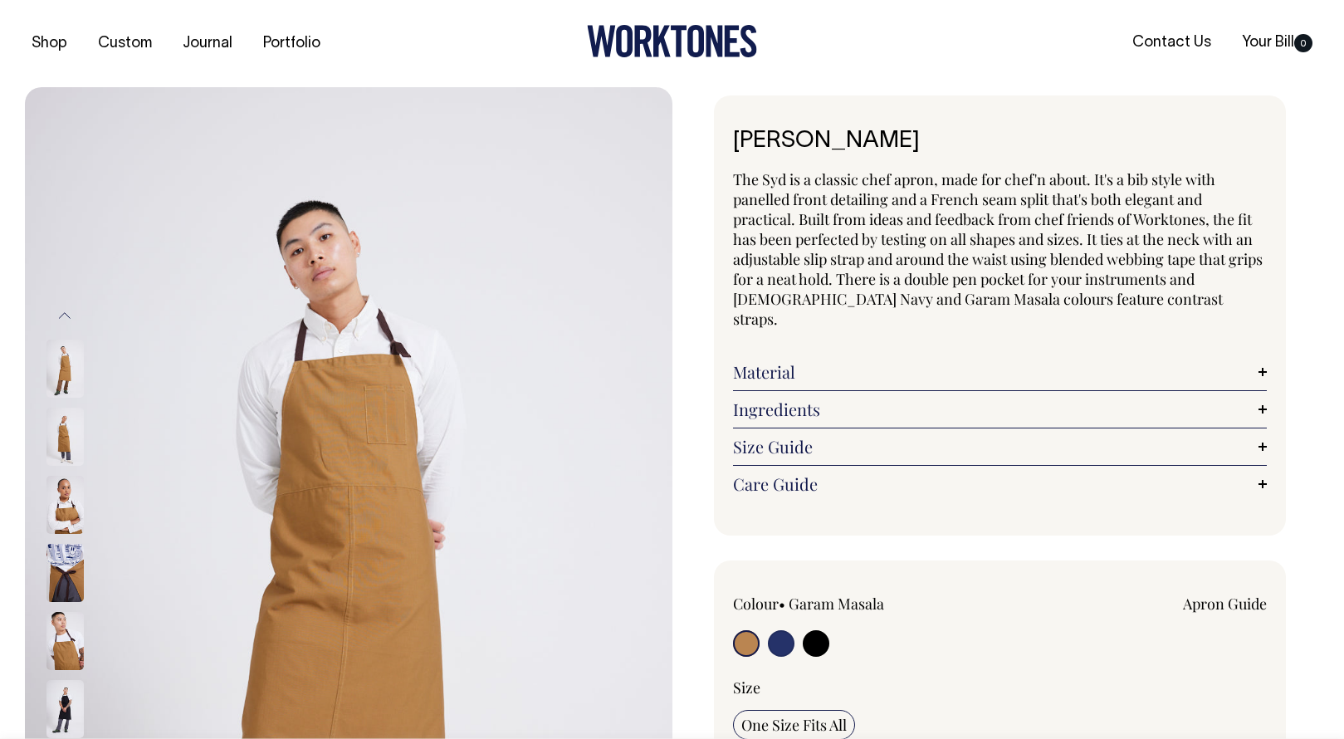
click at [776, 630] on input "radio" at bounding box center [781, 643] width 27 height 27
radio input "true"
select select "[DEMOGRAPHIC_DATA] Navy"
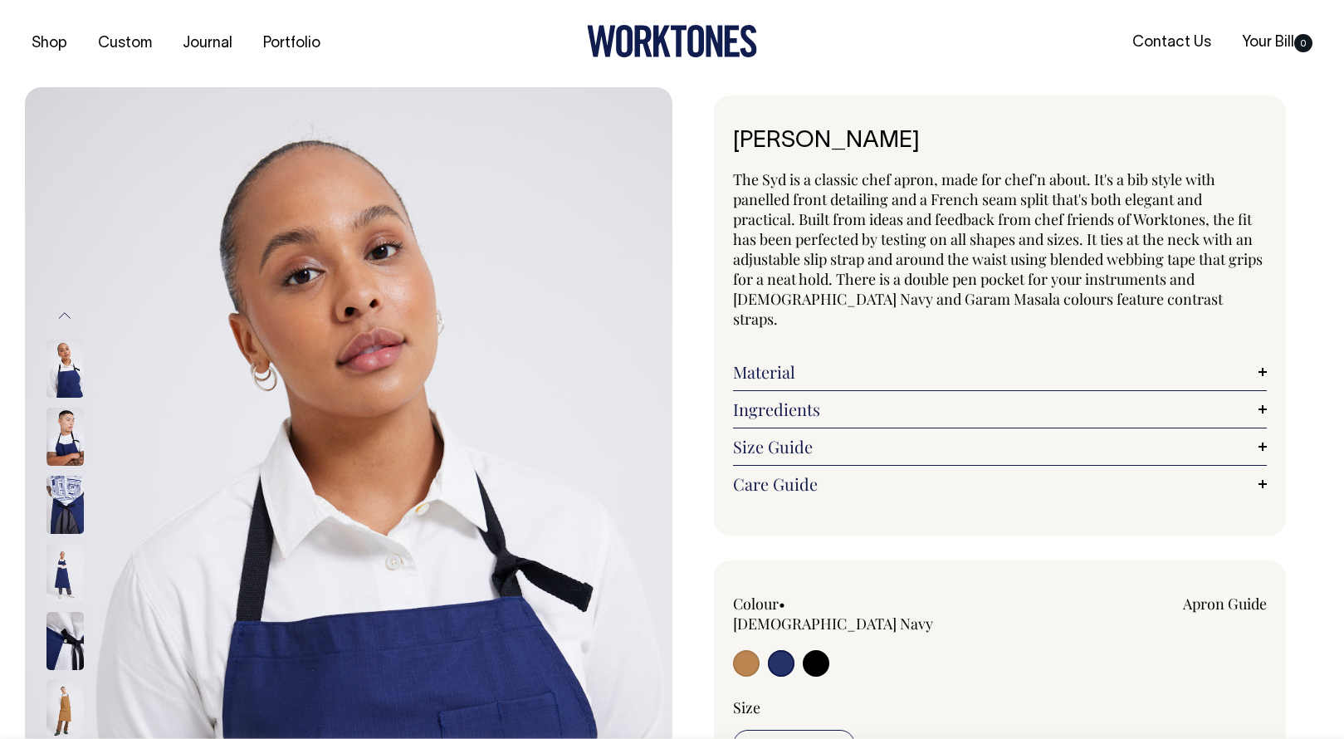
click at [809, 650] on input "radio" at bounding box center [816, 663] width 27 height 27
radio input "true"
select select "Black"
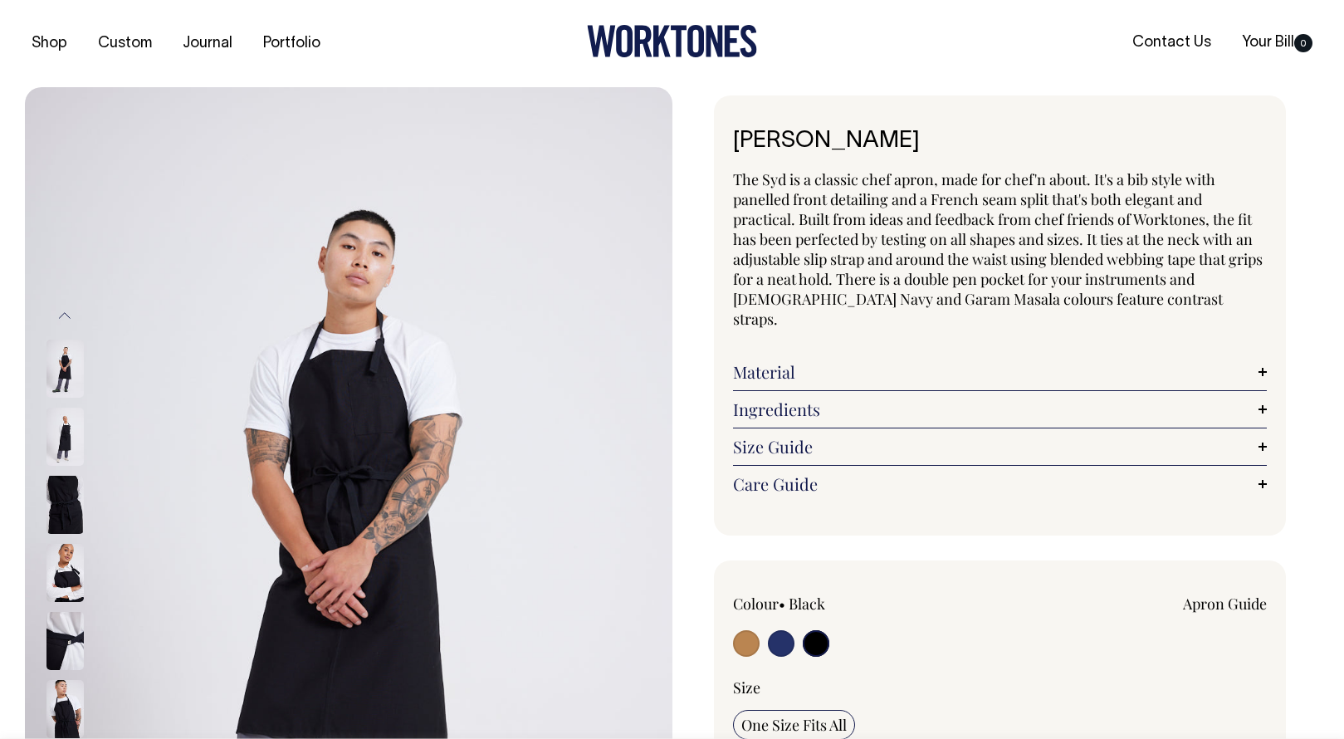
click at [781, 630] on input "radio" at bounding box center [781, 643] width 27 height 27
radio input "true"
select select "[DEMOGRAPHIC_DATA] Navy"
